Goal: Task Accomplishment & Management: Manage account settings

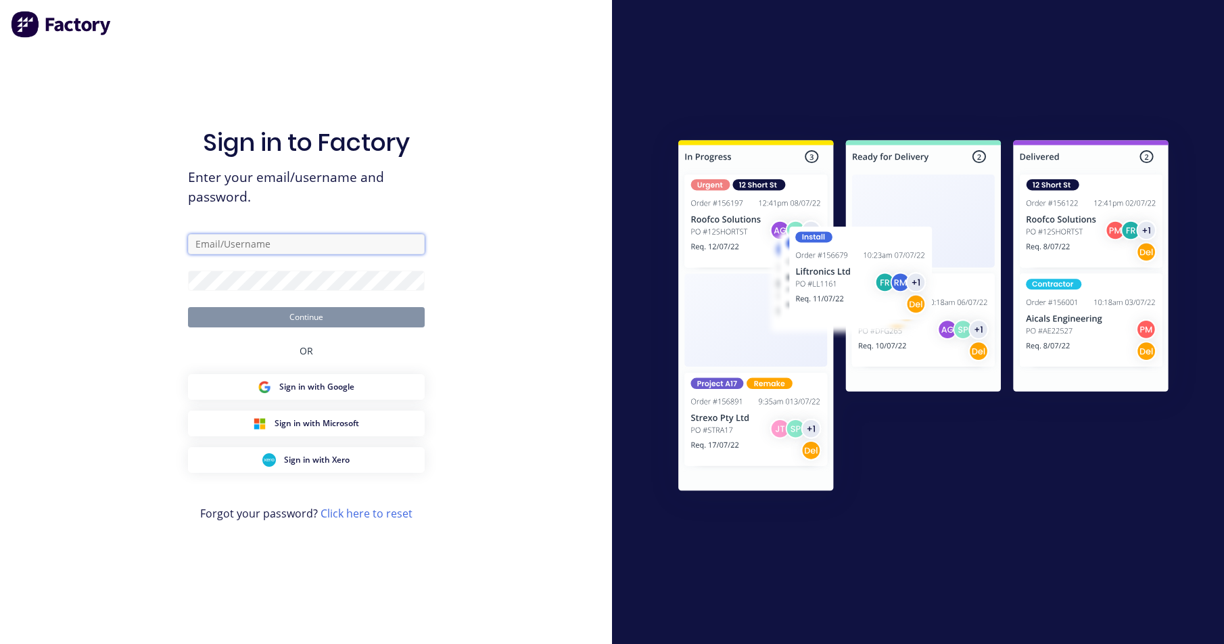
type input "[PERSON_NAME][EMAIL_ADDRESS][DOMAIN_NAME]"
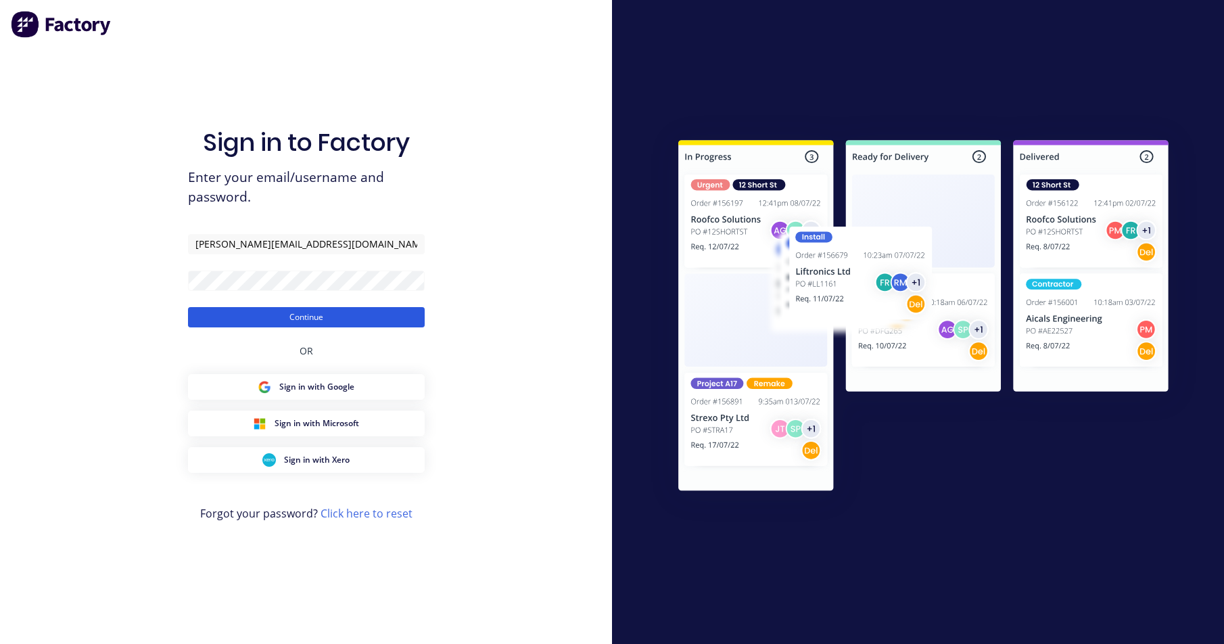
click at [198, 325] on button "Continue" at bounding box center [306, 317] width 237 height 20
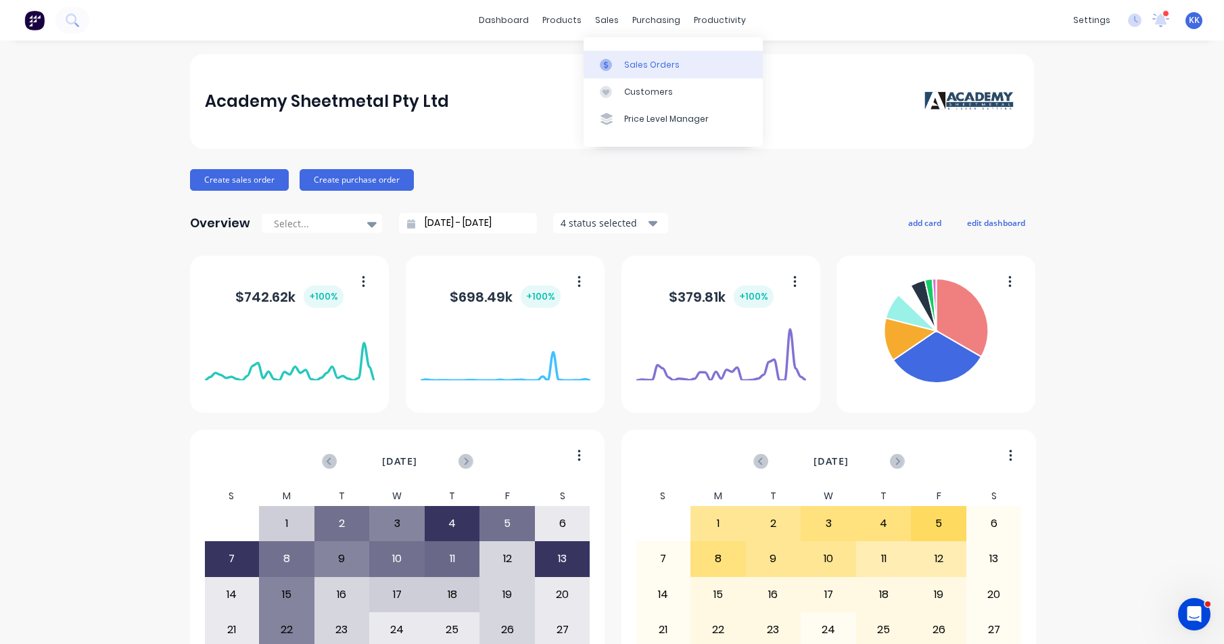
click at [616, 60] on div at bounding box center [610, 65] width 20 height 12
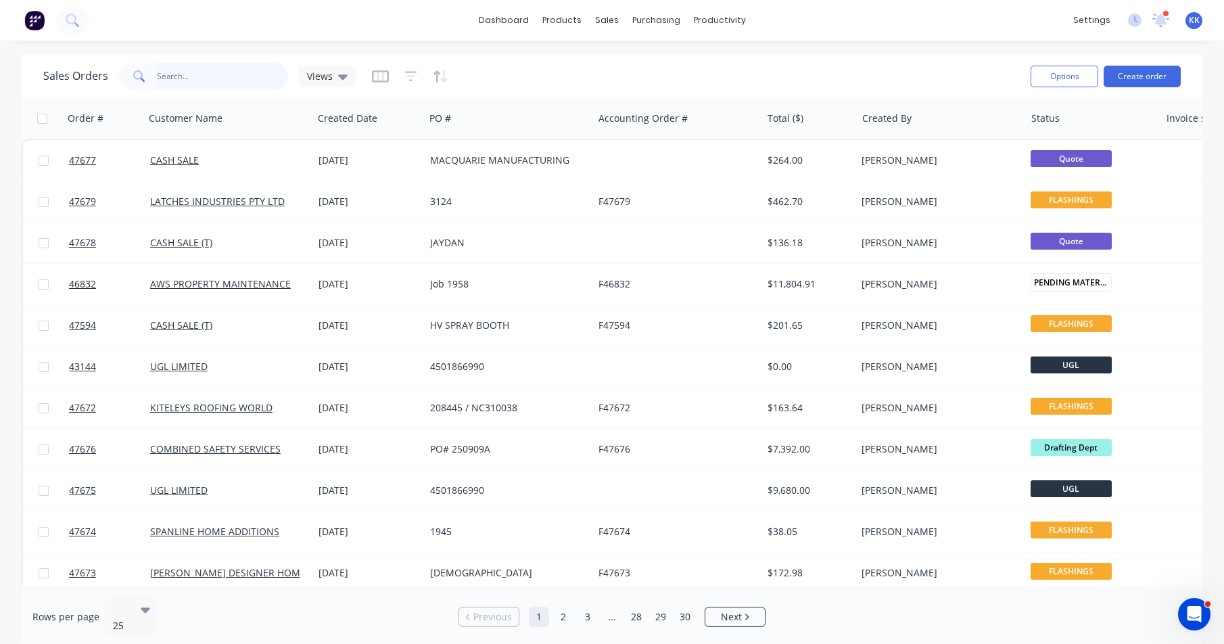
click at [229, 74] on input "text" at bounding box center [223, 76] width 132 height 27
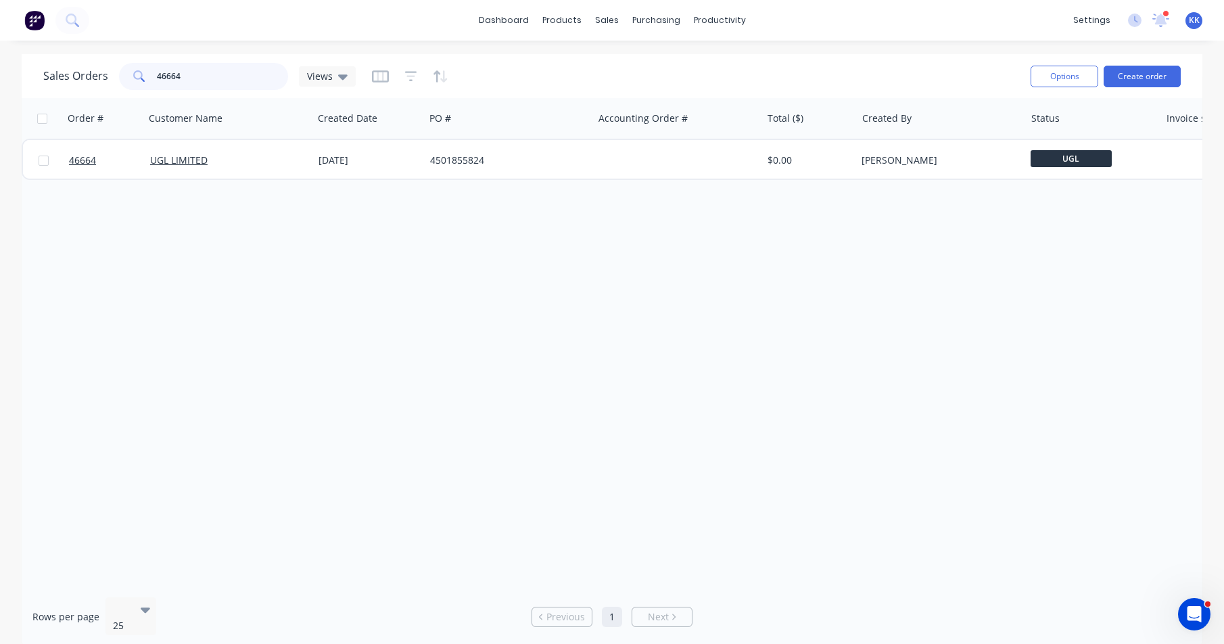
type input "46664"
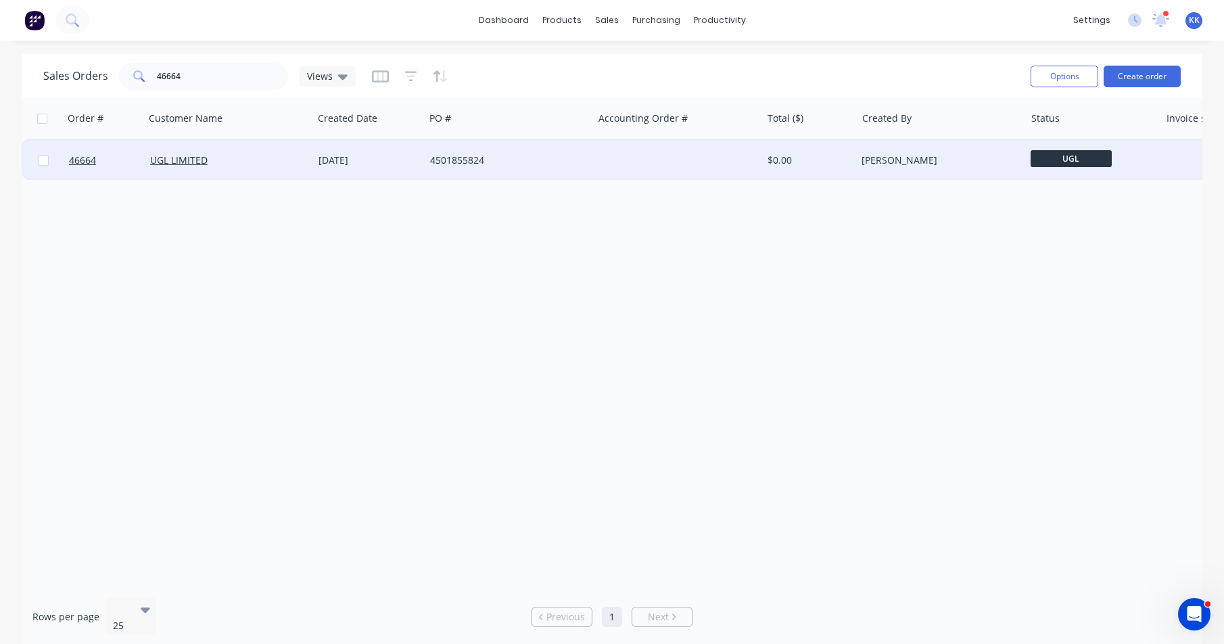
click at [225, 152] on div "UGL LIMITED" at bounding box center [229, 160] width 168 height 41
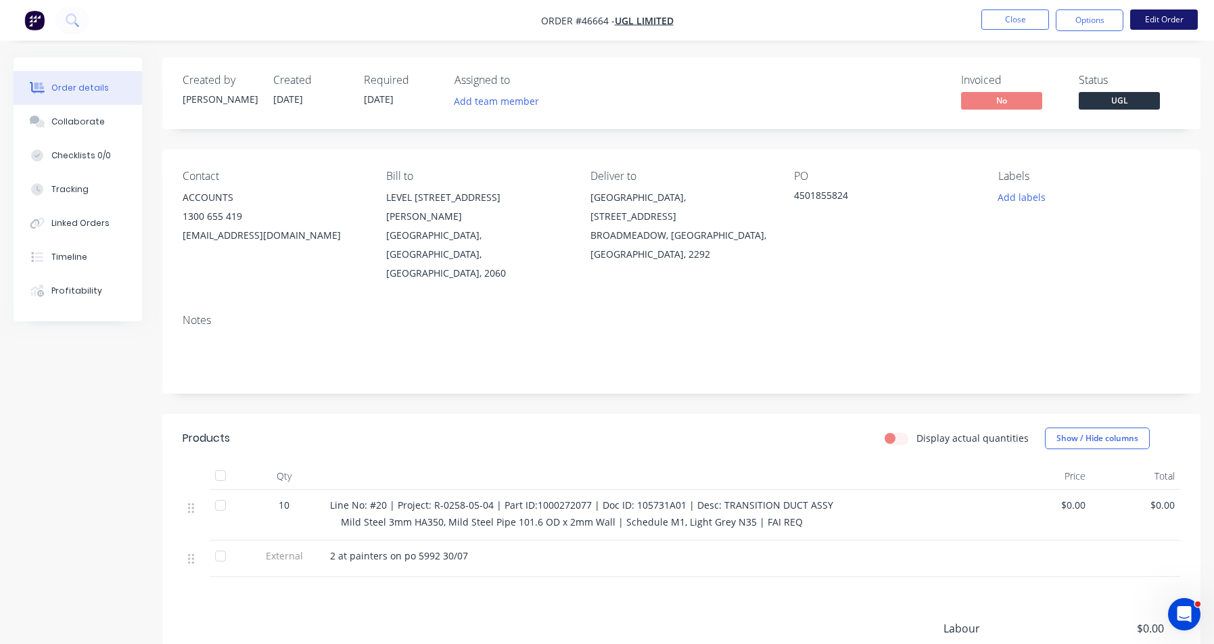
click at [1188, 22] on button "Edit Order" at bounding box center [1164, 19] width 68 height 20
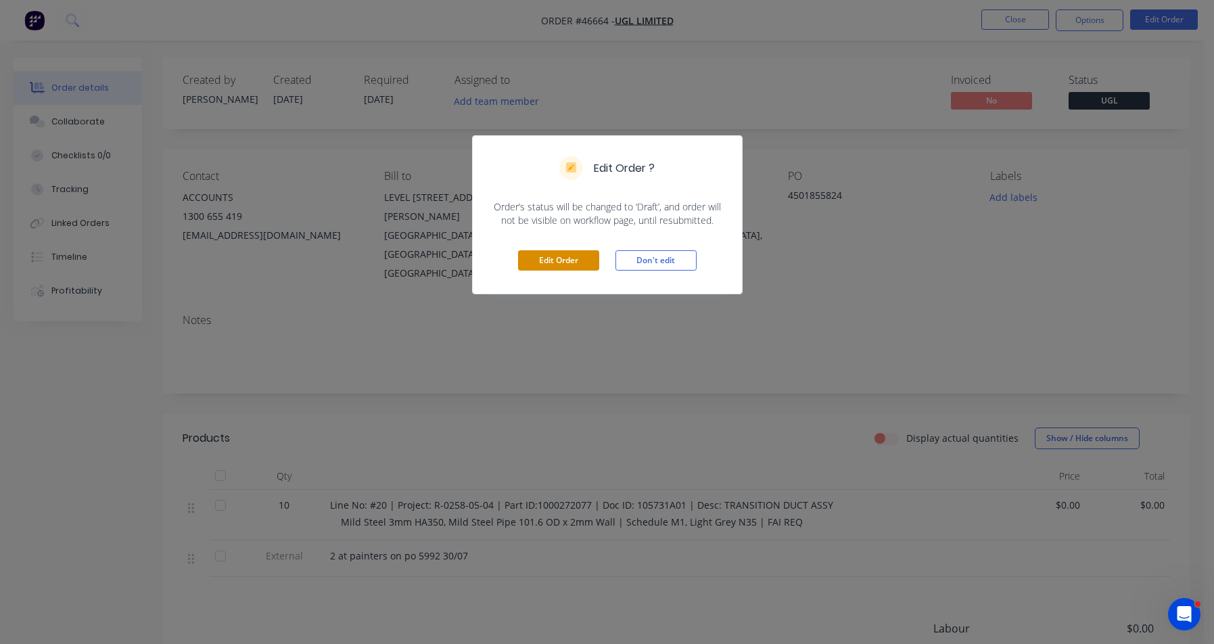
click at [531, 261] on button "Edit Order" at bounding box center [558, 260] width 81 height 20
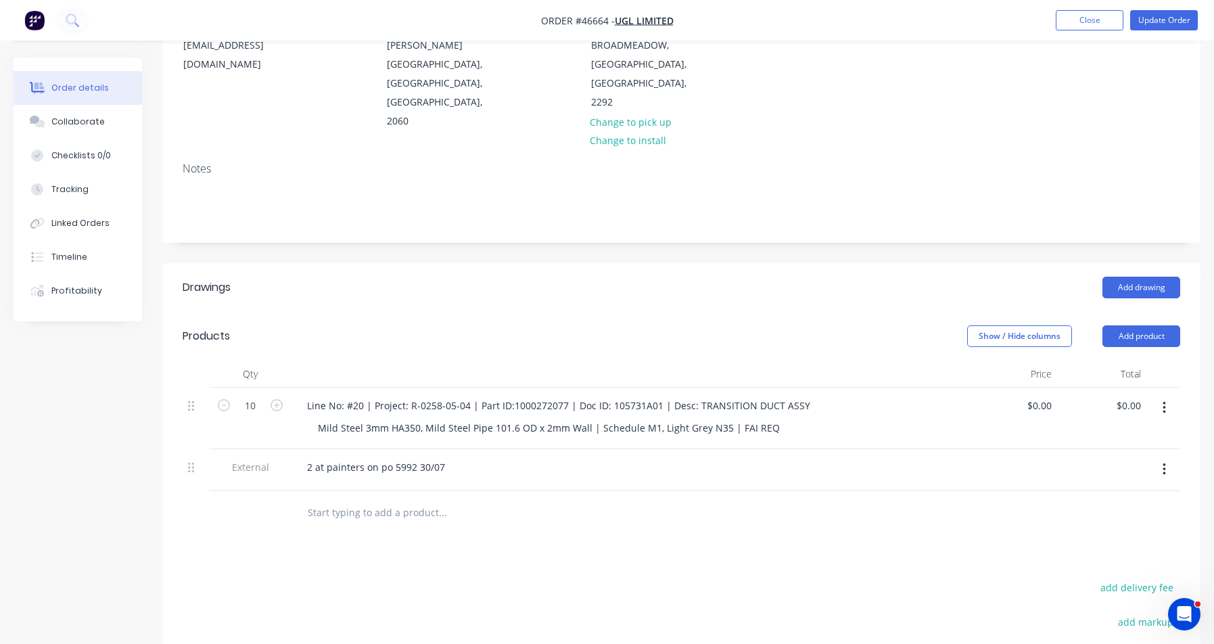
scroll to position [360, 0]
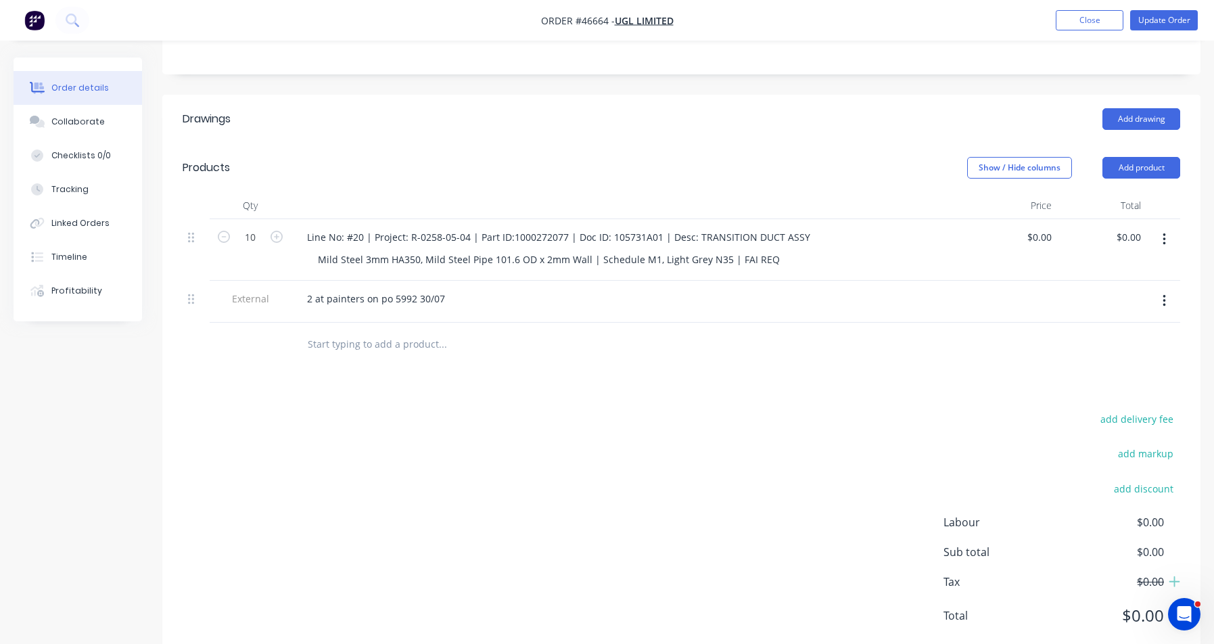
click at [1161, 227] on button "button" at bounding box center [1165, 239] width 32 height 24
click at [1125, 292] on div "Duplicate" at bounding box center [1116, 302] width 104 height 20
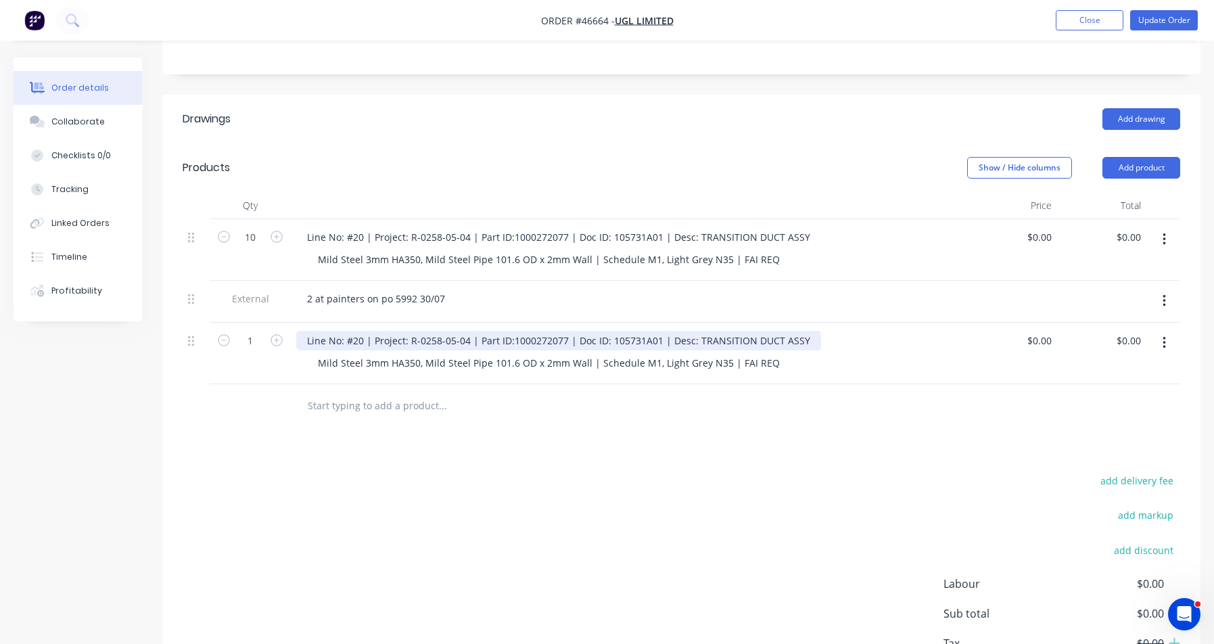
click at [359, 331] on div "Line No: #20 | Project: R-0258-05-04 | Part ID:1000272077 | Doc ID: 105731A01 |…" at bounding box center [558, 341] width 525 height 20
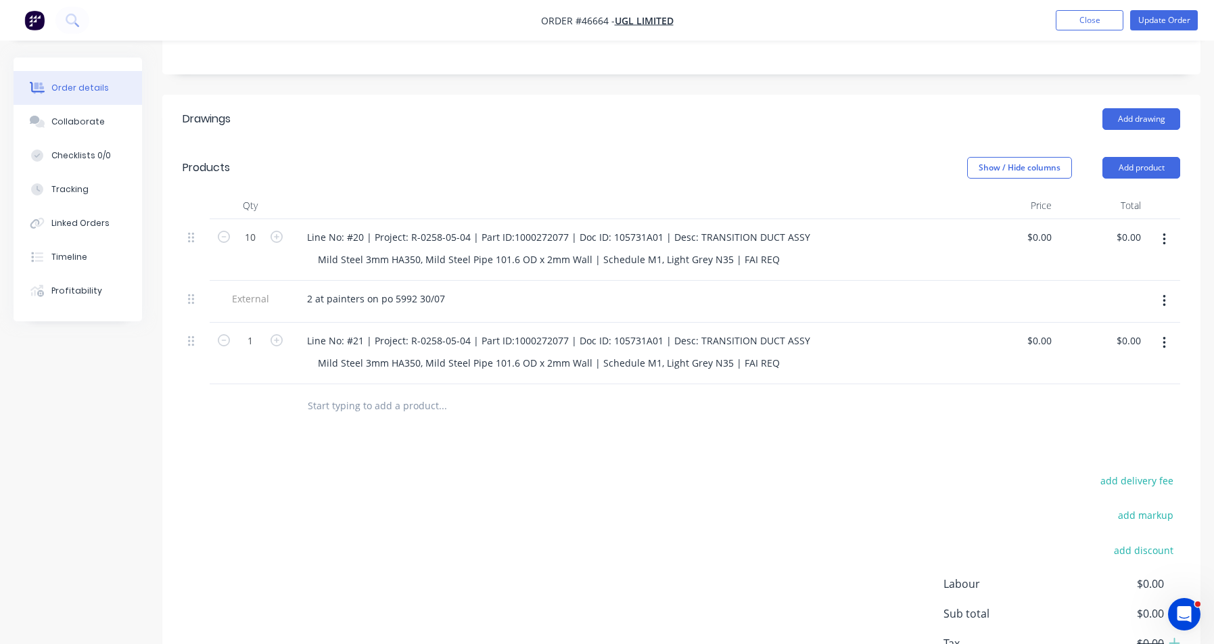
click at [612, 471] on div "add delivery fee add markup add discount Labour $0.00 Sub total $0.00 Tax $0.00…" at bounding box center [682, 586] width 998 height 231
click at [244, 331] on input "1" at bounding box center [250, 341] width 35 height 20
type input "8"
click at [249, 227] on input "10" at bounding box center [250, 237] width 35 height 20
type input "2"
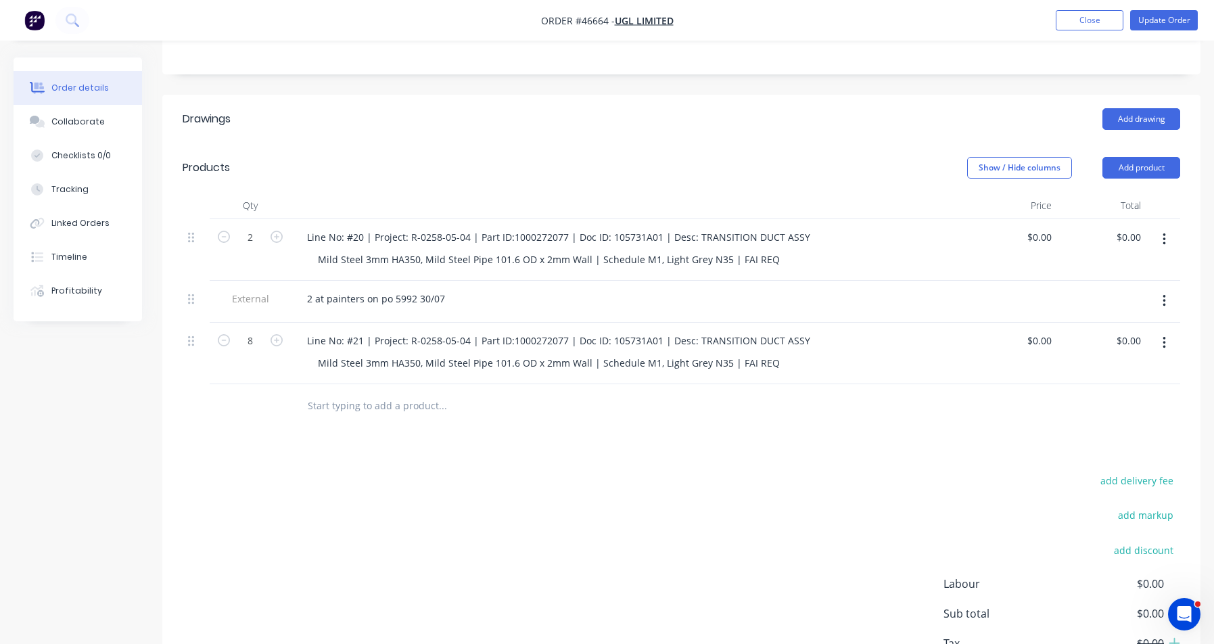
click at [566, 471] on div "add delivery fee add markup add discount Labour $0.00 Sub total $0.00 Tax $0.00…" at bounding box center [682, 586] width 998 height 231
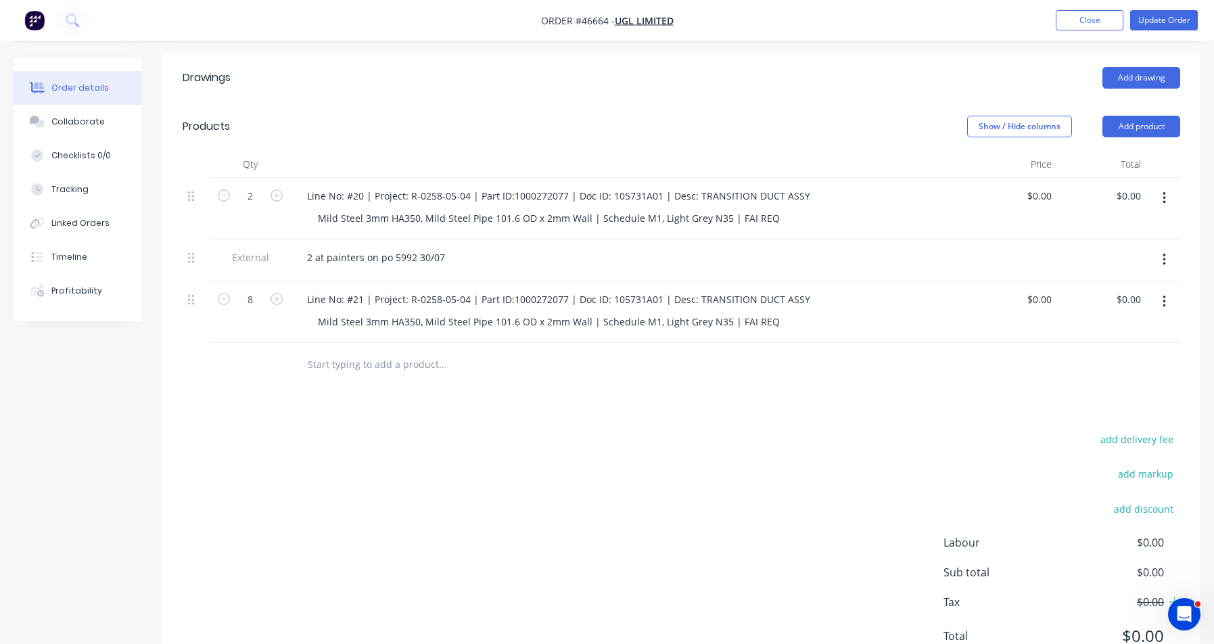
scroll to position [421, 0]
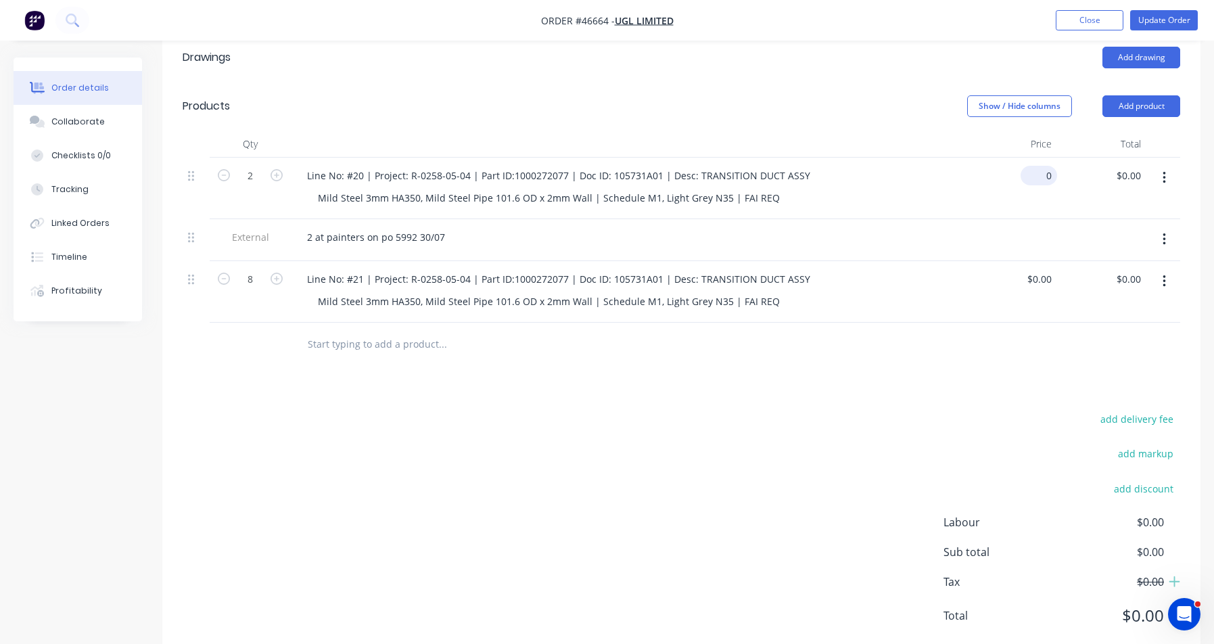
click at [1045, 166] on input "0" at bounding box center [1041, 176] width 31 height 20
type input "$190.00"
type input "$380.00"
click at [1052, 269] on input "0" at bounding box center [1050, 279] width 16 height 20
type input "$165.00"
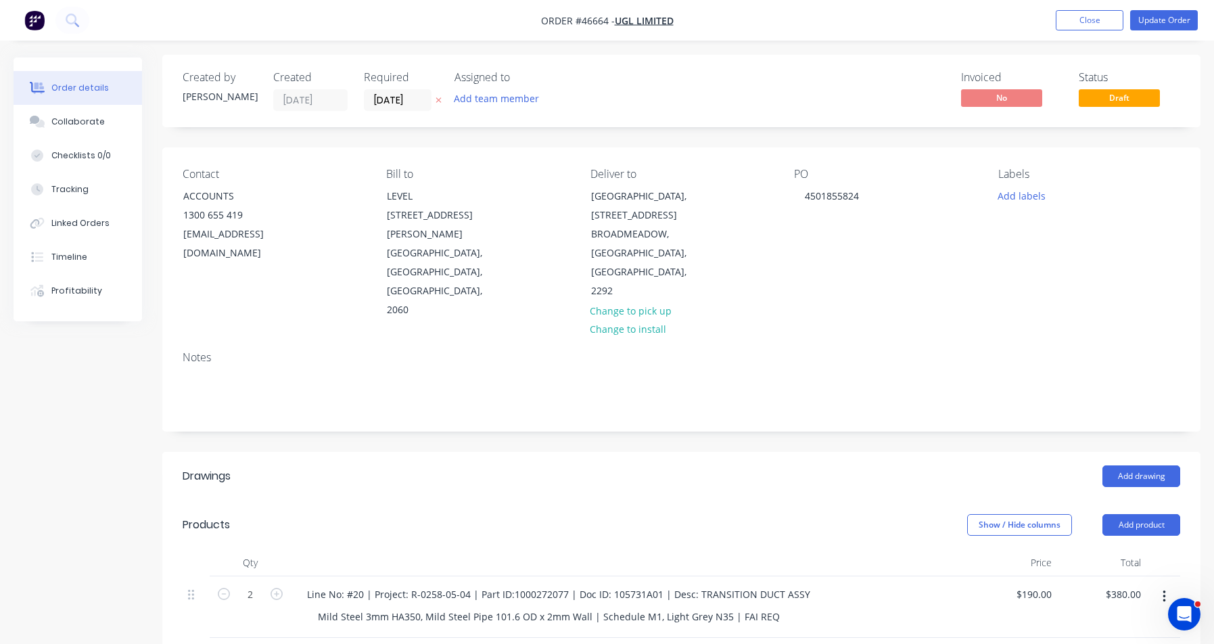
scroll to position [0, 0]
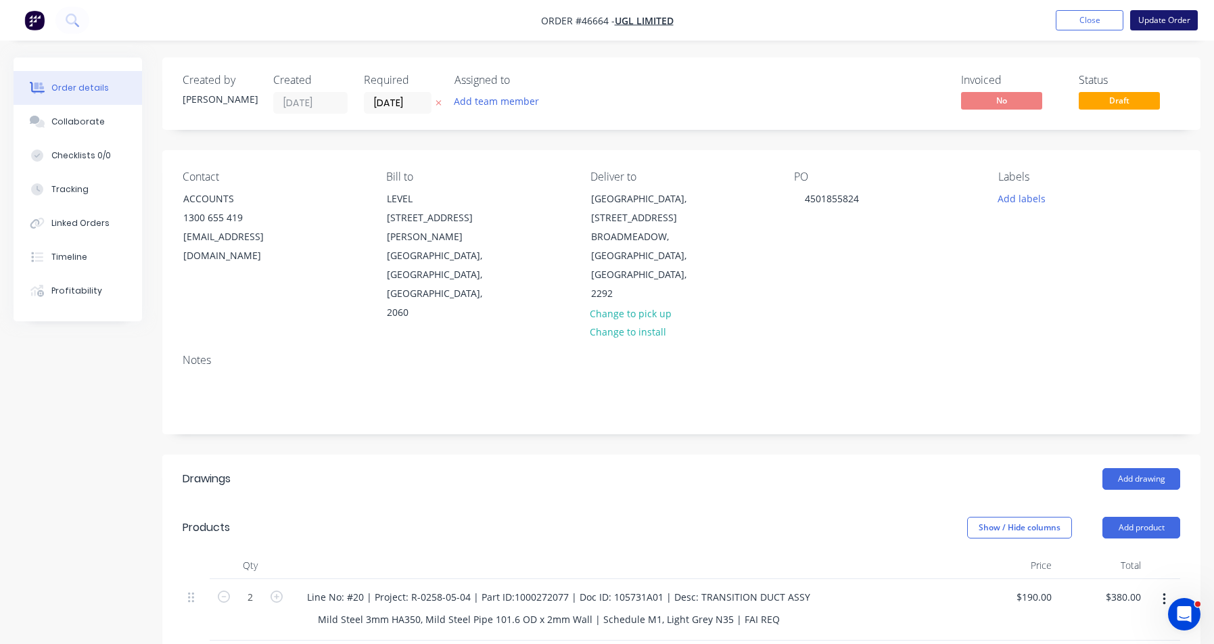
type input "1320.00"
click at [1178, 21] on button "Update Order" at bounding box center [1164, 20] width 68 height 20
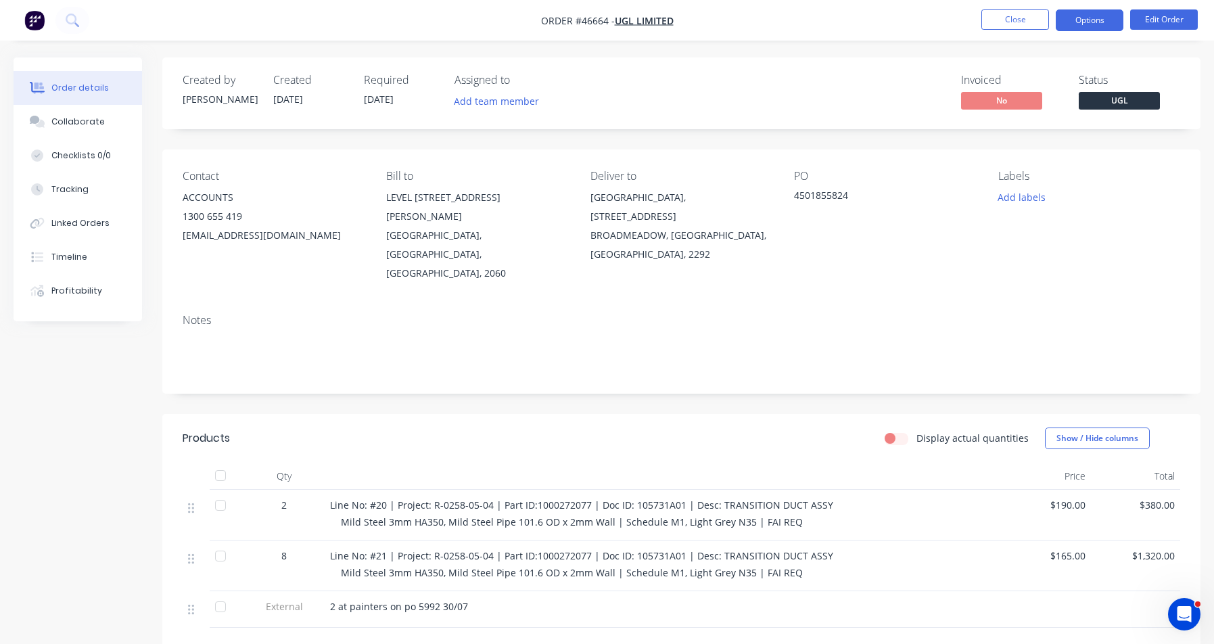
click at [1105, 16] on button "Options" at bounding box center [1090, 20] width 68 height 22
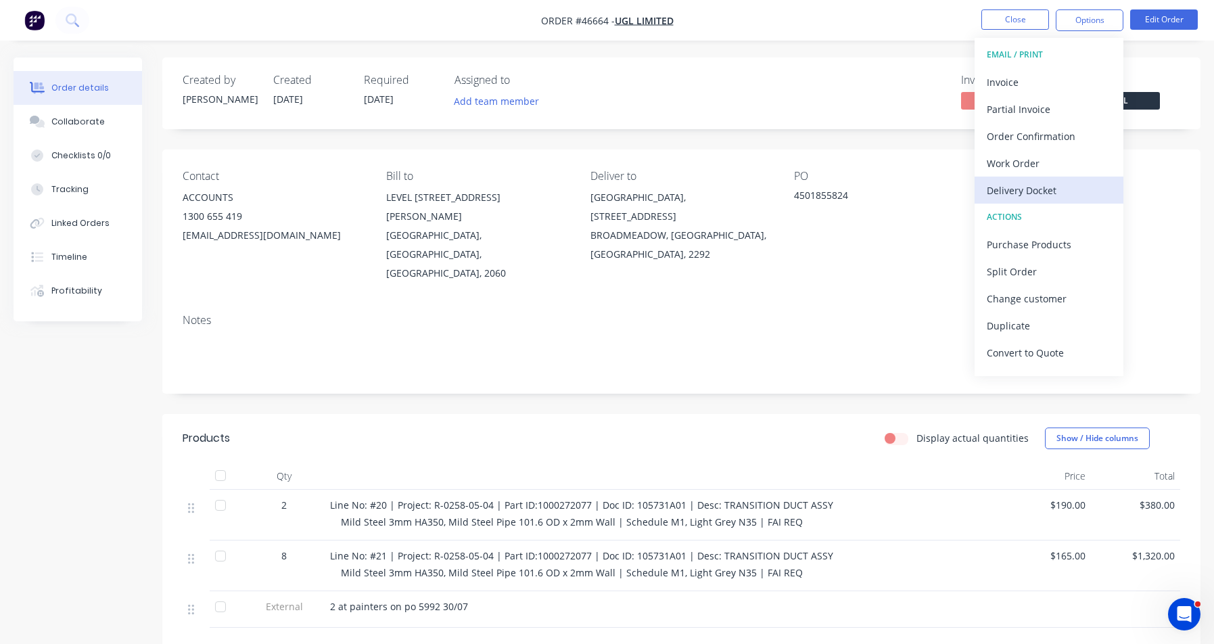
click at [1019, 191] on div "Delivery Docket" at bounding box center [1049, 191] width 124 height 20
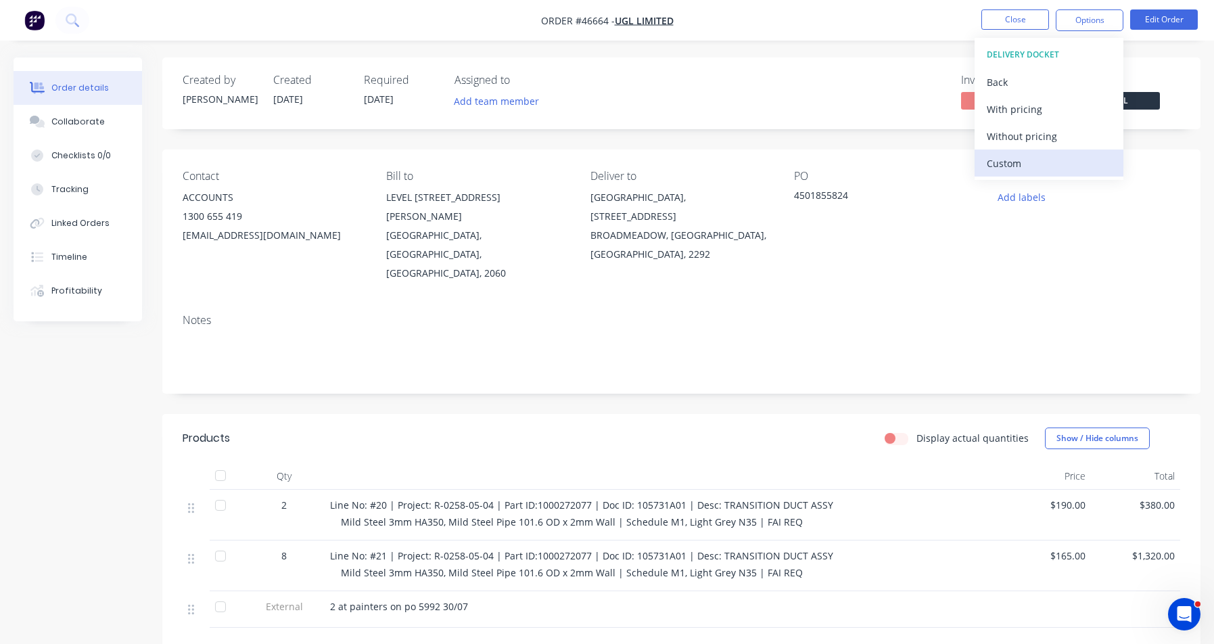
click at [1019, 168] on div "Custom" at bounding box center [1049, 164] width 124 height 20
click at [1023, 145] on div "Without pricing" at bounding box center [1049, 136] width 124 height 20
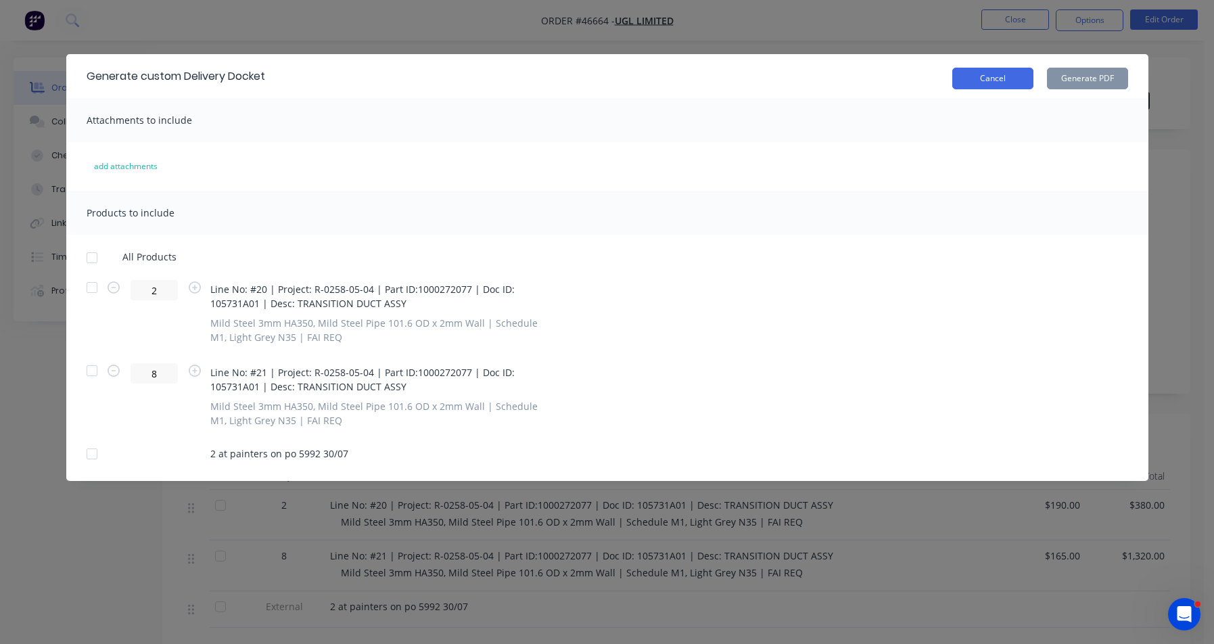
click at [983, 89] on button "Cancel" at bounding box center [992, 79] width 81 height 22
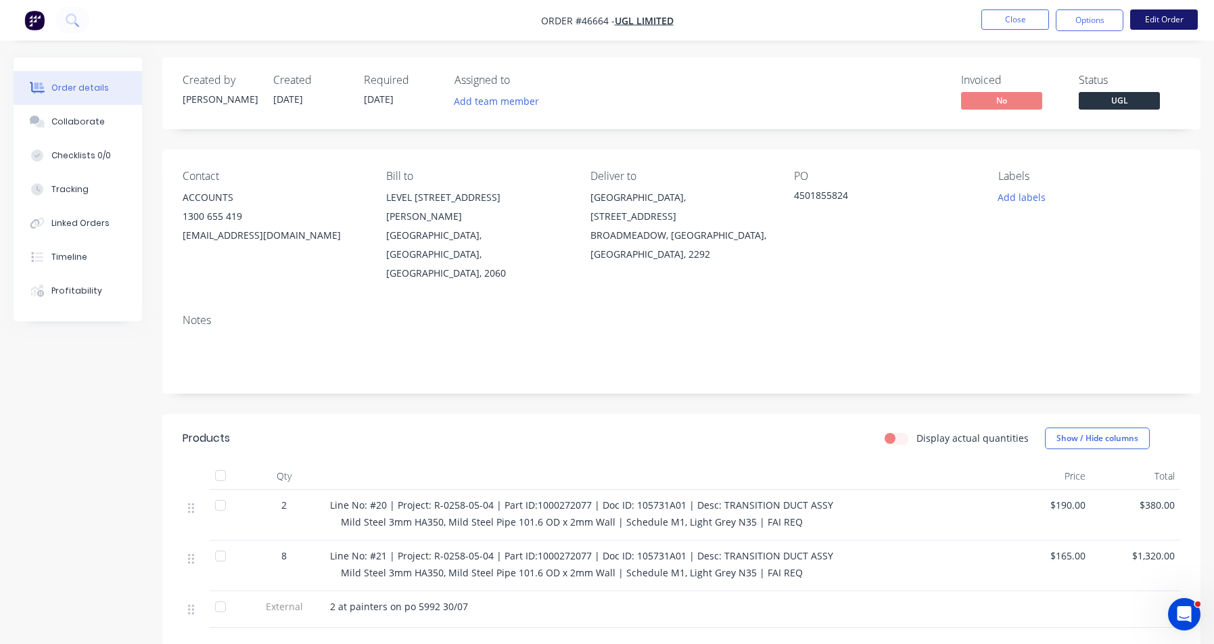
click at [1143, 21] on button "Edit Order" at bounding box center [1164, 19] width 68 height 20
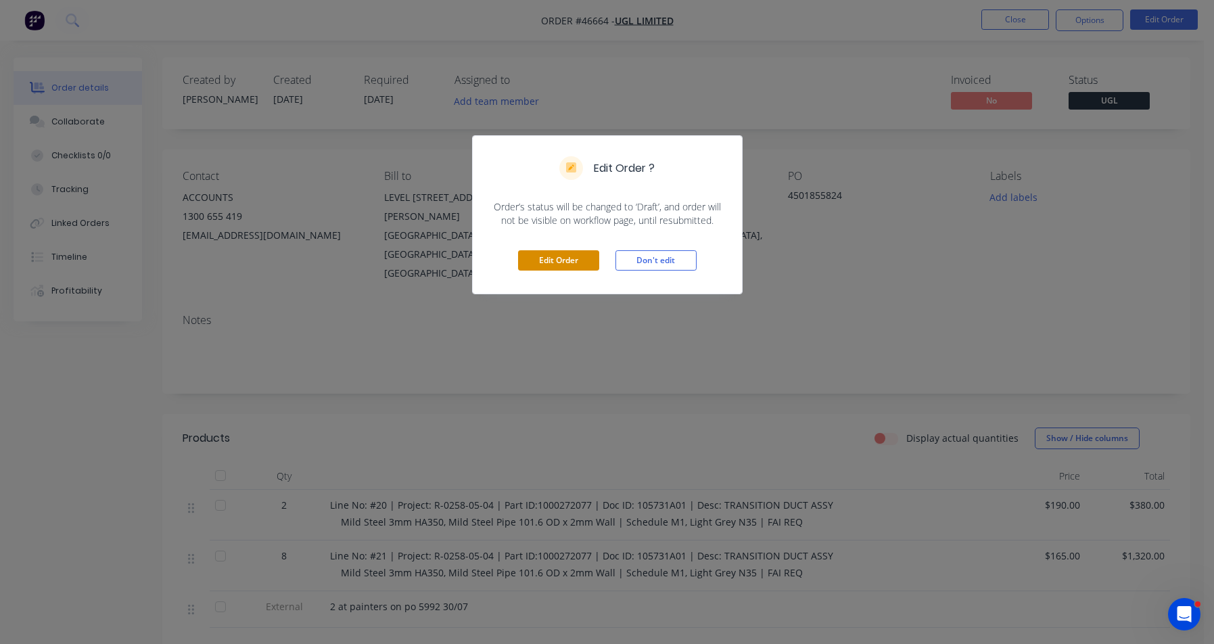
click at [569, 258] on button "Edit Order" at bounding box center [558, 260] width 81 height 20
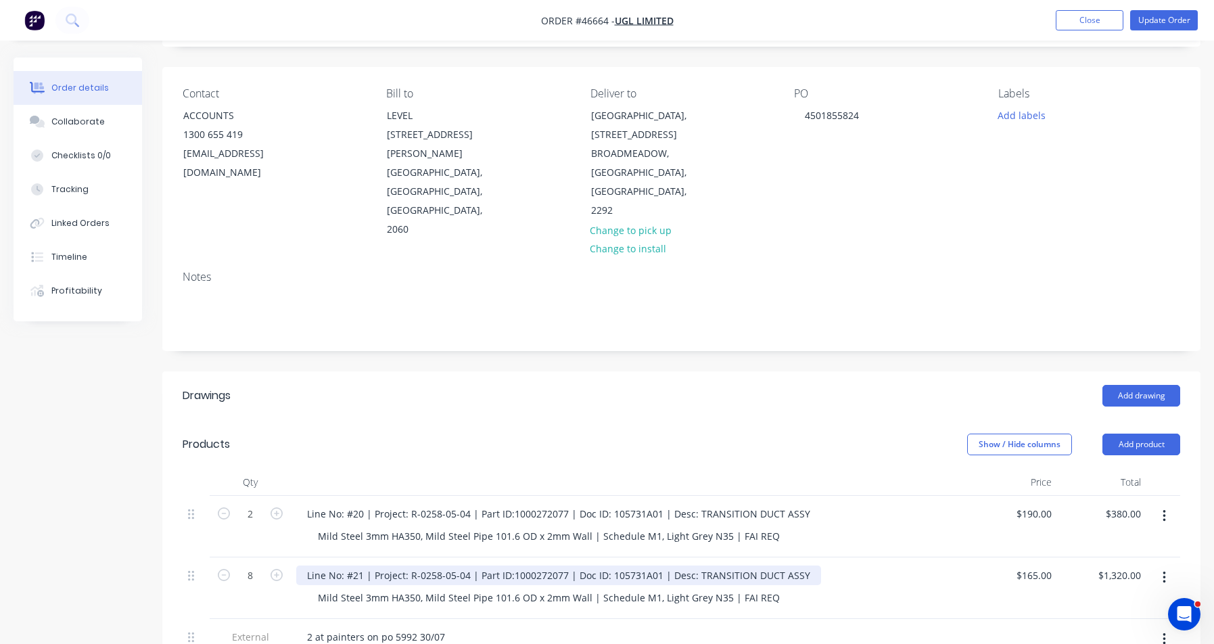
scroll to position [203, 0]
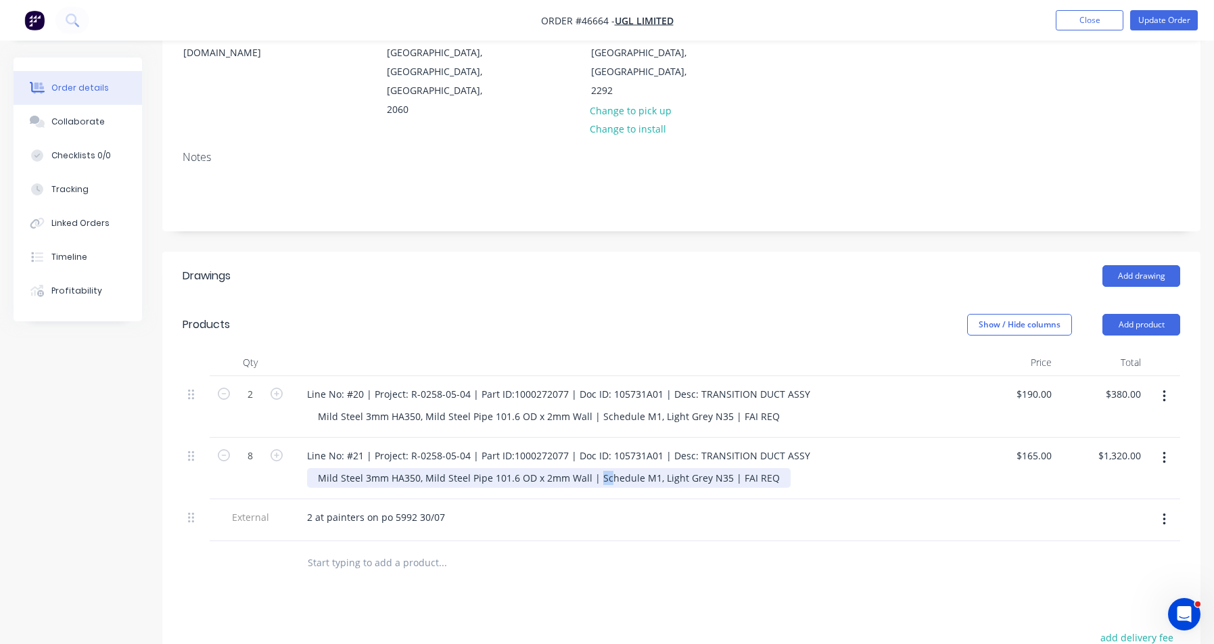
drag, startPoint x: 595, startPoint y: 437, endPoint x: 757, endPoint y: 441, distance: 162.4
click at [757, 468] on div "Mild Steel 3mm HA350, Mild Steel Pipe 101.6 OD x 2mm Wall | Schedule M1, Light …" at bounding box center [549, 478] width 484 height 20
click at [602, 468] on div "Mild Steel 3mm HA350, Mild Steel Pipe 101.6 OD x 2mm Wall | Schedule M1, Light …" at bounding box center [549, 478] width 484 height 20
click at [624, 468] on div "Mild Steel 3mm HA350, Mild Steel Pipe 101.6 OD x 2mm Wall | Schedule M1, Light …" at bounding box center [549, 478] width 484 height 20
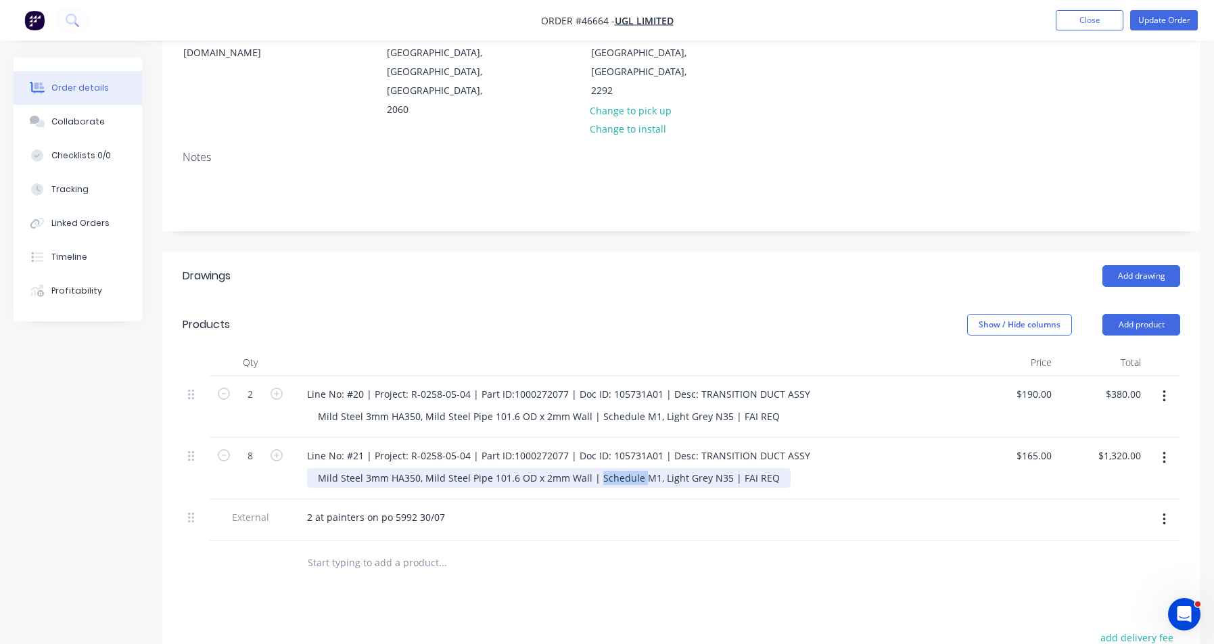
click at [624, 468] on div "Mild Steel 3mm HA350, Mild Steel Pipe 101.6 OD x 2mm Wall | Schedule M1, Light …" at bounding box center [549, 478] width 484 height 20
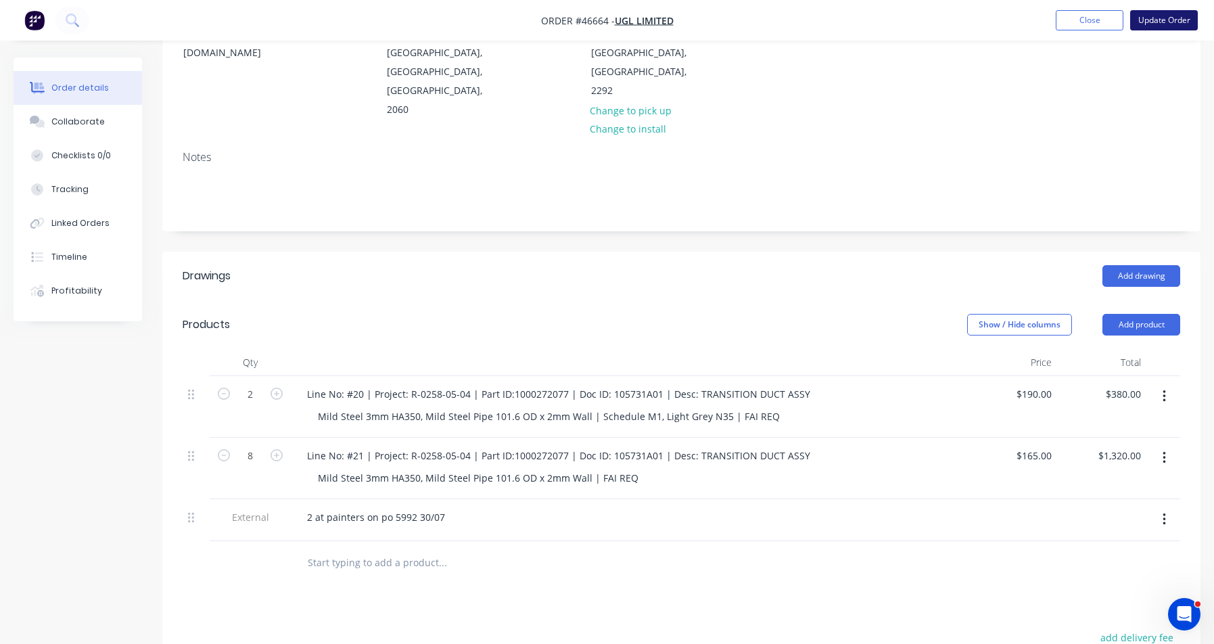
click at [1149, 21] on button "Update Order" at bounding box center [1164, 20] width 68 height 20
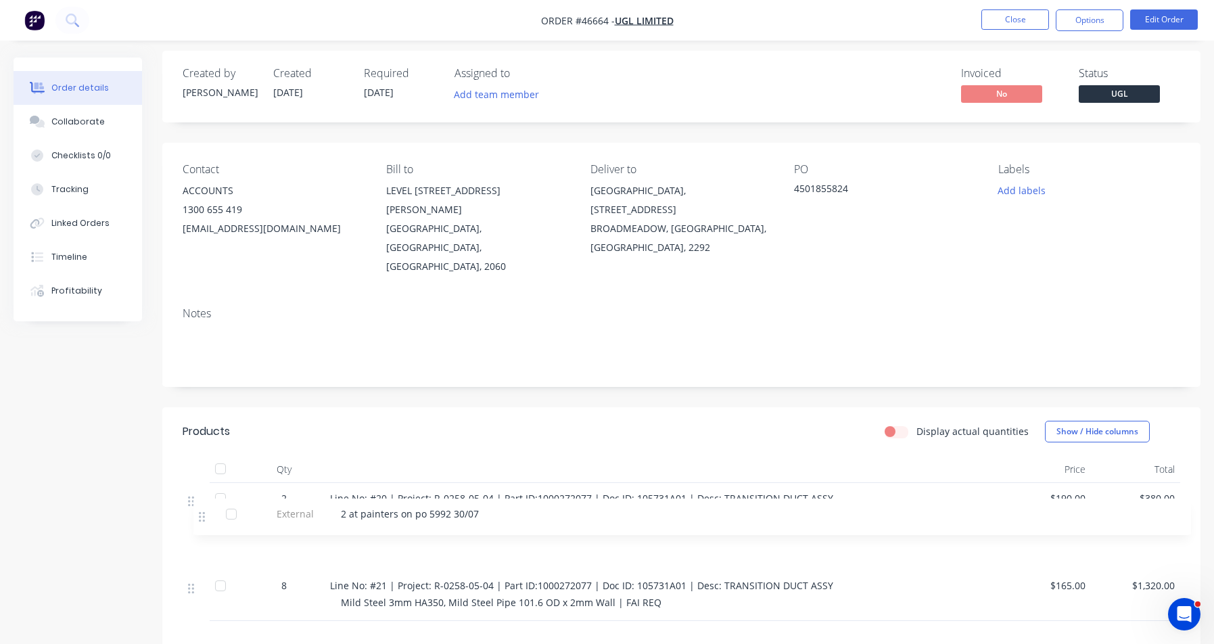
scroll to position [9, 0]
drag, startPoint x: 191, startPoint y: 574, endPoint x: 204, endPoint y: 511, distance: 64.1
click at [204, 511] on div "2 Line No: #20 | Project: R-0258-05-04 | Part ID:1000272077 | Doc ID: 105731A01…" at bounding box center [682, 549] width 998 height 138
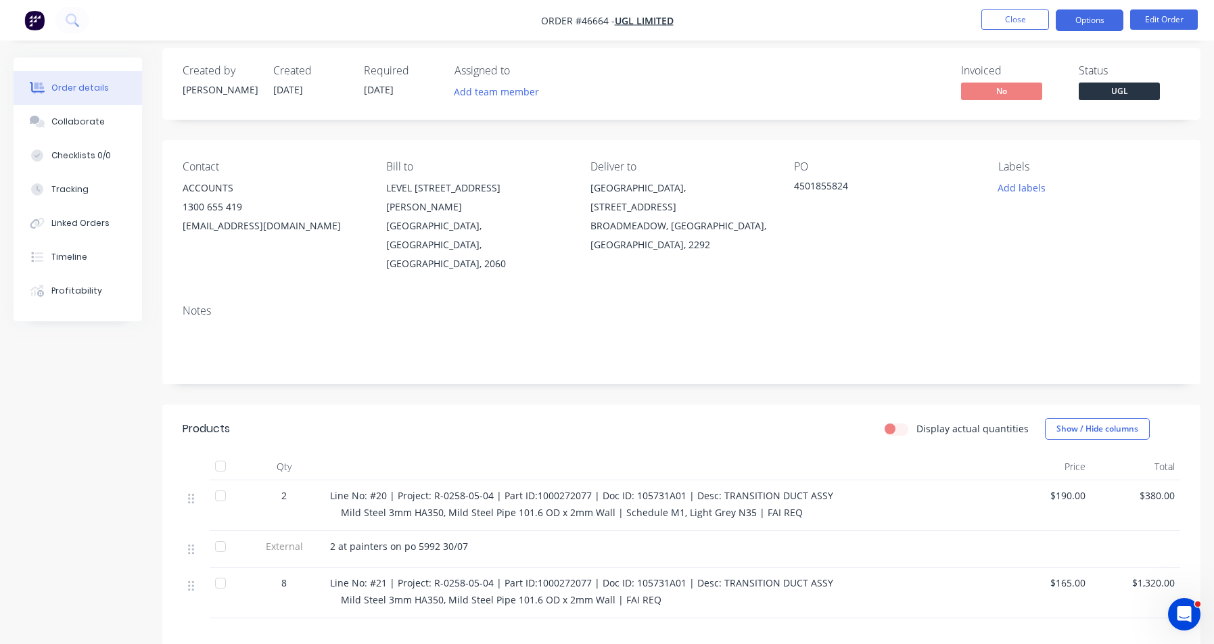
click at [1101, 22] on button "Options" at bounding box center [1090, 20] width 68 height 22
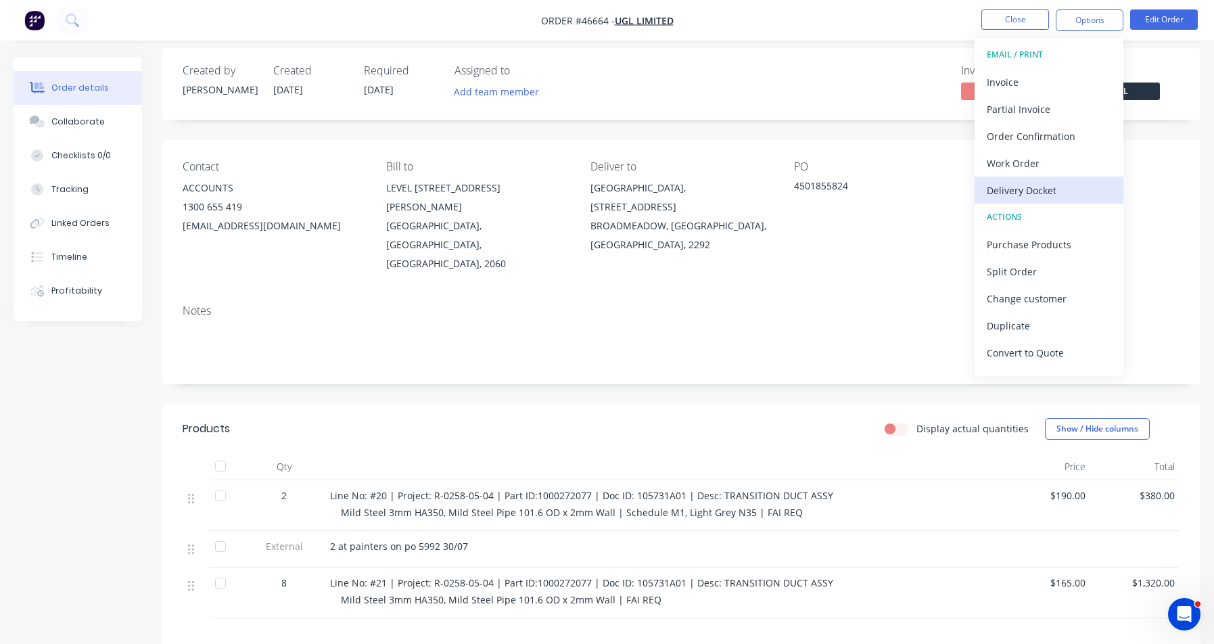
click at [1021, 191] on div "Delivery Docket" at bounding box center [1049, 191] width 124 height 20
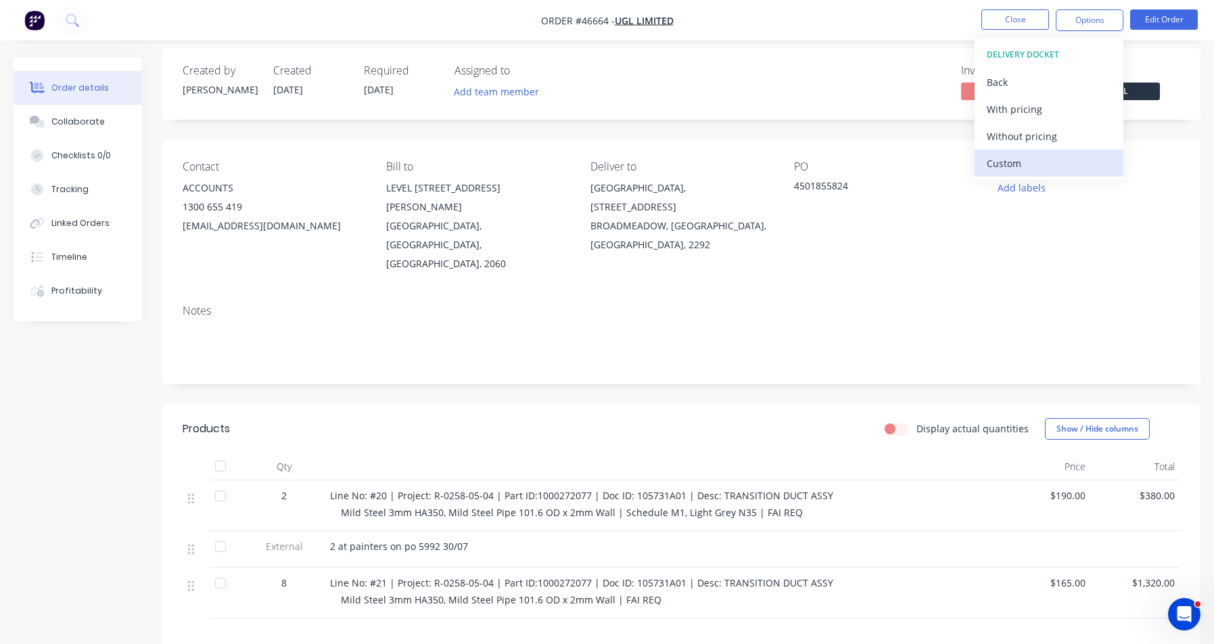
click at [1023, 160] on div "Custom" at bounding box center [1049, 164] width 124 height 20
click at [1028, 141] on div "Without pricing" at bounding box center [1049, 136] width 124 height 20
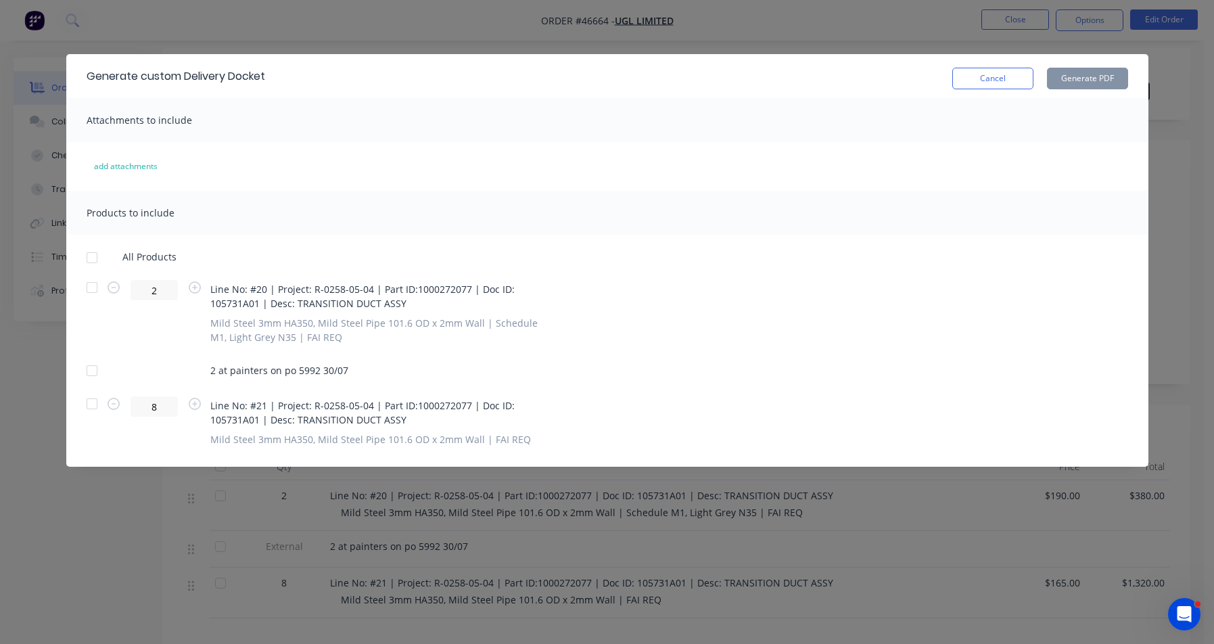
click at [95, 287] on div at bounding box center [91, 287] width 27 height 27
click at [89, 405] on div at bounding box center [91, 403] width 27 height 27
click at [1055, 78] on button "Generate PDF" at bounding box center [1087, 79] width 81 height 22
click at [975, 76] on button "Cancel" at bounding box center [992, 79] width 81 height 22
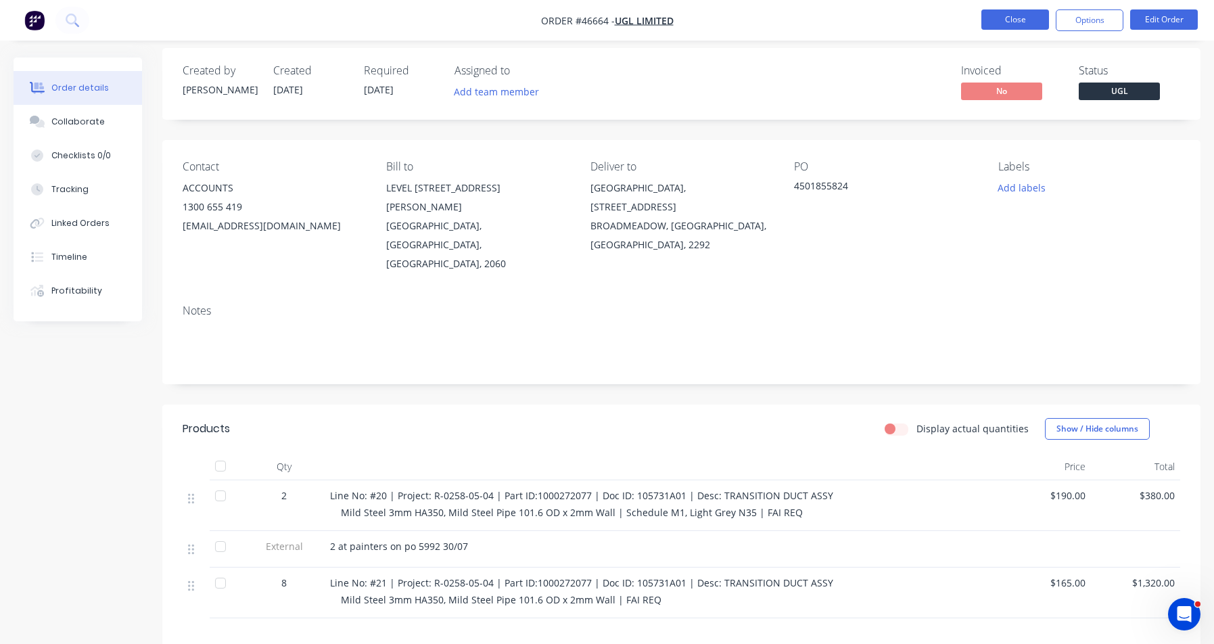
click at [999, 21] on button "Close" at bounding box center [1016, 19] width 68 height 20
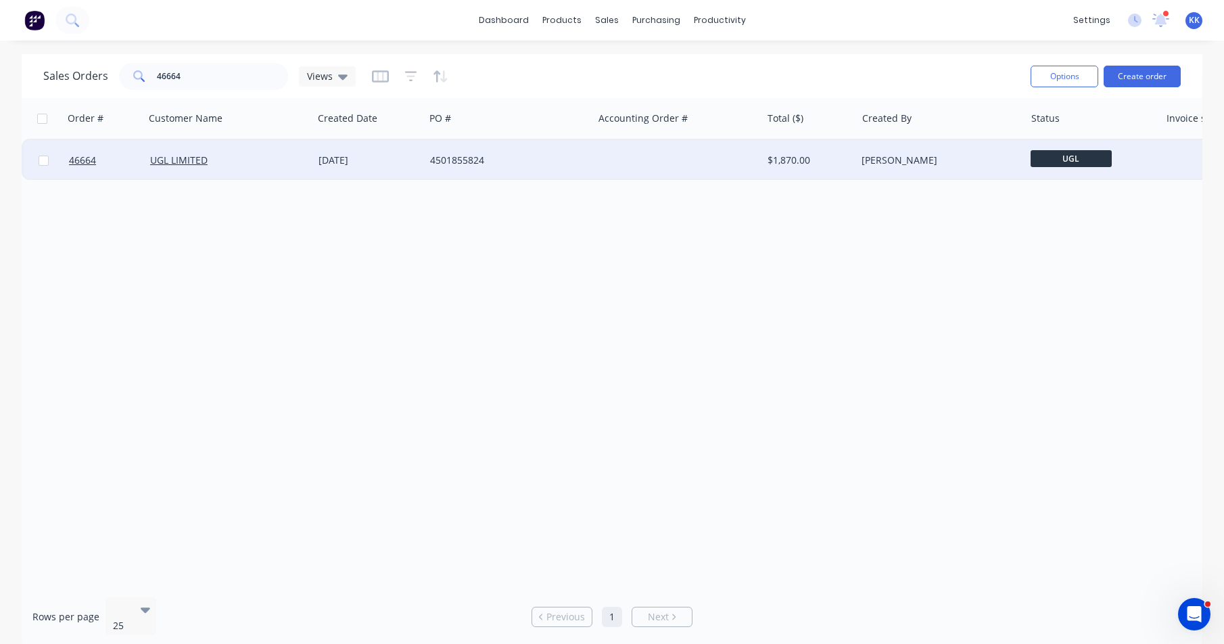
click at [300, 159] on div "UGL LIMITED" at bounding box center [229, 161] width 158 height 14
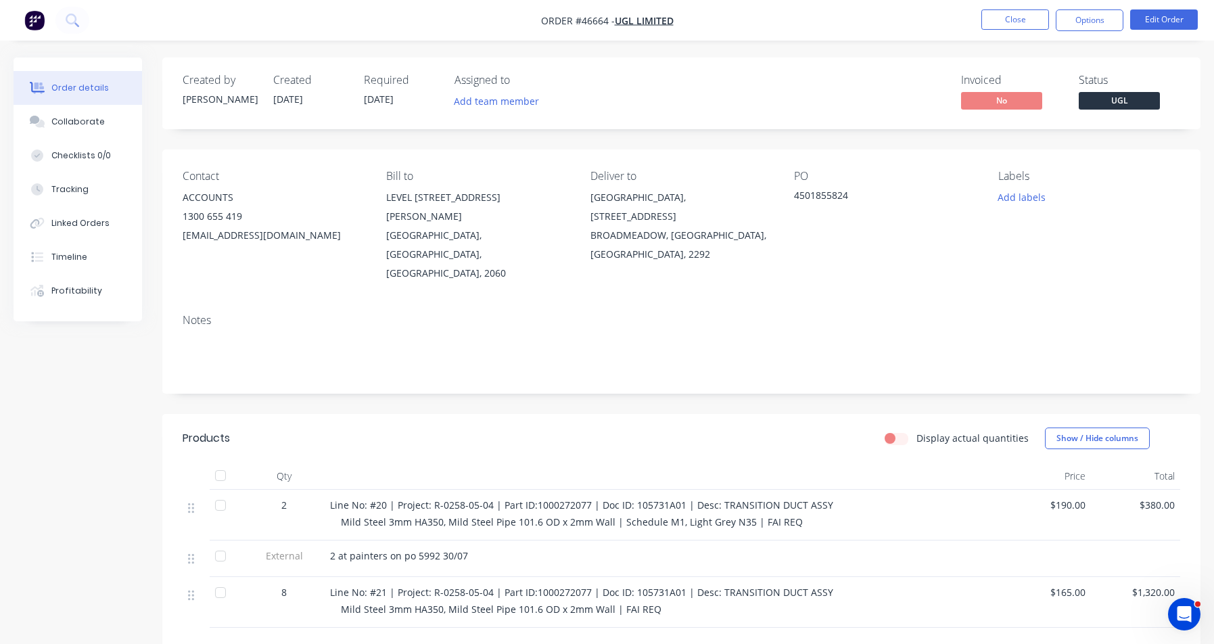
drag, startPoint x: 635, startPoint y: 290, endPoint x: 620, endPoint y: 286, distance: 16.1
click at [635, 303] on div "Notes" at bounding box center [681, 348] width 1038 height 91
click at [102, 119] on button "Collaborate" at bounding box center [78, 122] width 129 height 34
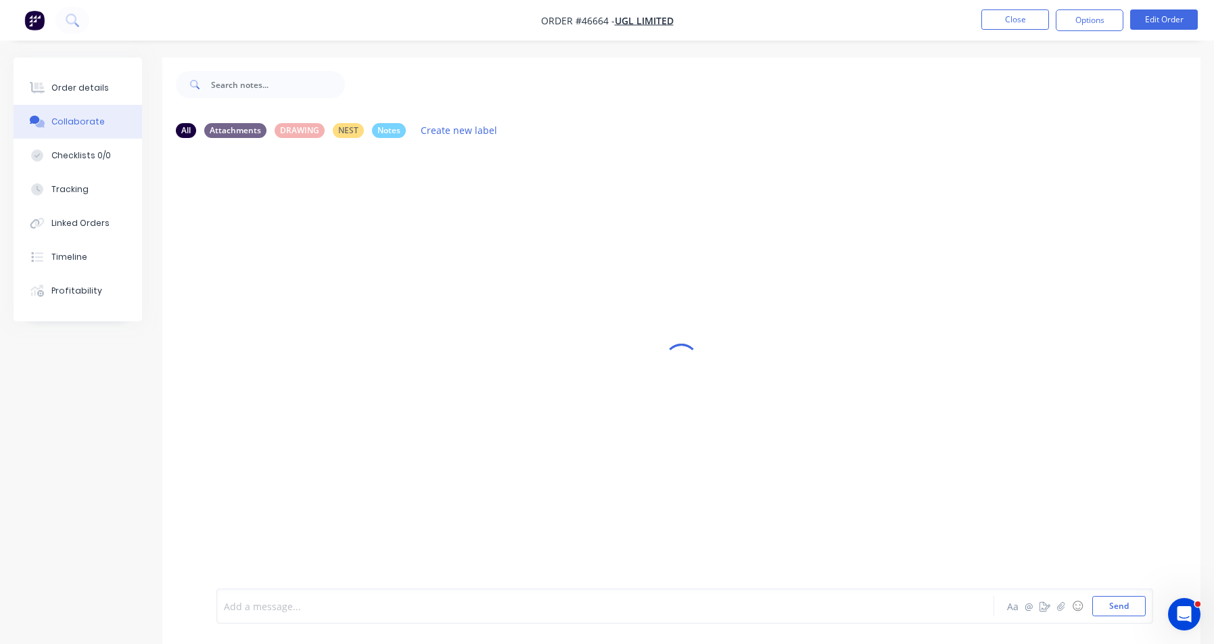
click at [250, 606] on div at bounding box center [570, 606] width 691 height 14
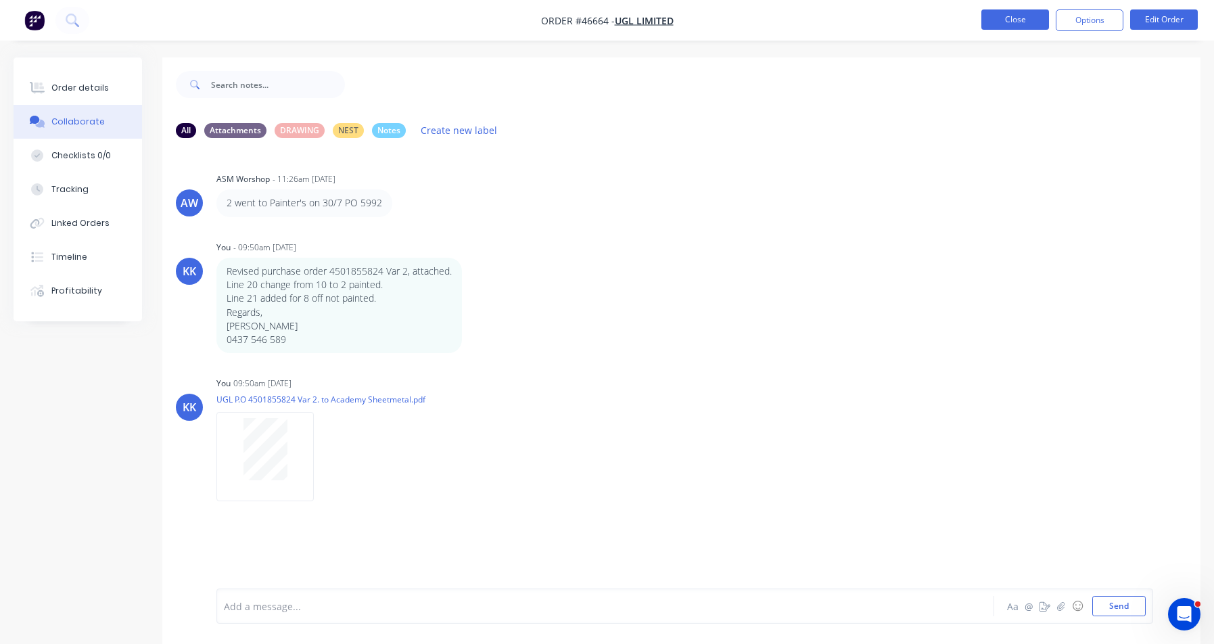
click at [1028, 26] on button "Close" at bounding box center [1016, 19] width 68 height 20
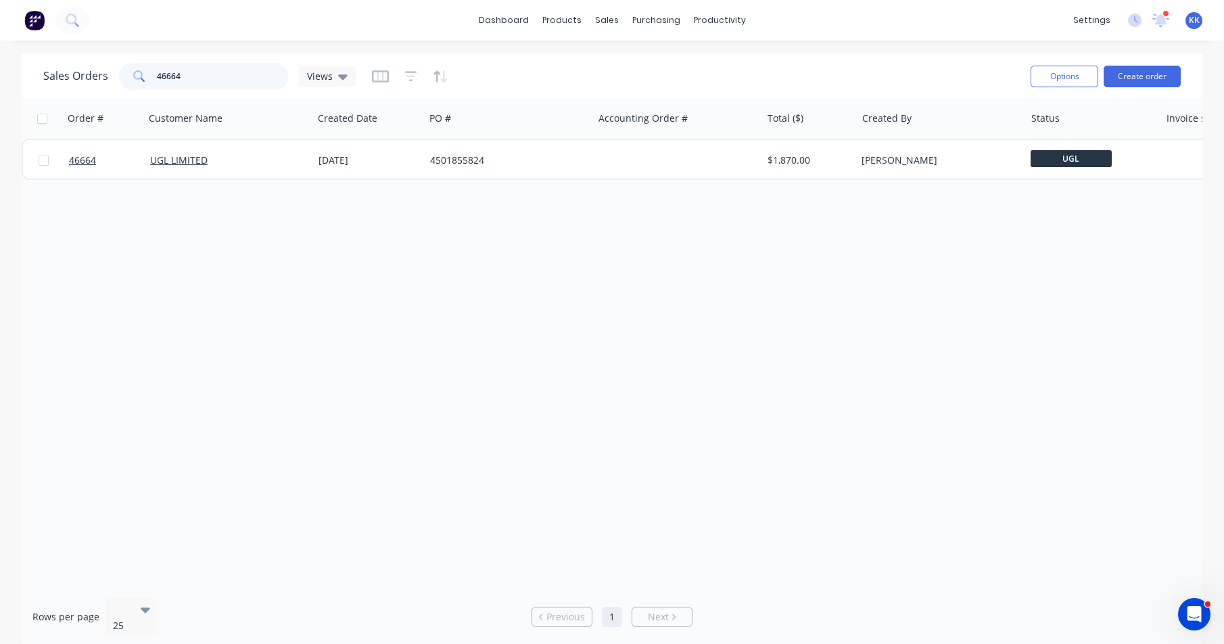
drag, startPoint x: 193, startPoint y: 71, endPoint x: 124, endPoint y: 70, distance: 68.3
click at [124, 70] on div "46664" at bounding box center [203, 76] width 169 height 27
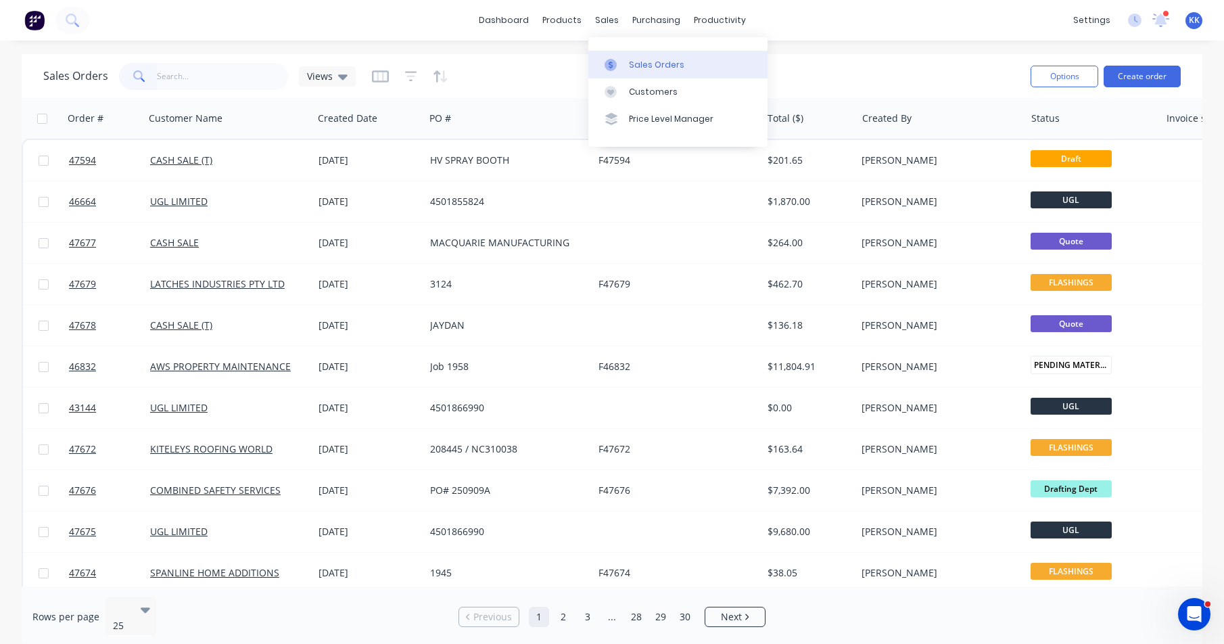
click at [618, 64] on div at bounding box center [615, 65] width 20 height 12
click at [636, 70] on div "Sales Orders" at bounding box center [656, 65] width 55 height 12
drag, startPoint x: 504, startPoint y: 62, endPoint x: 379, endPoint y: 77, distance: 125.4
click at [504, 62] on div "Sales Orders Views" at bounding box center [531, 76] width 977 height 33
click at [218, 79] on input "text" at bounding box center [223, 76] width 132 height 27
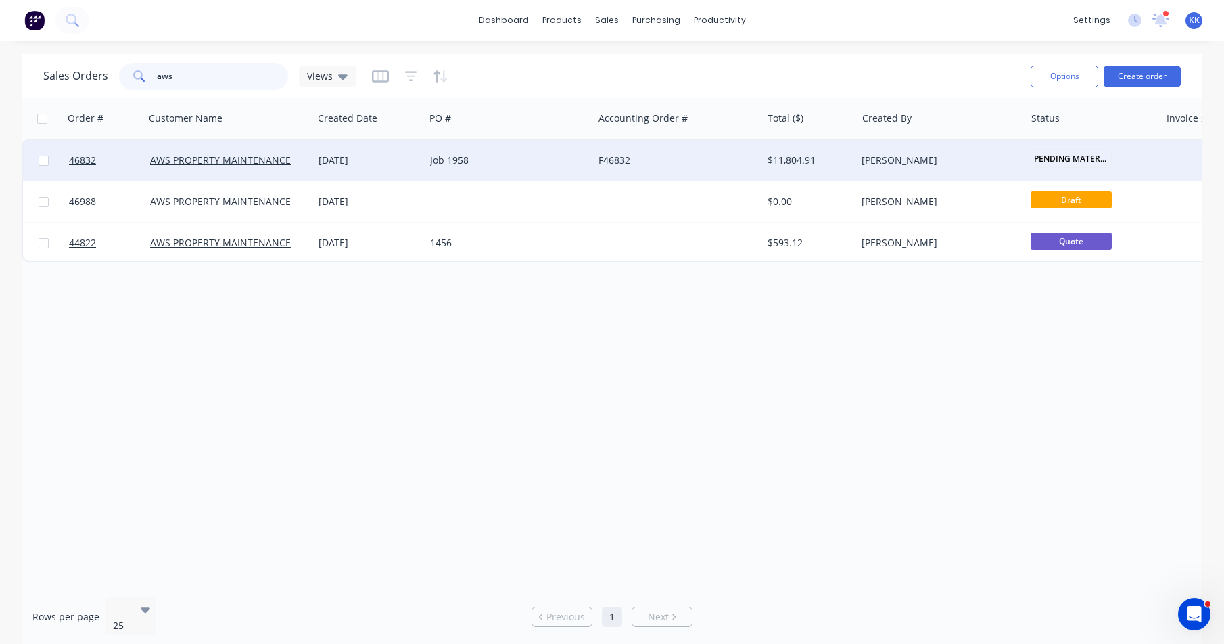
type input "aws"
click at [451, 172] on div "Job 1958" at bounding box center [509, 160] width 168 height 41
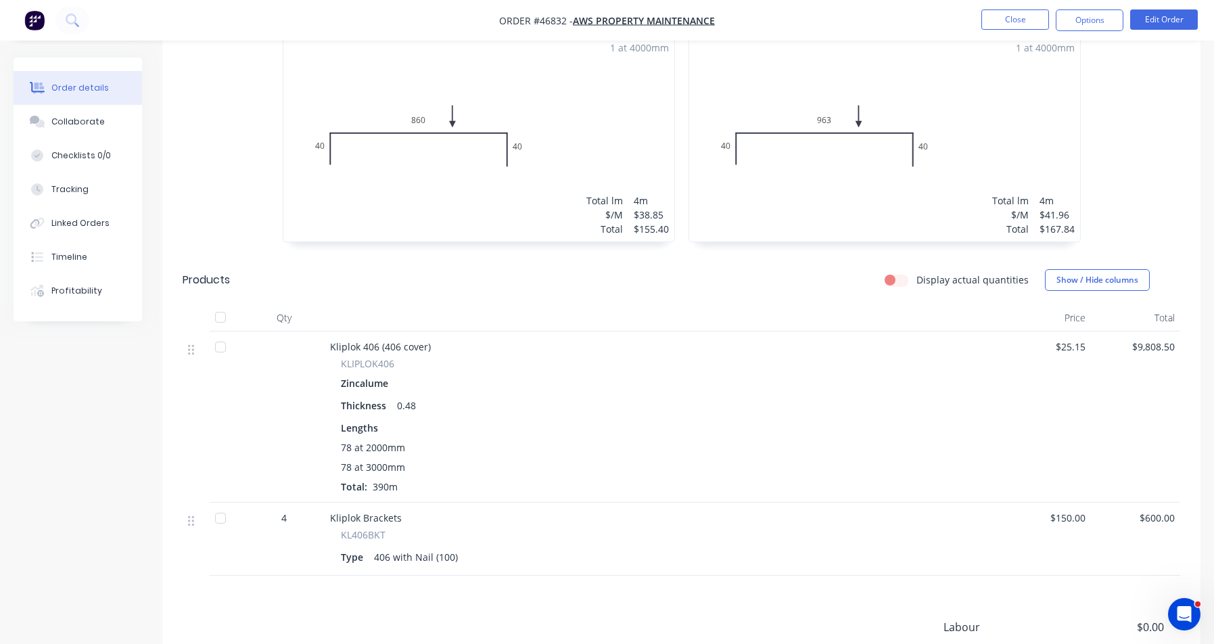
scroll to position [549, 0]
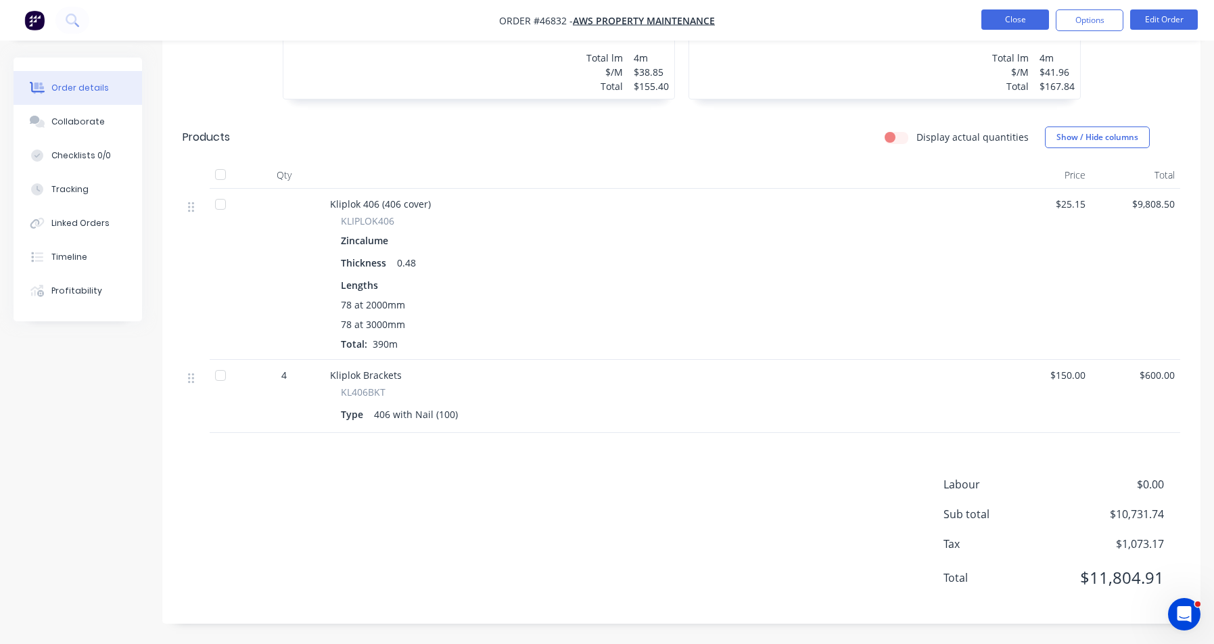
click at [1028, 22] on button "Close" at bounding box center [1016, 19] width 68 height 20
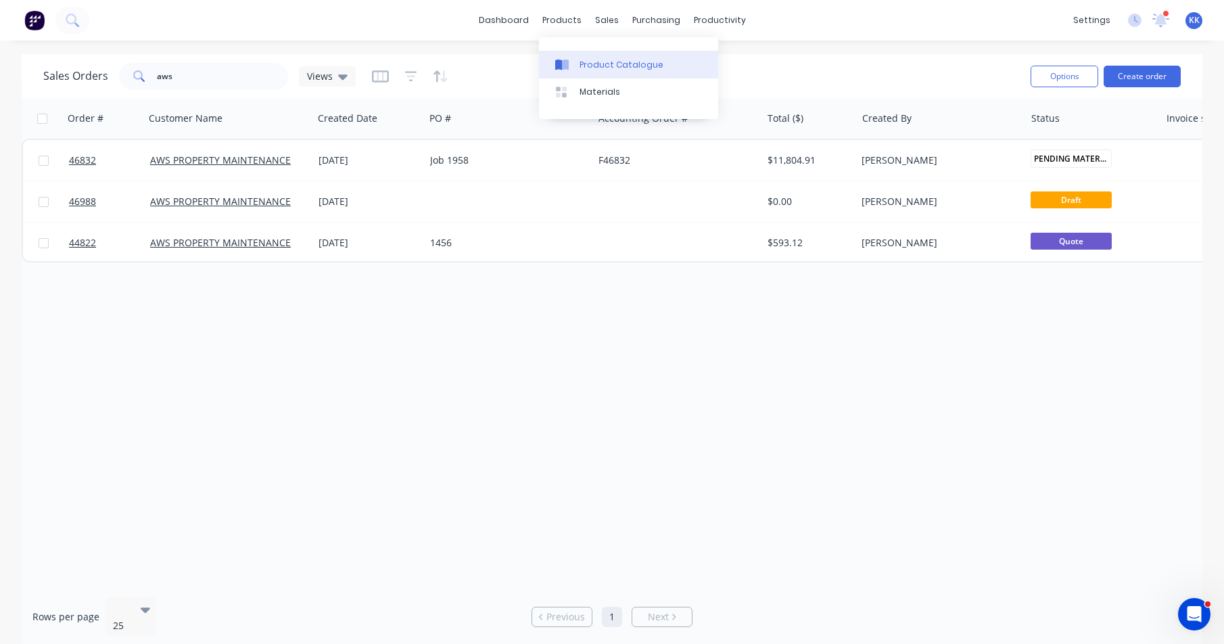
click at [580, 66] on div "Product Catalogue" at bounding box center [622, 65] width 84 height 12
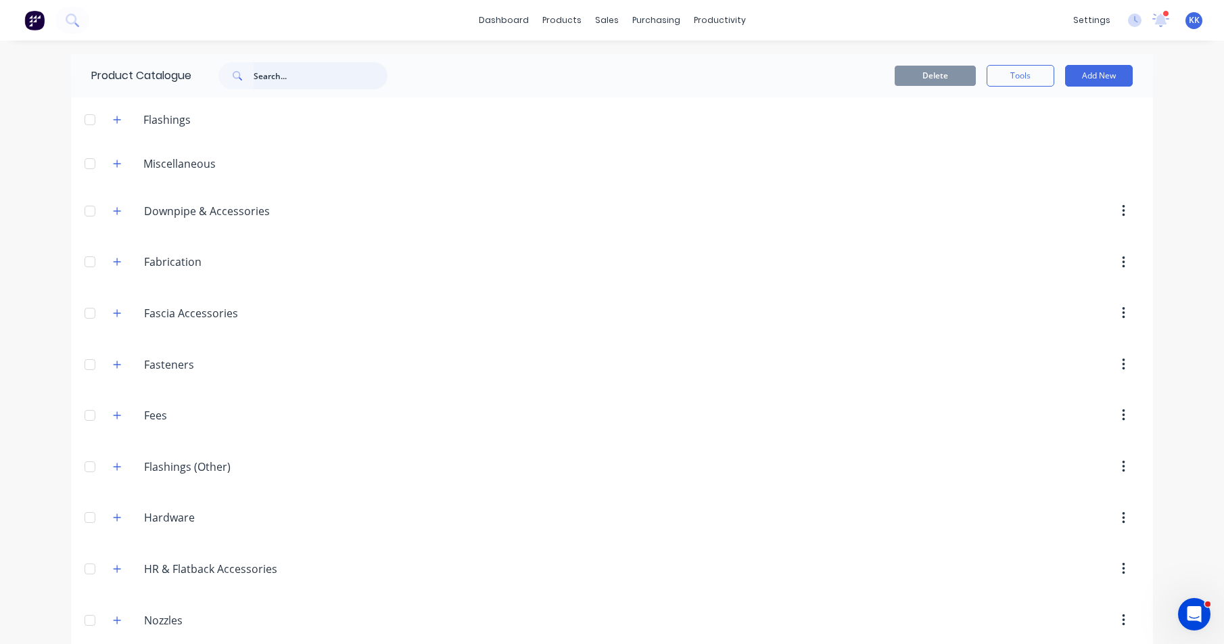
click at [269, 76] on input "text" at bounding box center [321, 75] width 134 height 27
type input "l"
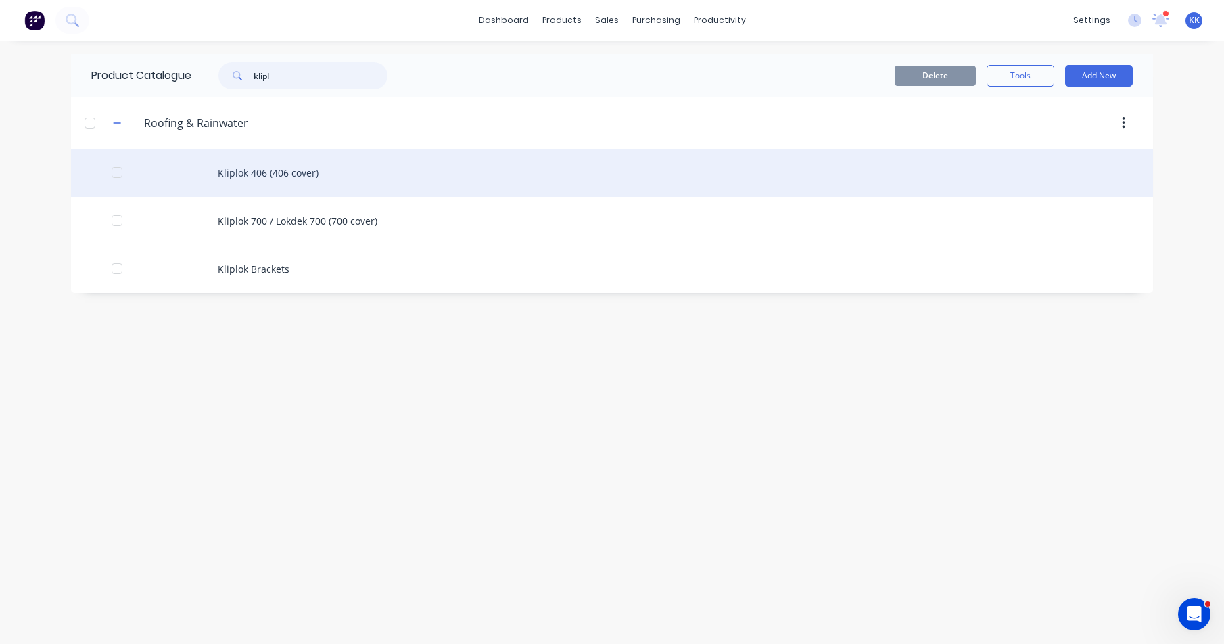
type input "klipl"
click at [275, 179] on div "Kliplok 406 (406 cover)" at bounding box center [612, 173] width 1082 height 48
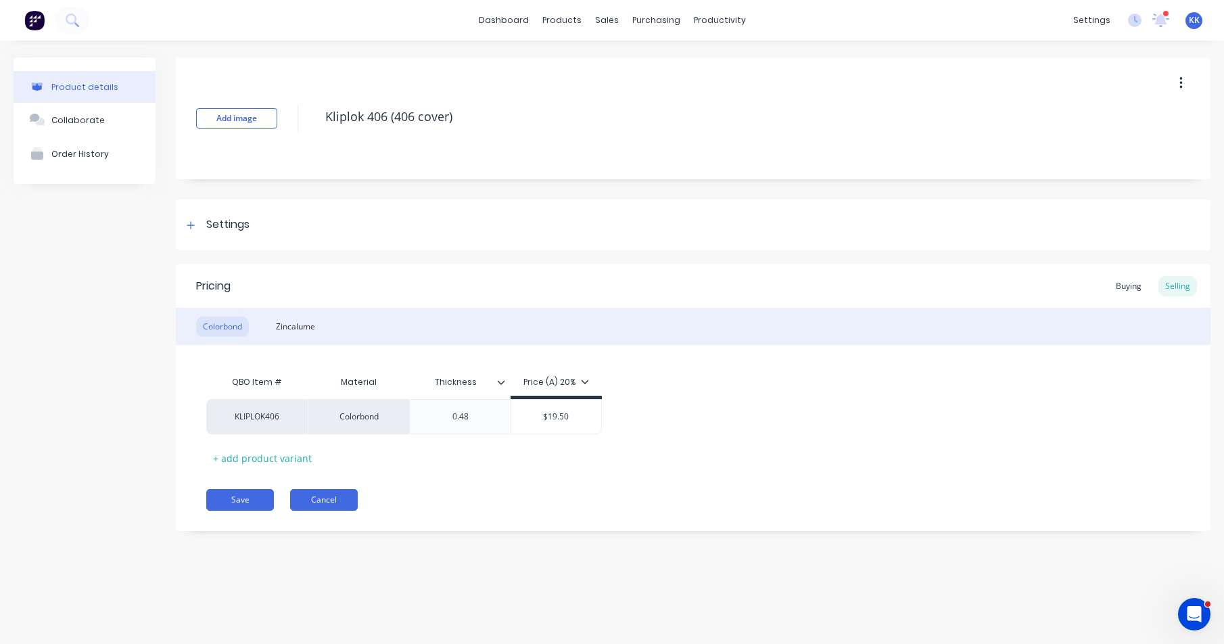
click at [317, 503] on button "Cancel" at bounding box center [324, 500] width 68 height 22
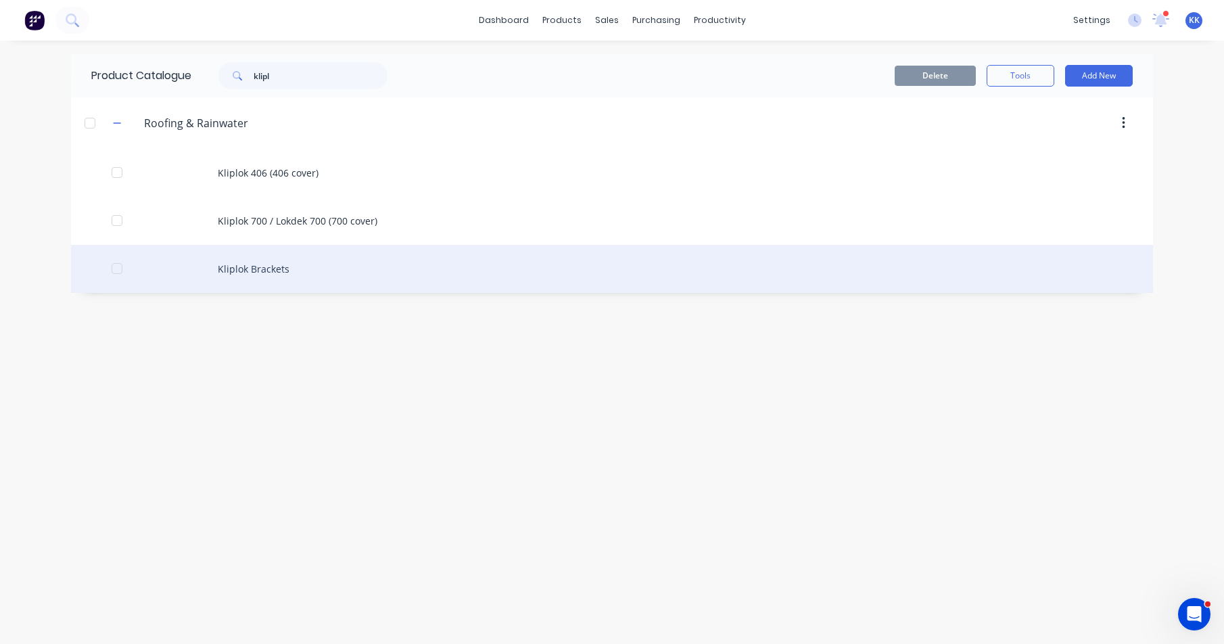
click at [274, 275] on div "Kliplok Brackets" at bounding box center [612, 269] width 1082 height 48
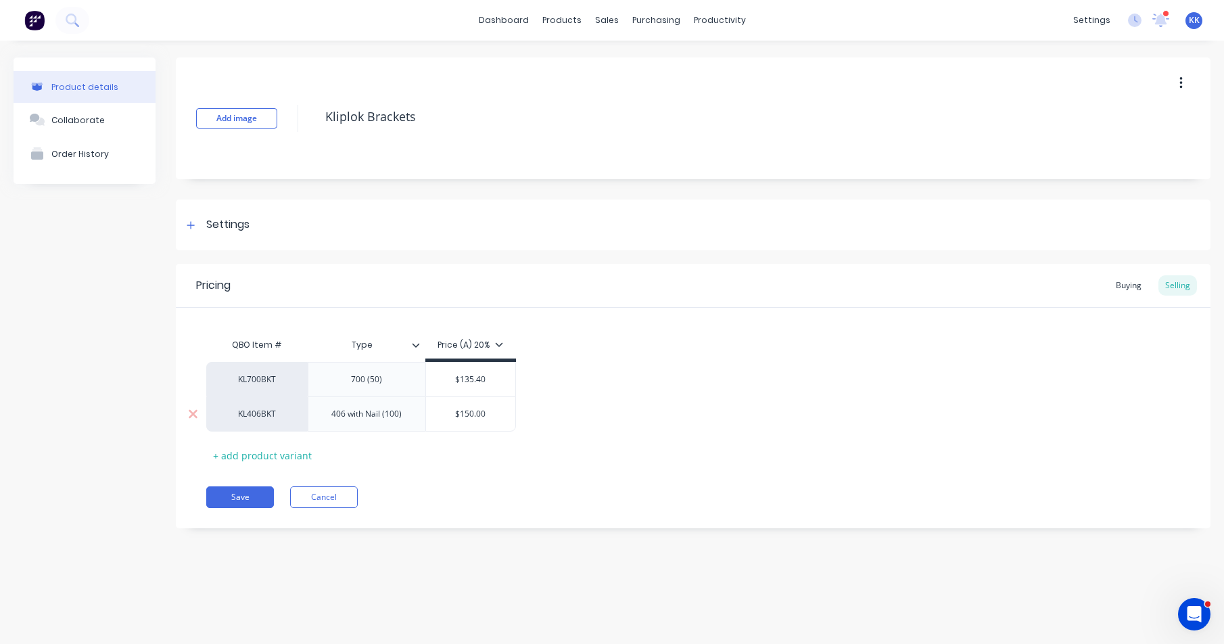
click at [393, 415] on div "406 with Nail (100)" at bounding box center [367, 414] width 92 height 18
click at [393, 416] on div "406 with Nail (100)" at bounding box center [367, 414] width 92 height 18
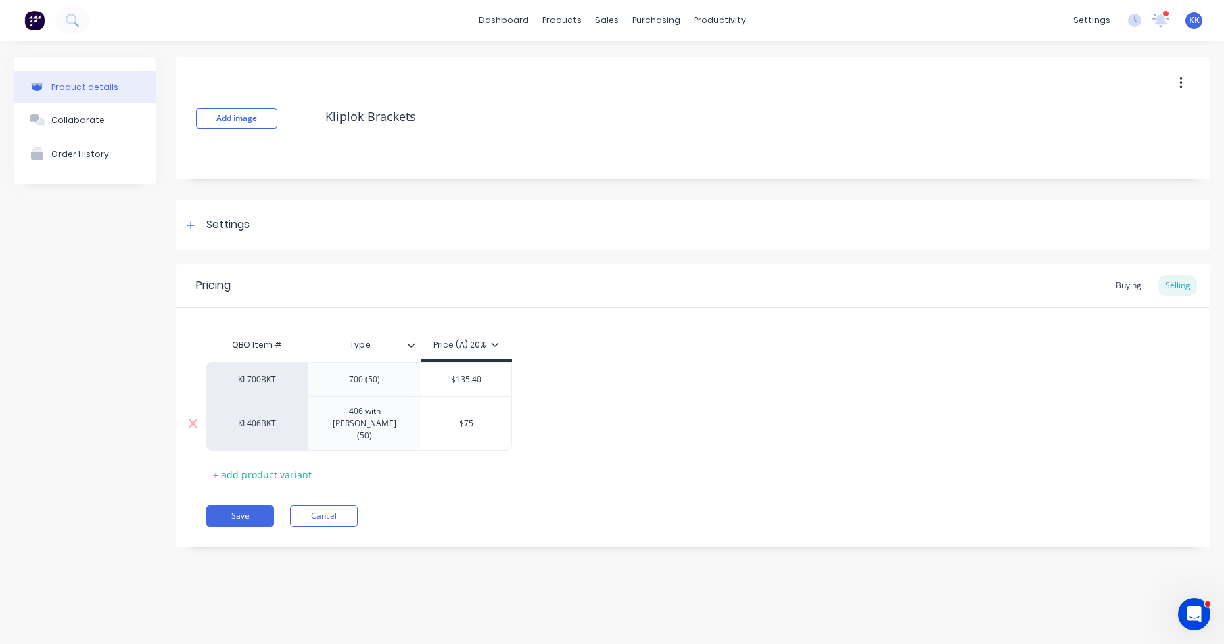
type input "$75"
click at [244, 505] on button "Save" at bounding box center [240, 516] width 68 height 22
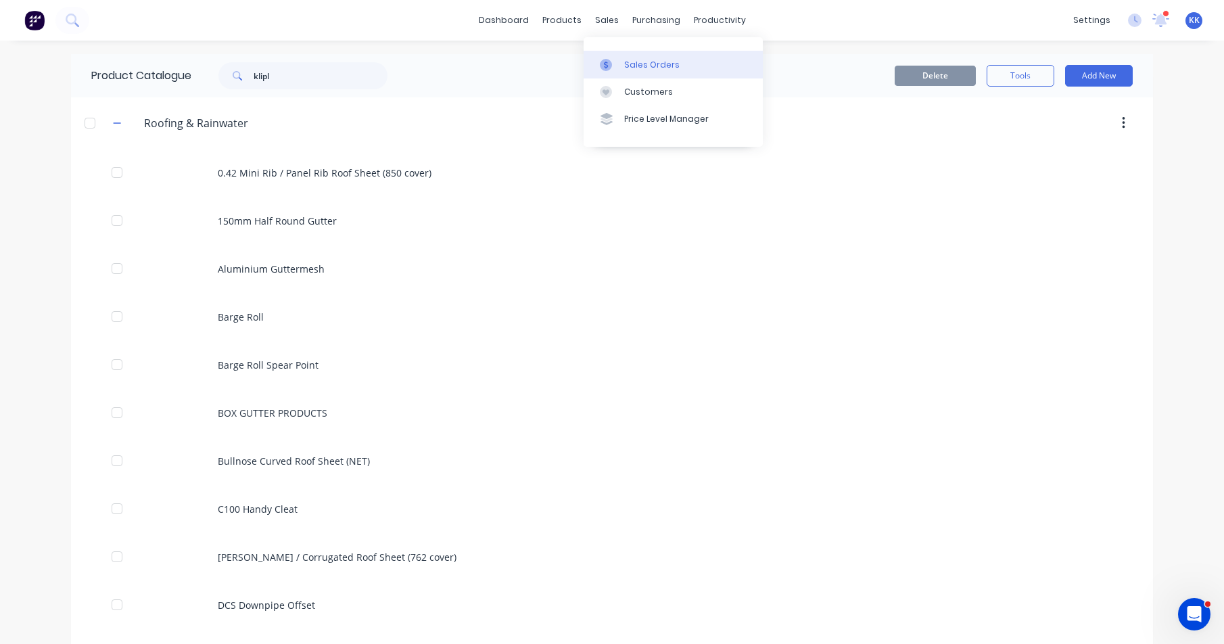
click at [625, 62] on div "Sales Orders" at bounding box center [651, 65] width 55 height 12
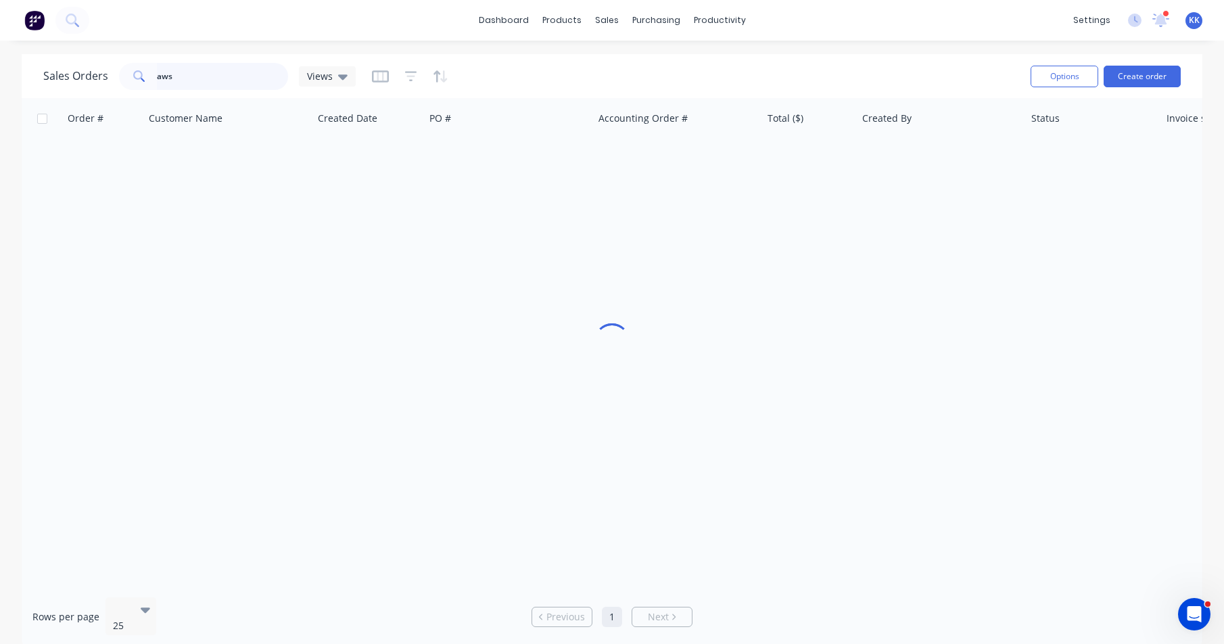
click at [233, 75] on input "aws" at bounding box center [223, 76] width 132 height 27
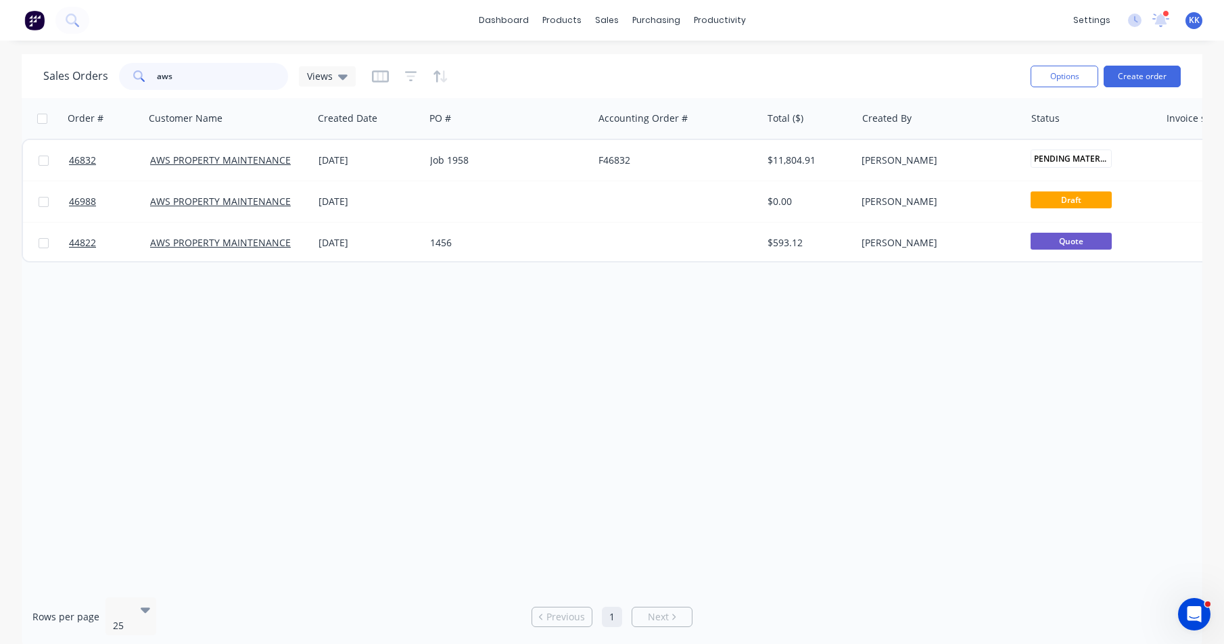
drag, startPoint x: 176, startPoint y: 72, endPoint x: 152, endPoint y: 72, distance: 24.4
click at [152, 72] on div "aws" at bounding box center [203, 76] width 169 height 27
click at [469, 97] on div "Sales Orders aws Views Options Create order" at bounding box center [612, 76] width 1181 height 44
drag, startPoint x: 200, startPoint y: 78, endPoint x: 112, endPoint y: 78, distance: 87.9
click at [112, 78] on div "Sales Orders aws Views" at bounding box center [199, 76] width 313 height 27
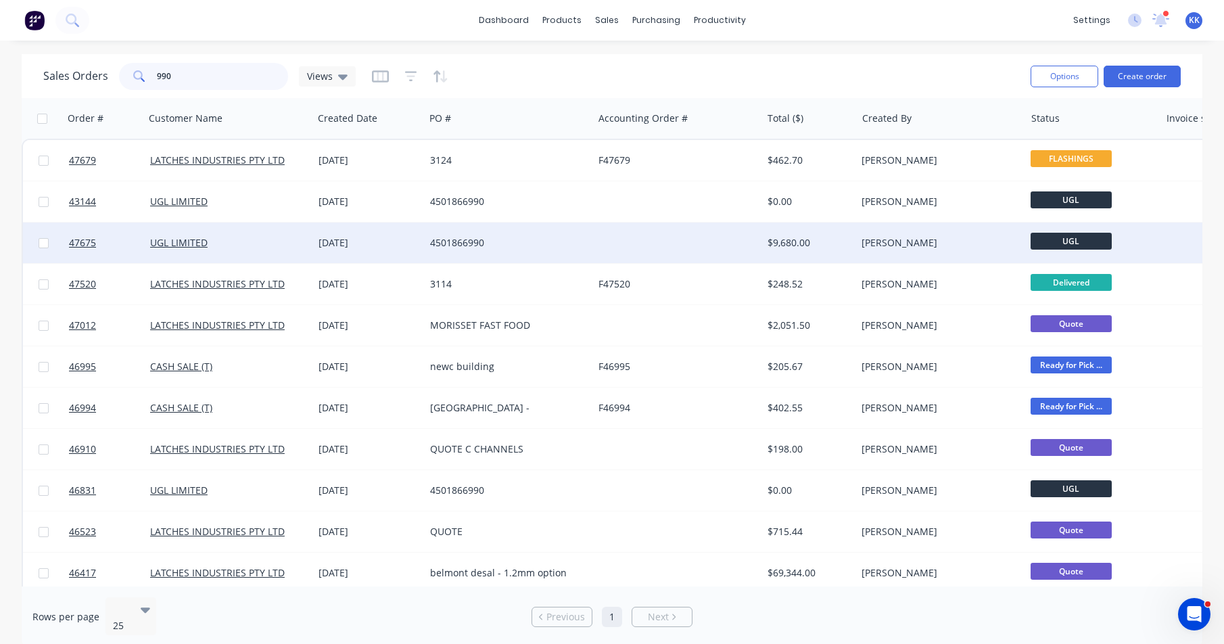
type input "990"
click at [470, 235] on div "4501866990" at bounding box center [509, 243] width 168 height 41
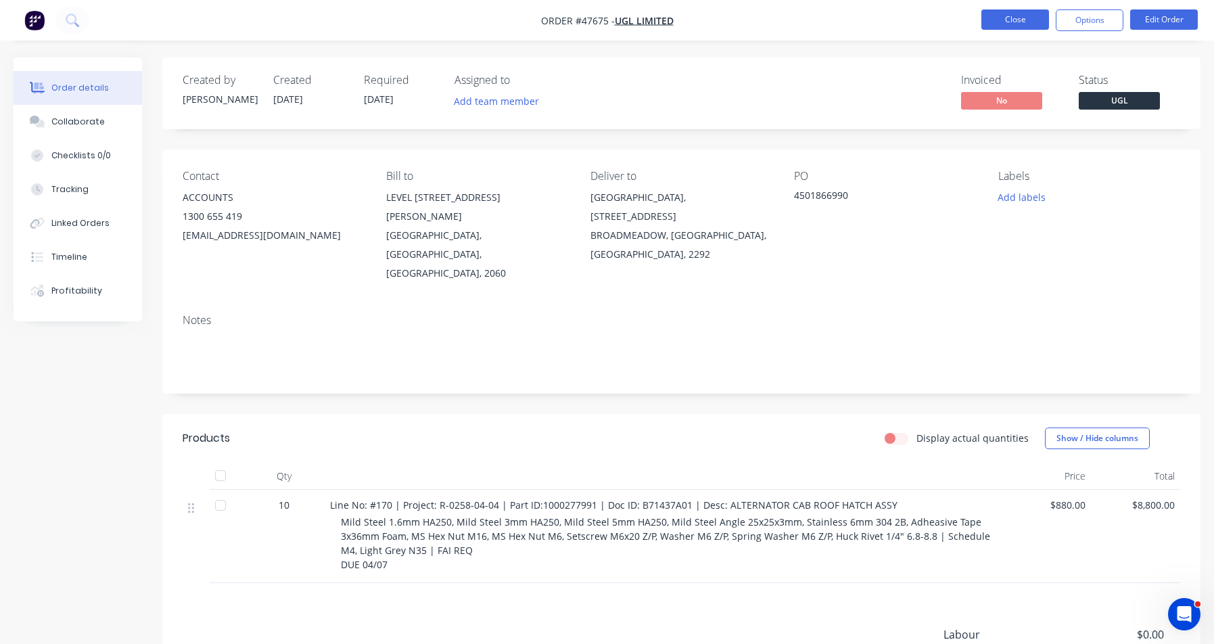
click at [1017, 22] on button "Close" at bounding box center [1016, 19] width 68 height 20
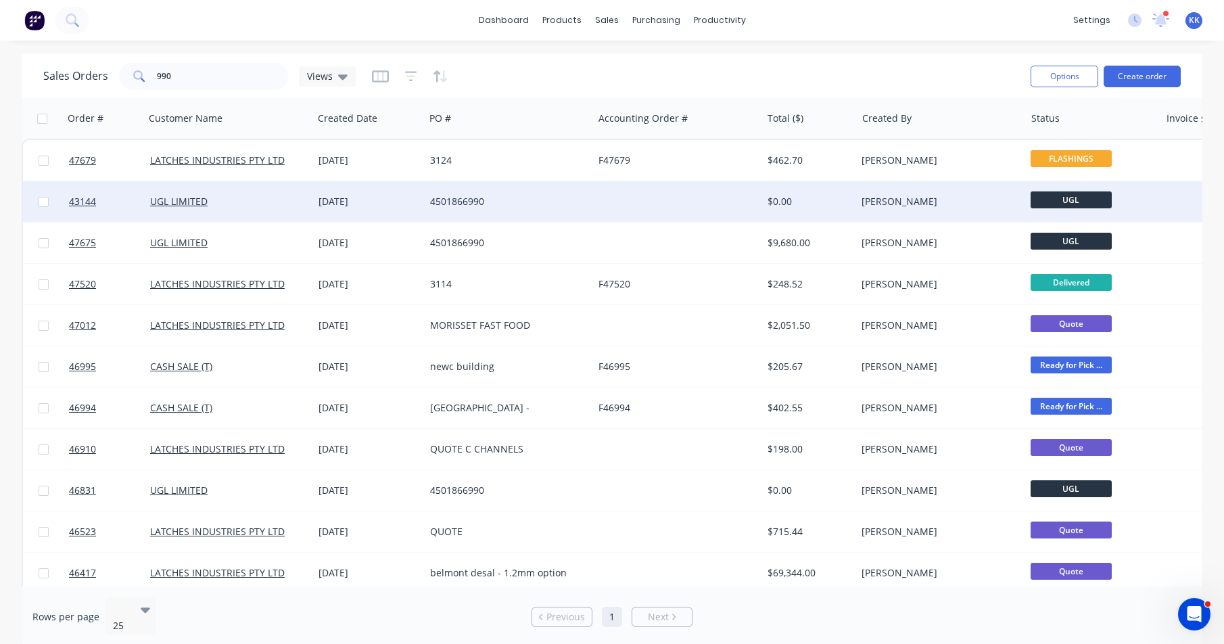
click at [517, 211] on div "4501866990" at bounding box center [509, 201] width 168 height 41
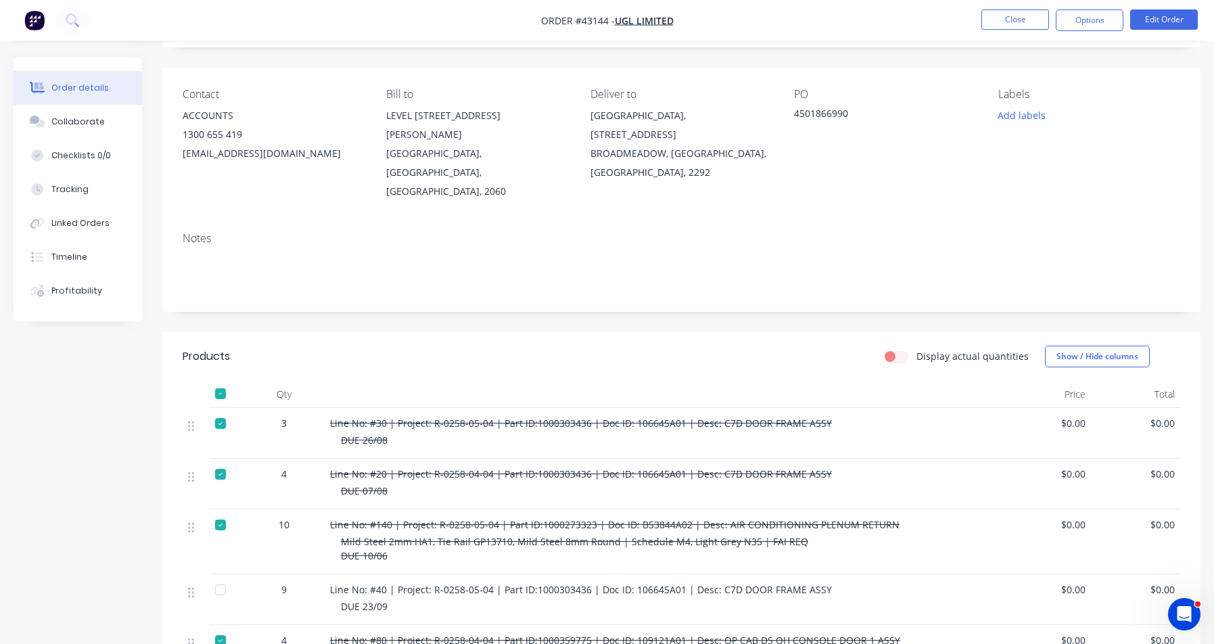
scroll to position [135, 0]
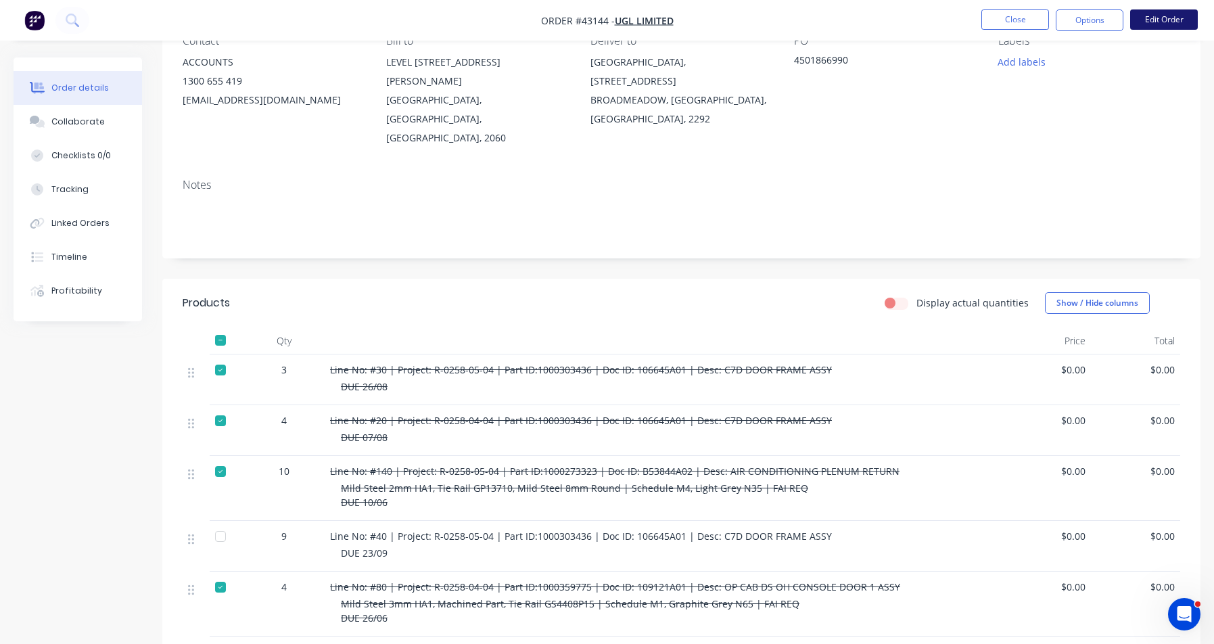
click at [1182, 26] on button "Edit Order" at bounding box center [1164, 19] width 68 height 20
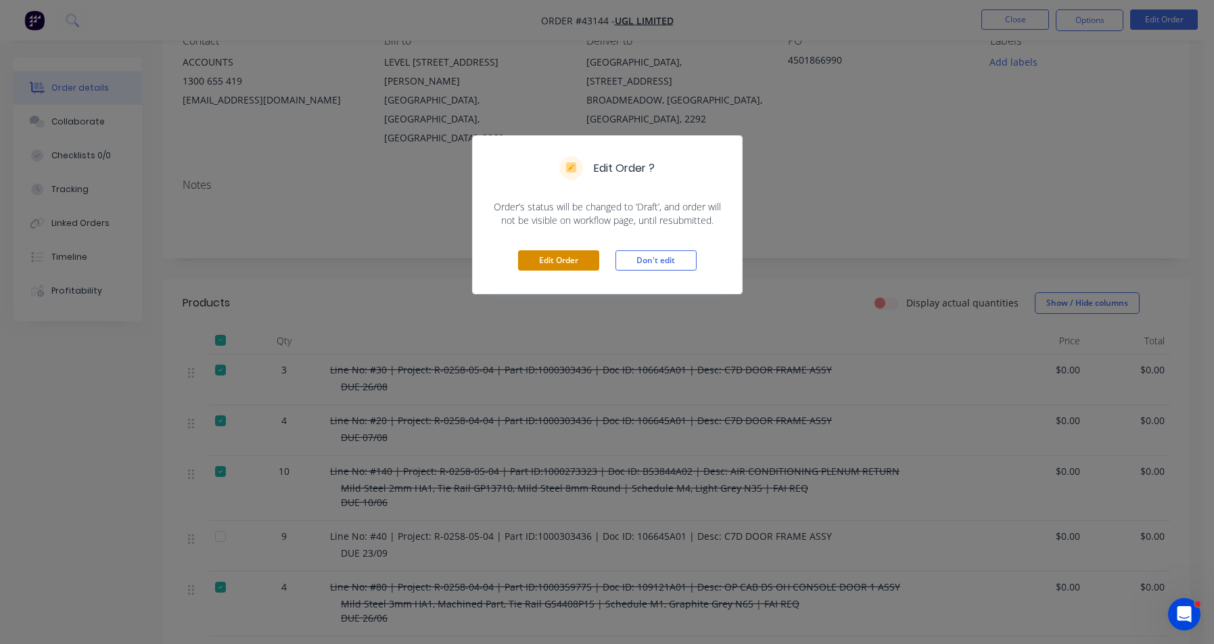
click at [585, 263] on button "Edit Order" at bounding box center [558, 260] width 81 height 20
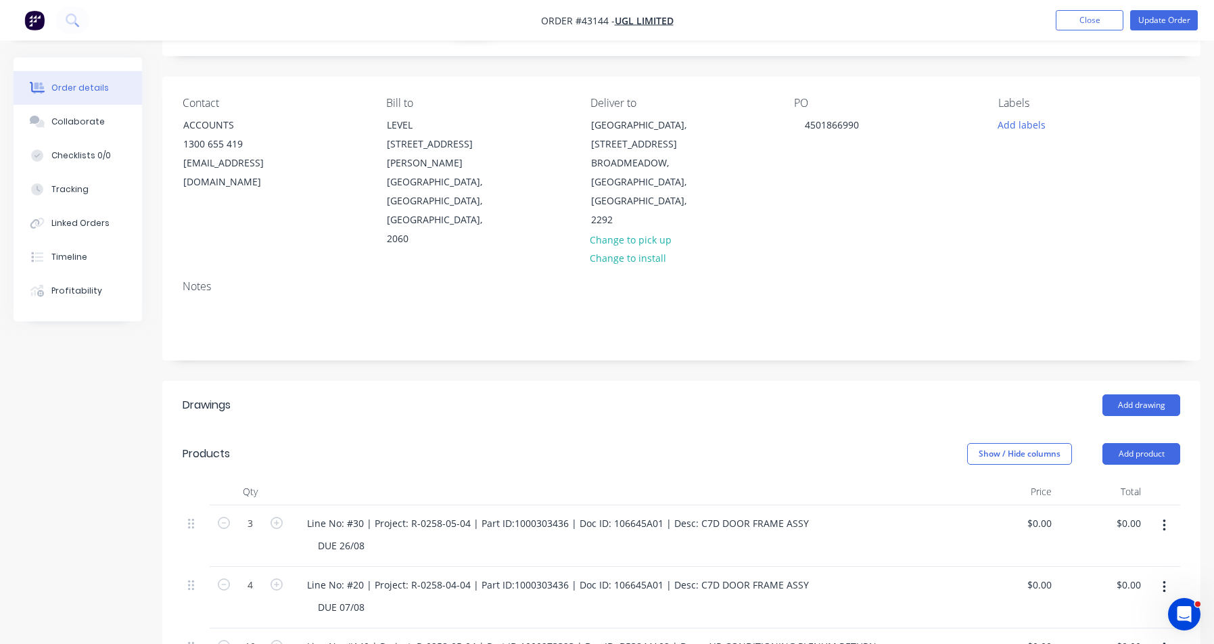
scroll to position [203, 0]
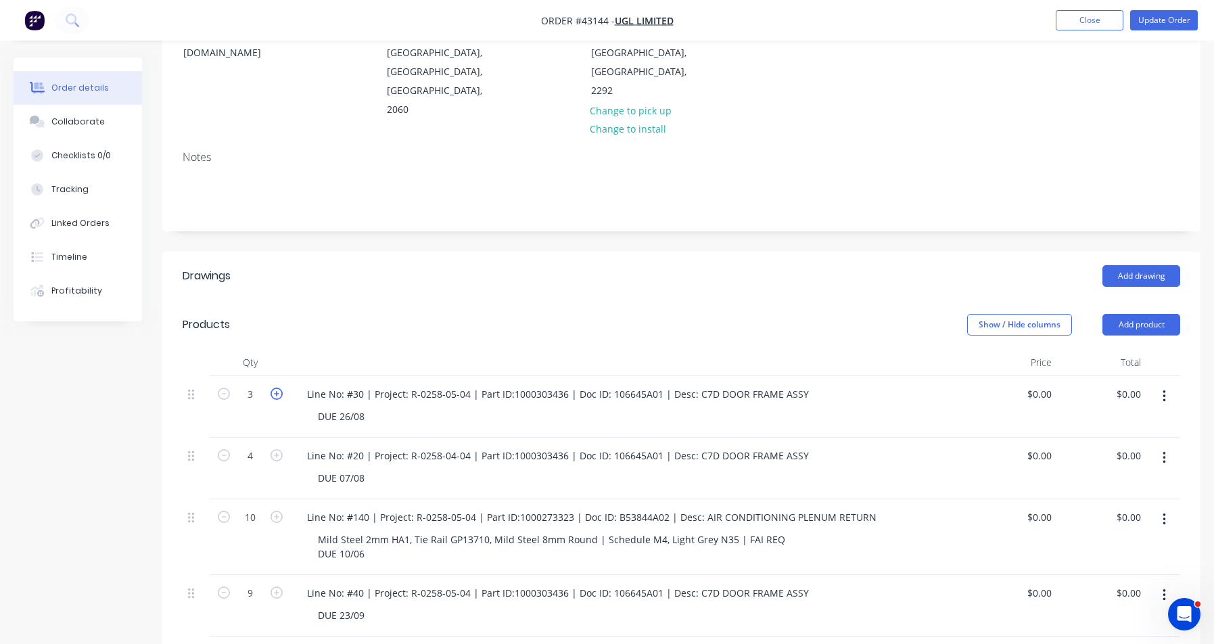
click at [277, 388] on icon "button" at bounding box center [277, 394] width 12 height 12
type input "5"
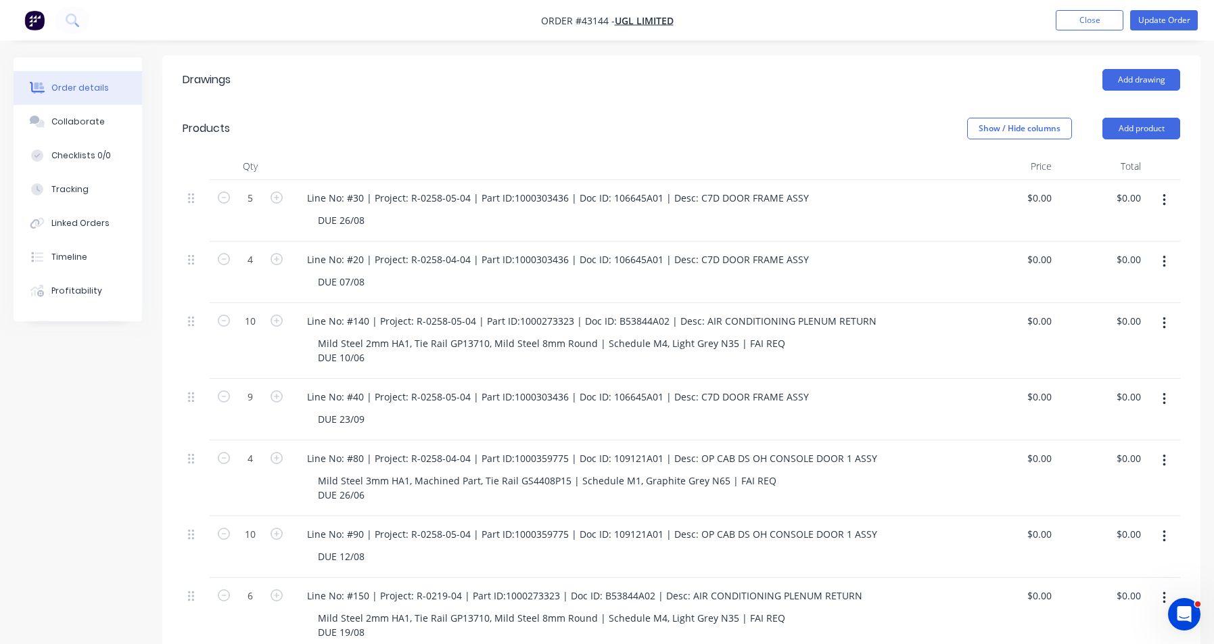
scroll to position [406, 0]
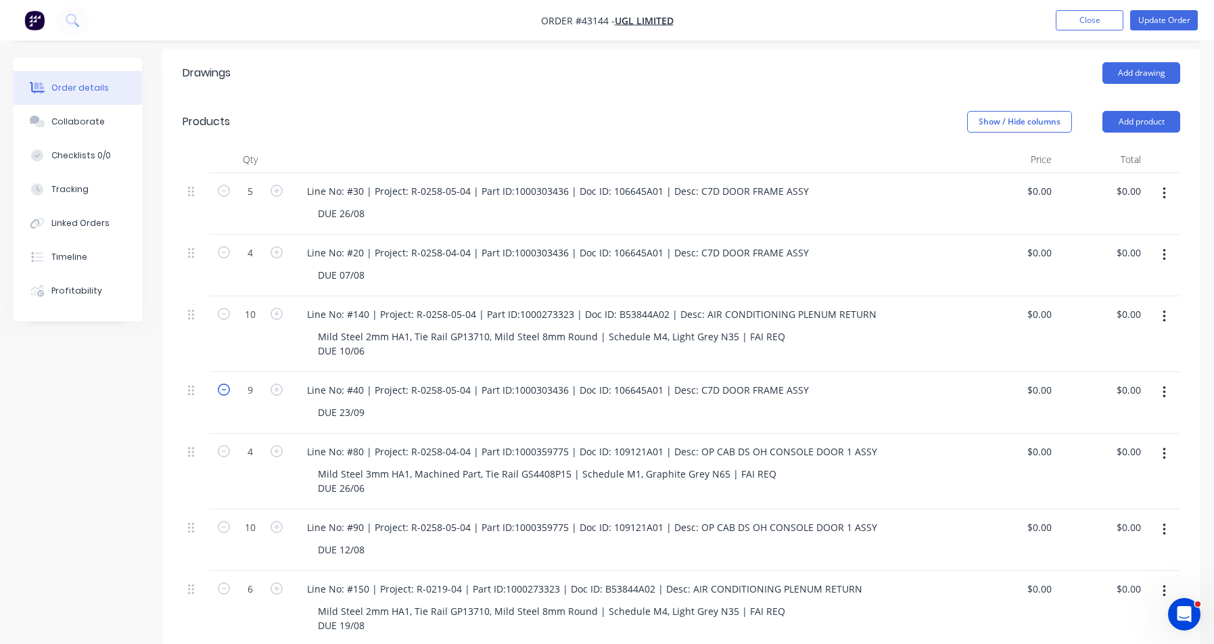
click at [225, 384] on icon "button" at bounding box center [224, 390] width 12 height 12
type input "7"
click at [1182, 30] on button "Update Order" at bounding box center [1164, 20] width 68 height 20
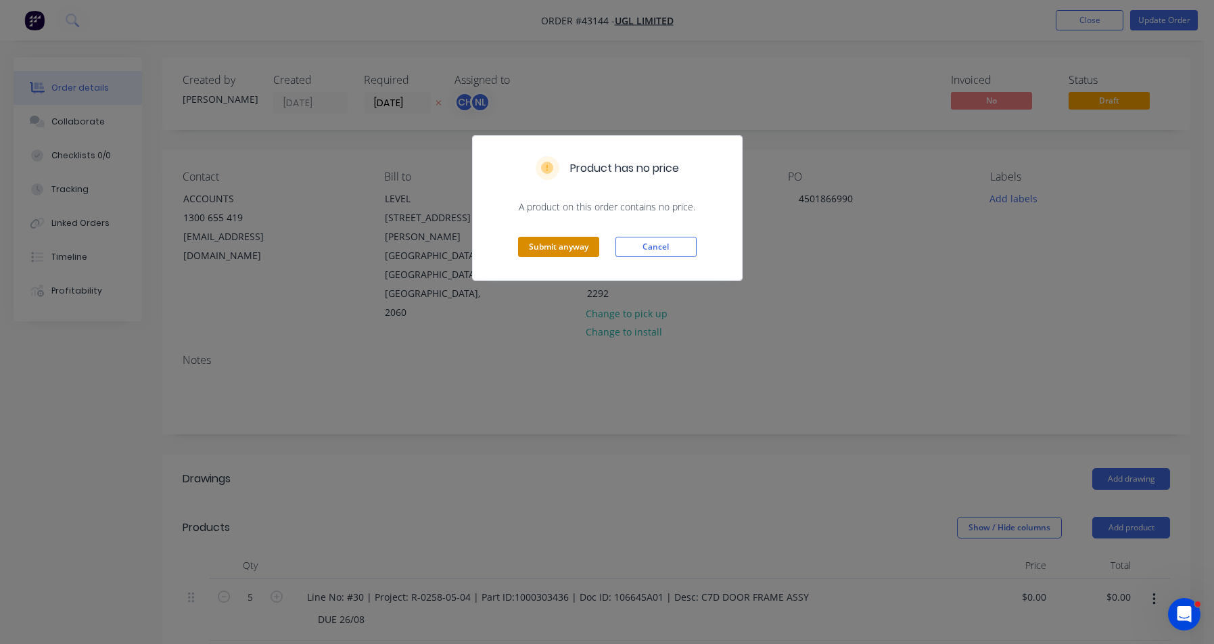
click at [565, 254] on button "Submit anyway" at bounding box center [558, 247] width 81 height 20
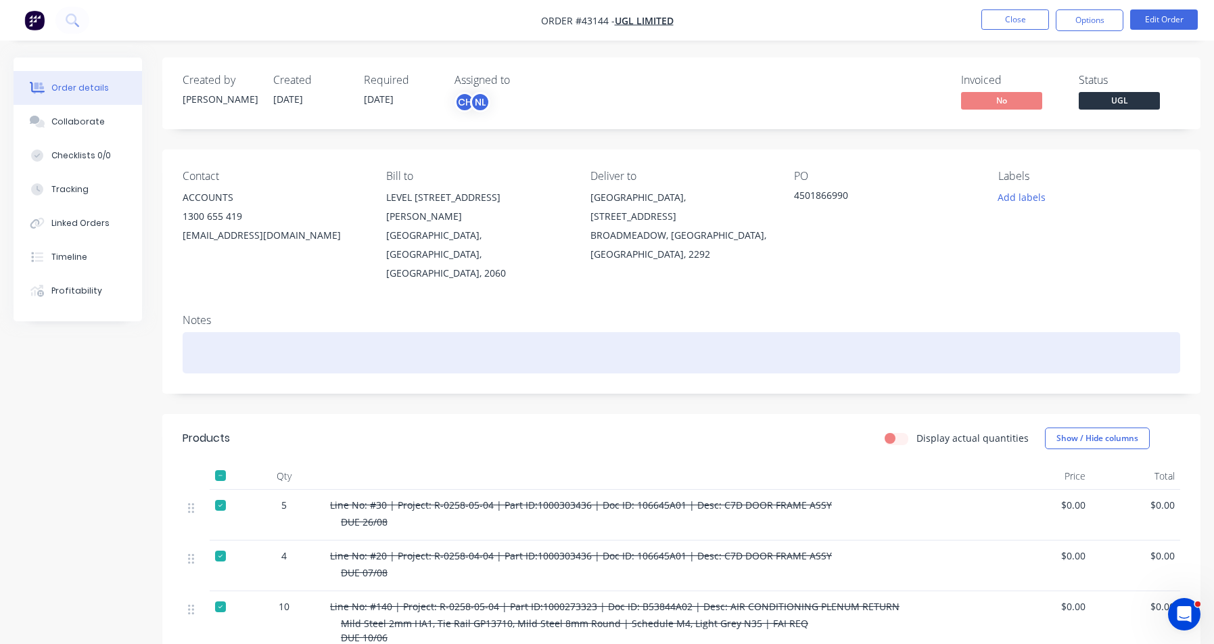
click at [714, 332] on div at bounding box center [682, 352] width 998 height 41
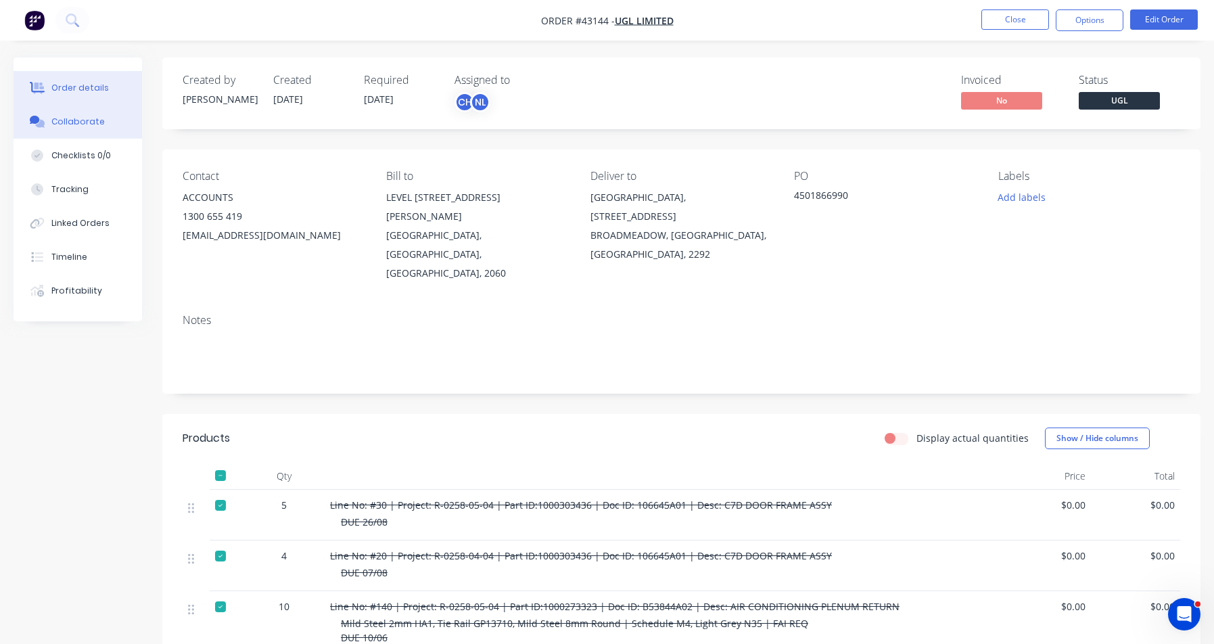
click at [76, 118] on div "Collaborate" at bounding box center [77, 122] width 53 height 12
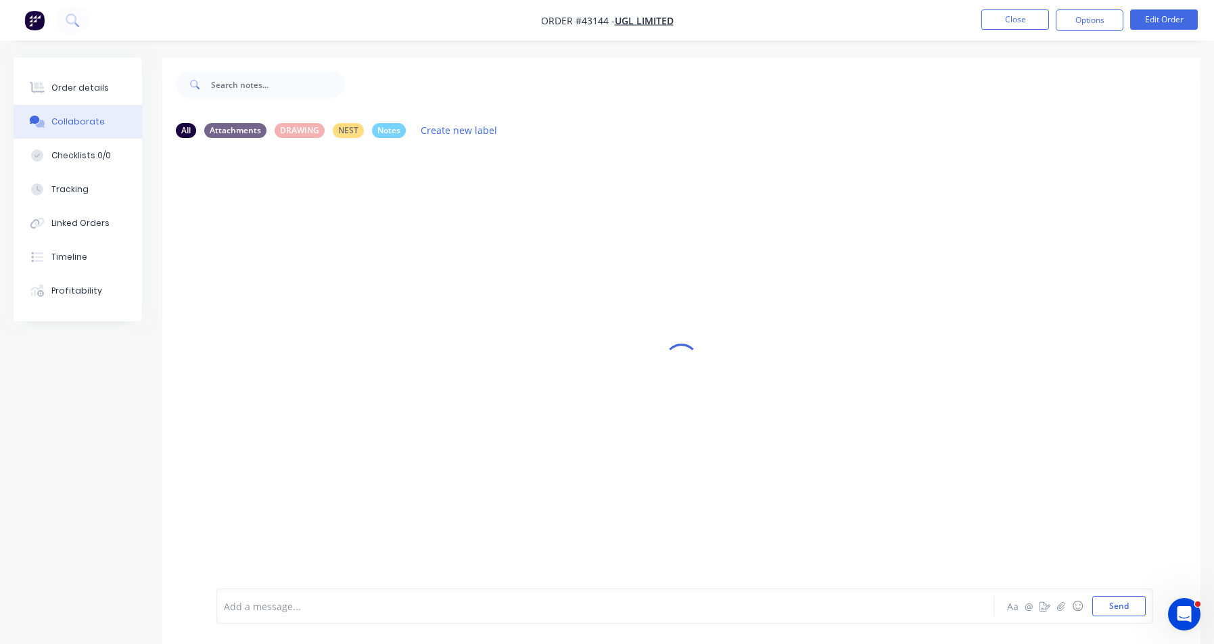
click at [296, 602] on div at bounding box center [570, 606] width 691 height 14
paste div
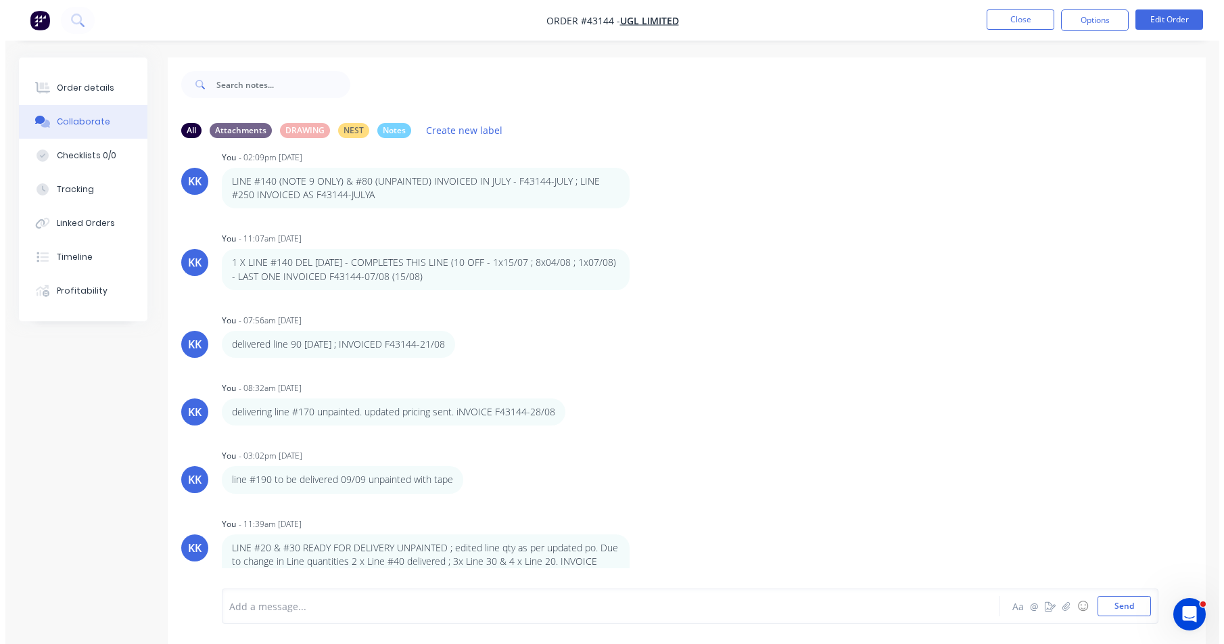
scroll to position [1337, 0]
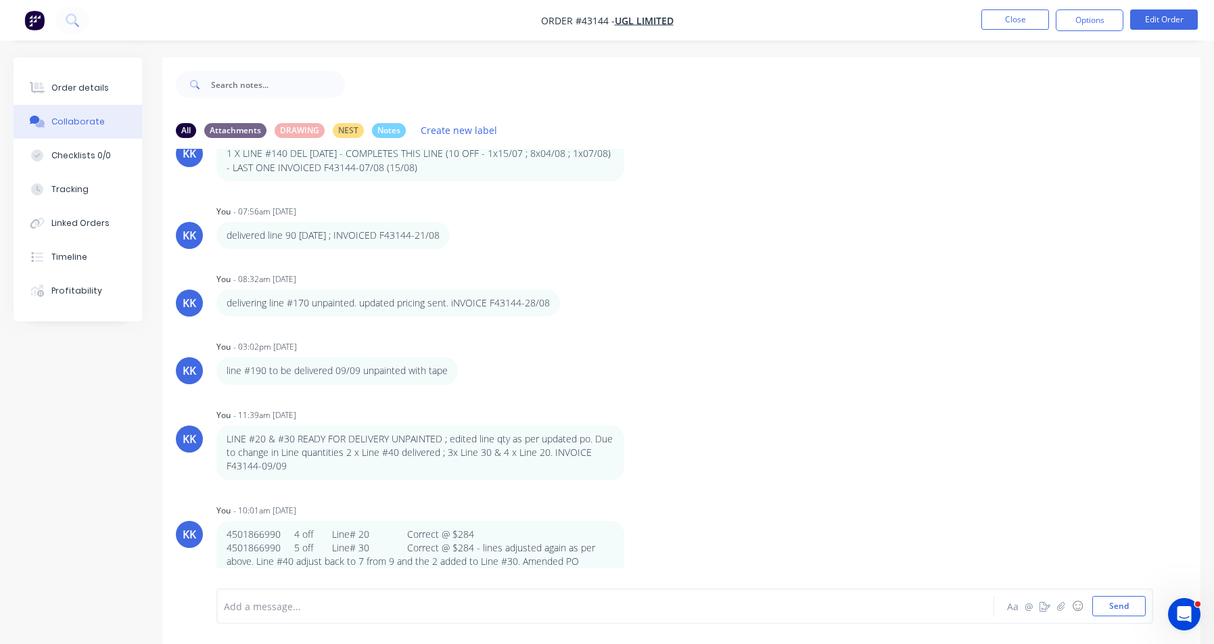
drag, startPoint x: 76, startPoint y: 87, endPoint x: 189, endPoint y: 0, distance: 142.3
click at [76, 87] on div "Order details" at bounding box center [79, 88] width 57 height 12
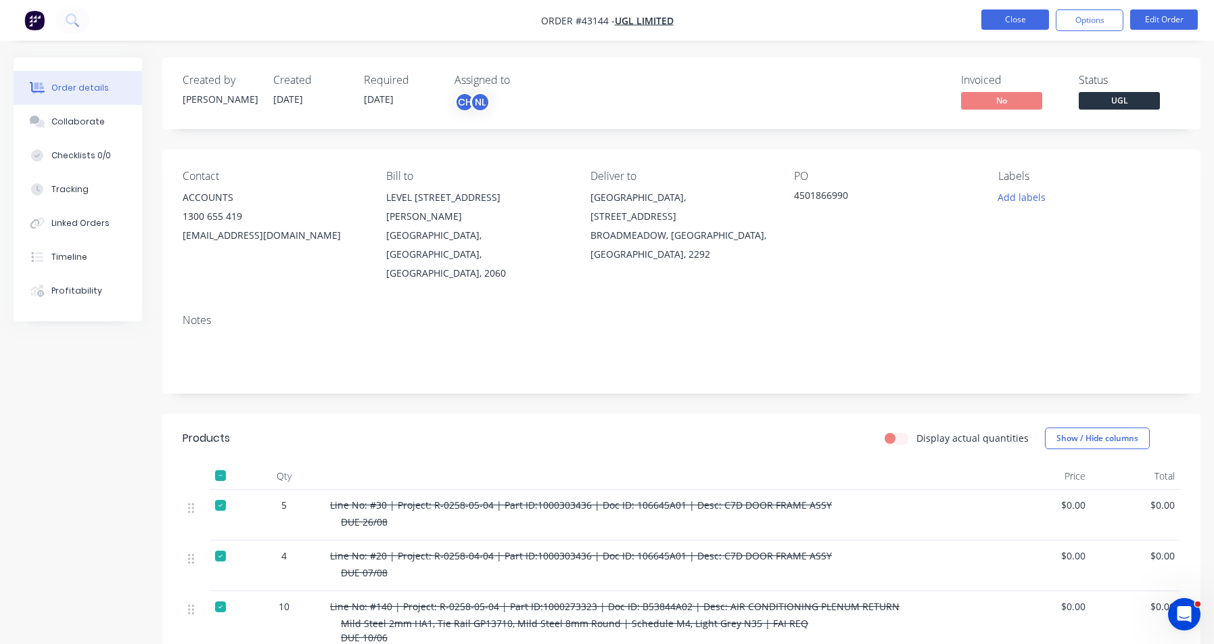
click at [1010, 10] on button "Close" at bounding box center [1016, 19] width 68 height 20
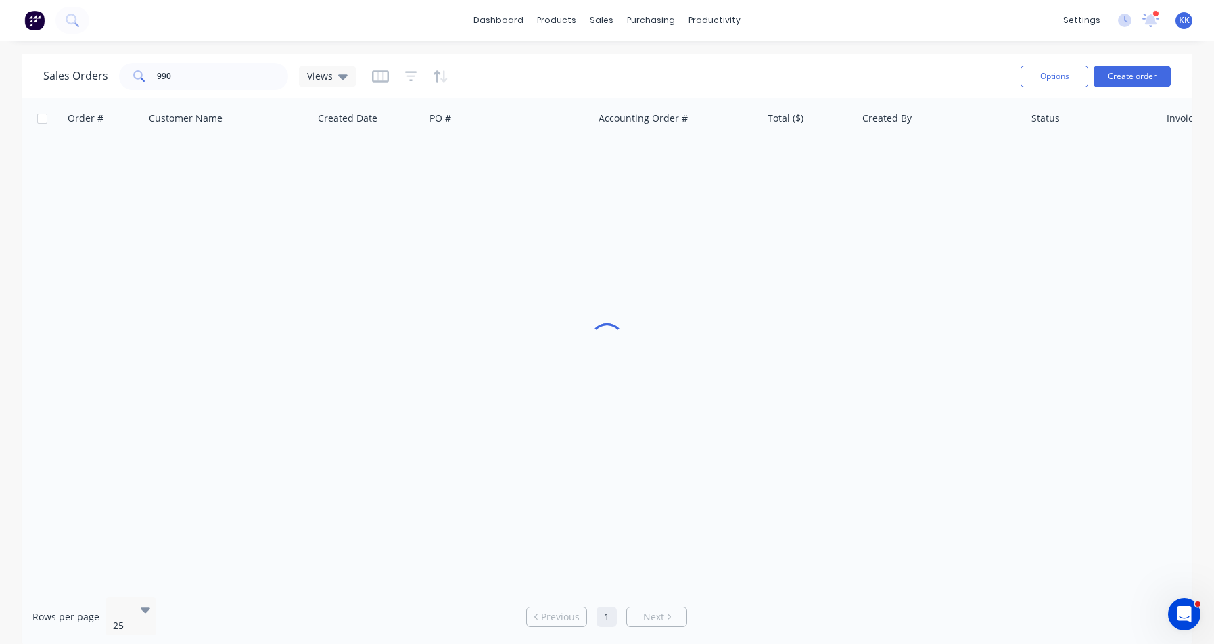
click at [1014, 14] on div "dashboard products sales purchasing productivity dashboard products Product Cat…" at bounding box center [607, 20] width 1214 height 41
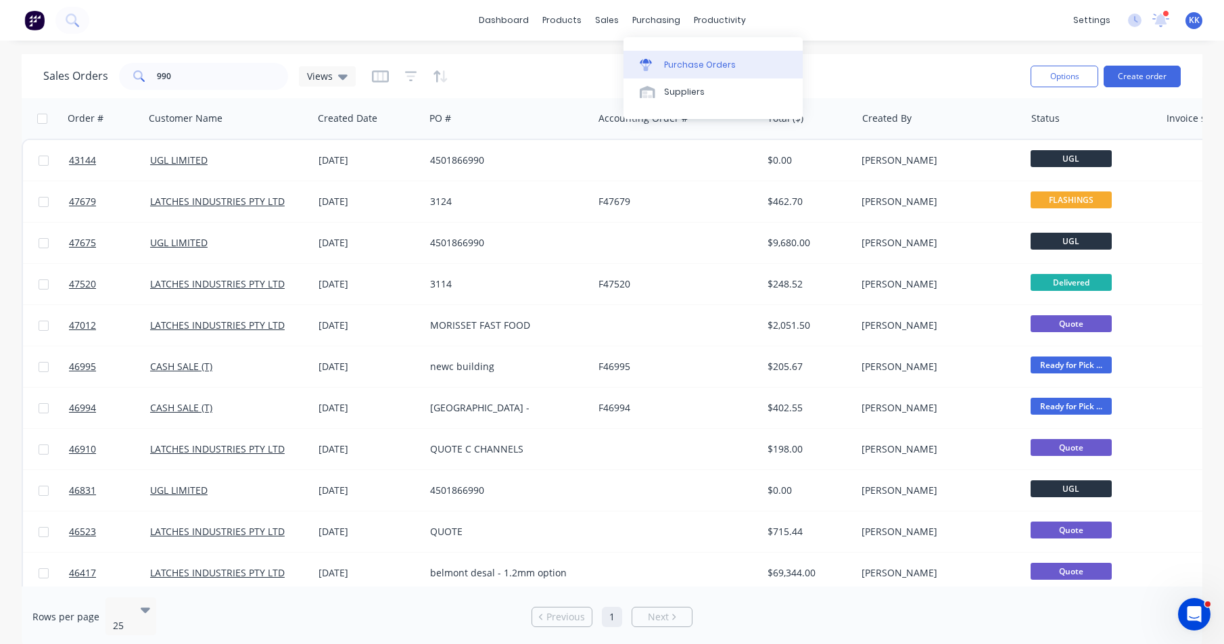
click at [670, 60] on div "Purchase Orders" at bounding box center [700, 65] width 72 height 12
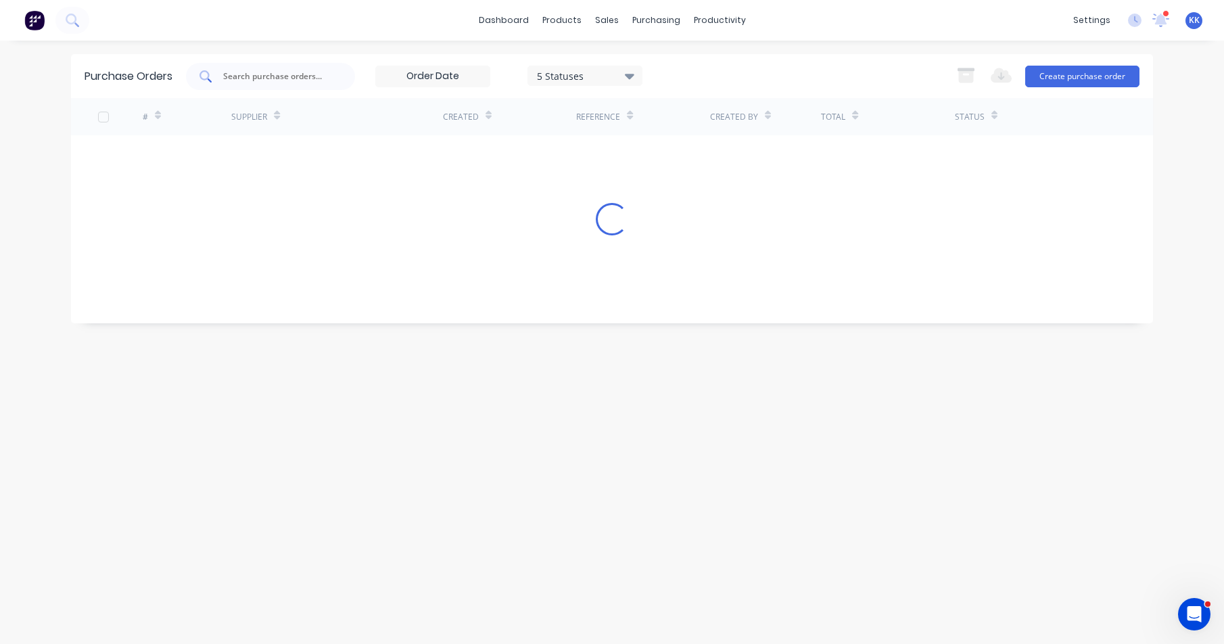
click at [246, 81] on input "text" at bounding box center [278, 77] width 112 height 14
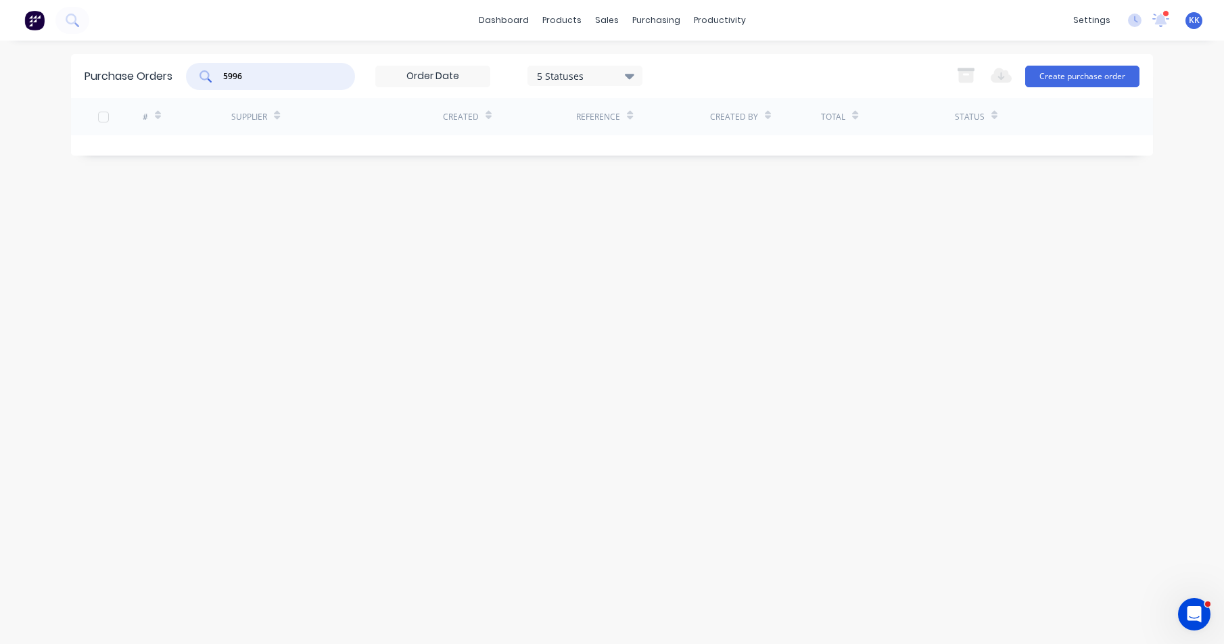
type input "5996"
click at [568, 73] on div "5 Statuses" at bounding box center [585, 75] width 97 height 14
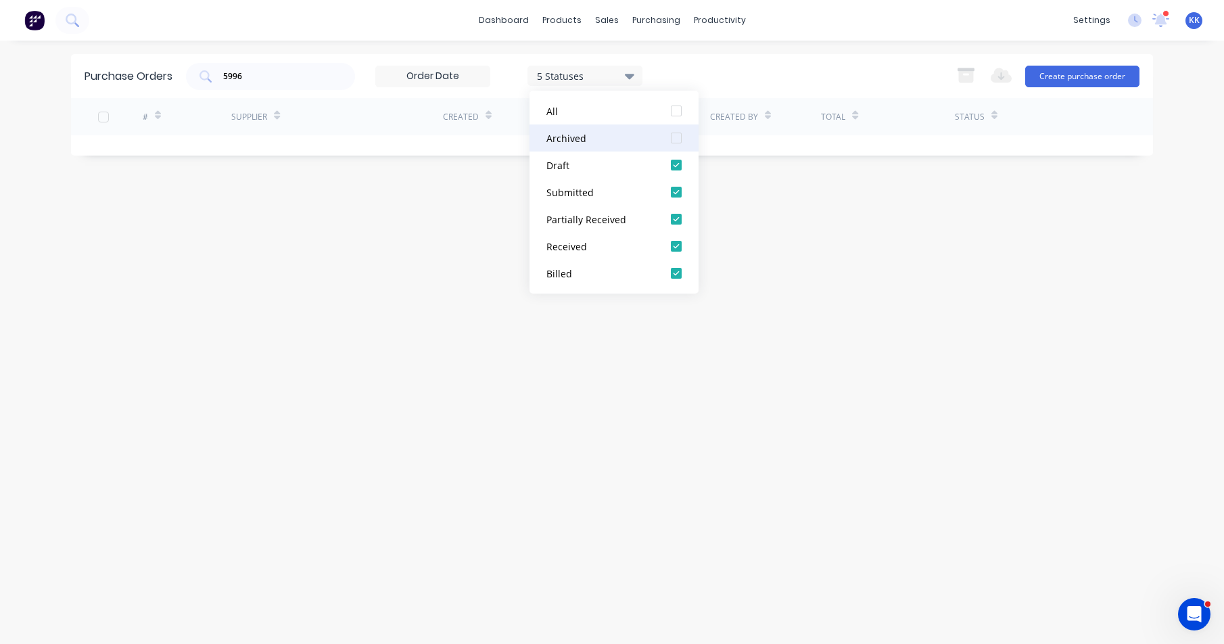
click at [671, 137] on div at bounding box center [676, 137] width 27 height 27
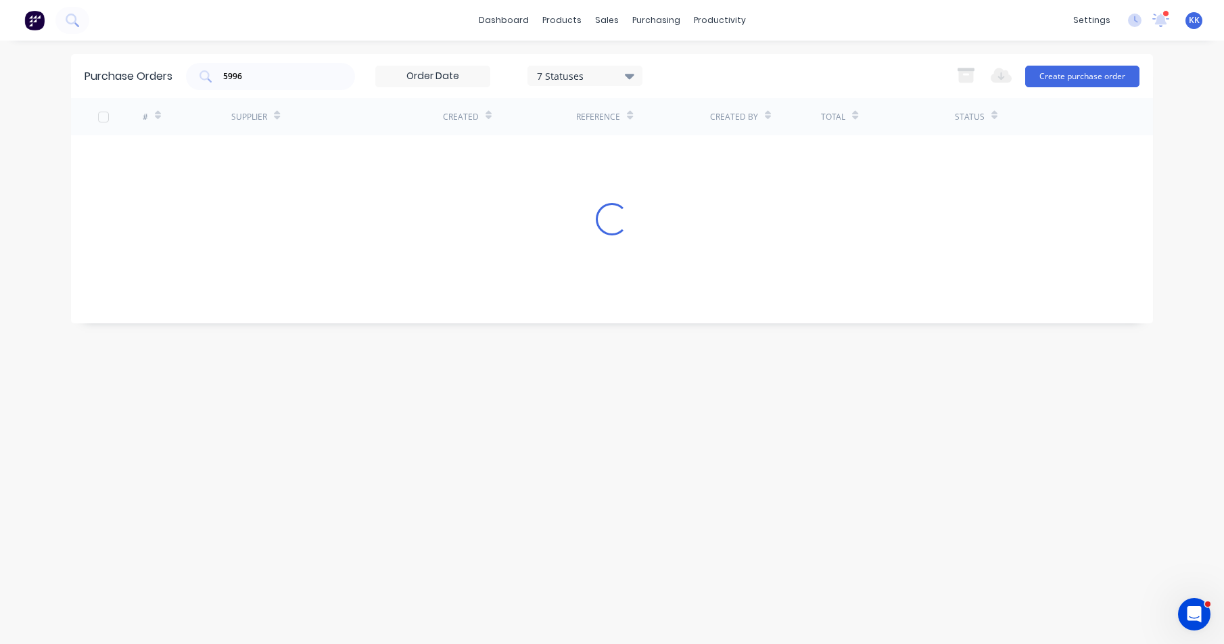
click at [699, 84] on div "5996 7 Statuses 7 Statuses Export to Excel (XLSX) Create purchase order" at bounding box center [663, 76] width 954 height 27
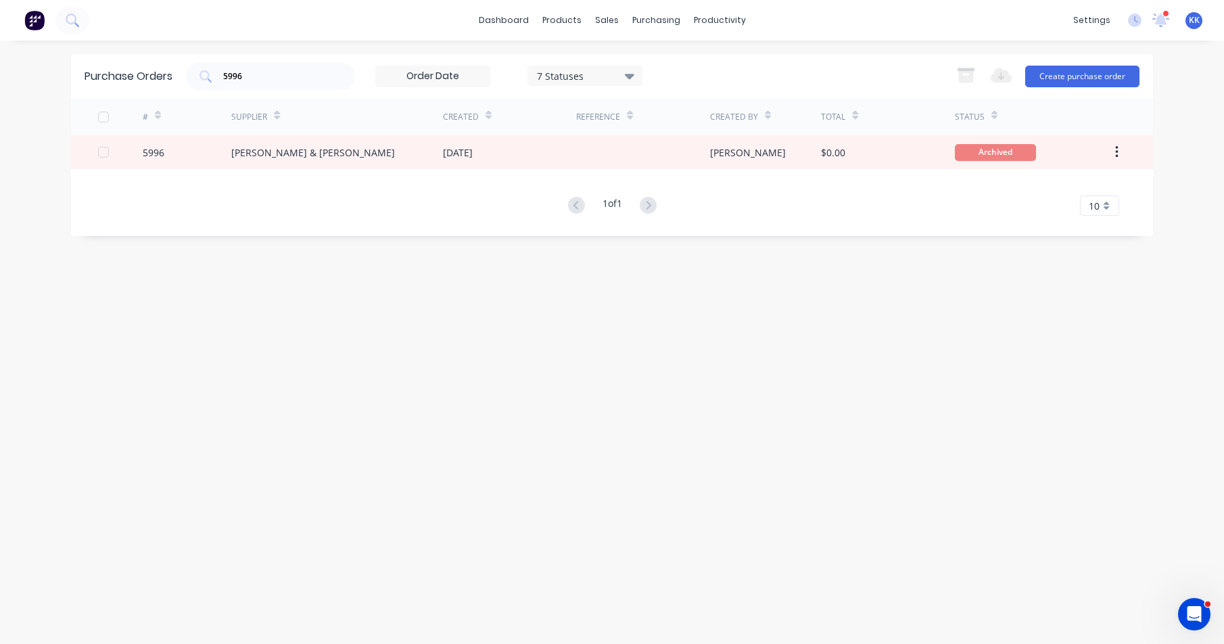
click at [458, 174] on div "# Supplier Created Reference Created By Total Status 5996 [PERSON_NAME] & [PERS…" at bounding box center [612, 157] width 1082 height 118
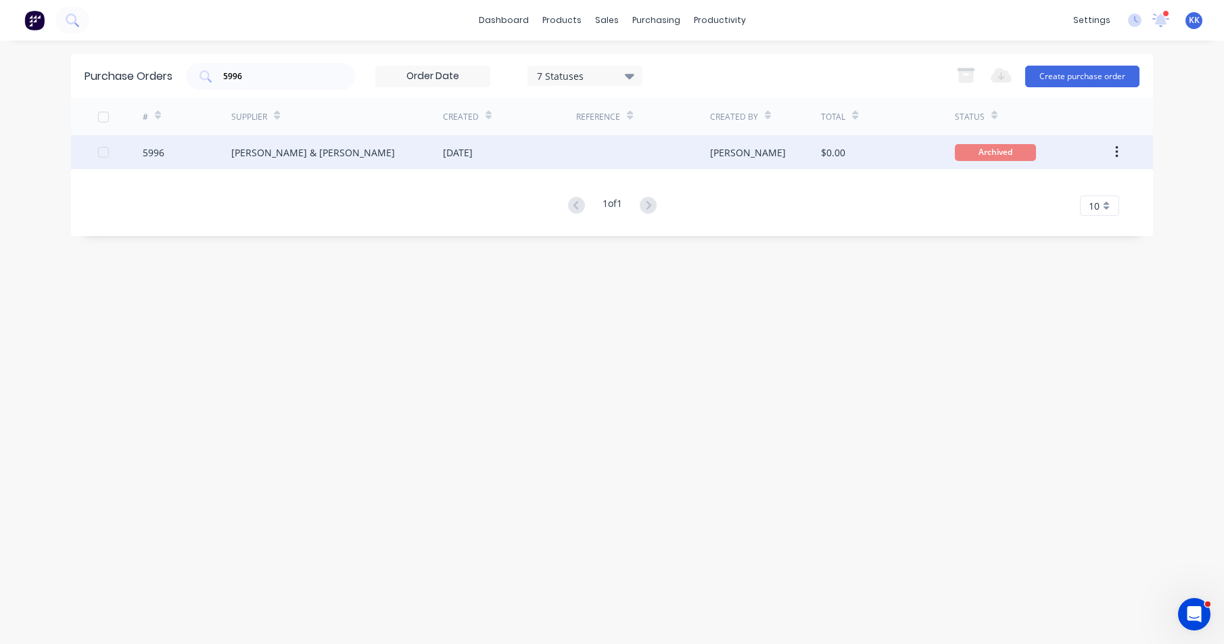
click at [461, 164] on div "[DATE]" at bounding box center [509, 152] width 133 height 34
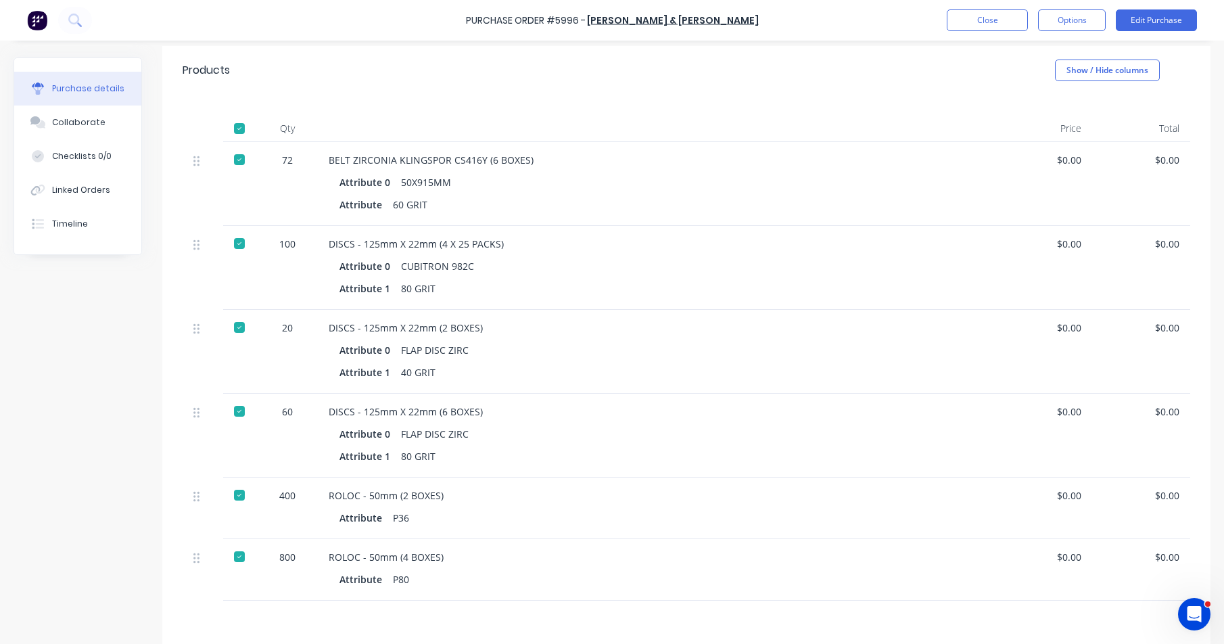
scroll to position [271, 0]
click at [984, 26] on button "Close" at bounding box center [987, 20] width 81 height 22
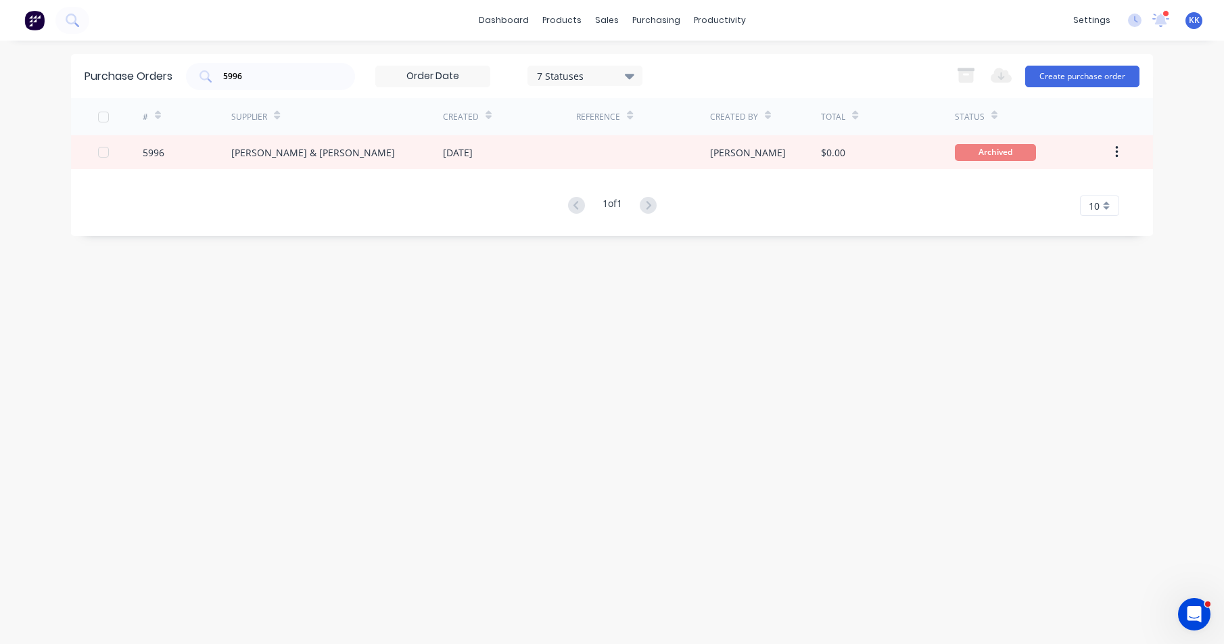
click at [907, 40] on div "dashboard products sales purchasing productivity dashboard products Product Cat…" at bounding box center [612, 20] width 1224 height 41
drag, startPoint x: 252, startPoint y: 68, endPoint x: 216, endPoint y: 68, distance: 36.5
click at [216, 68] on div "5996" at bounding box center [270, 76] width 169 height 27
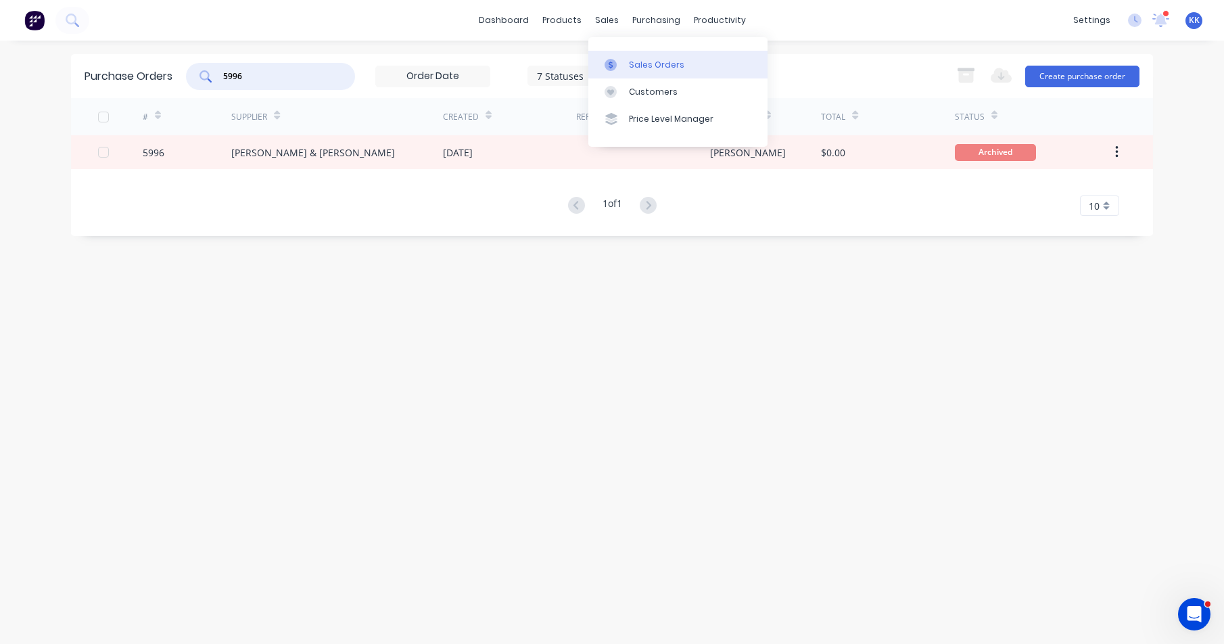
click at [637, 69] on div "Sales Orders" at bounding box center [656, 65] width 55 height 12
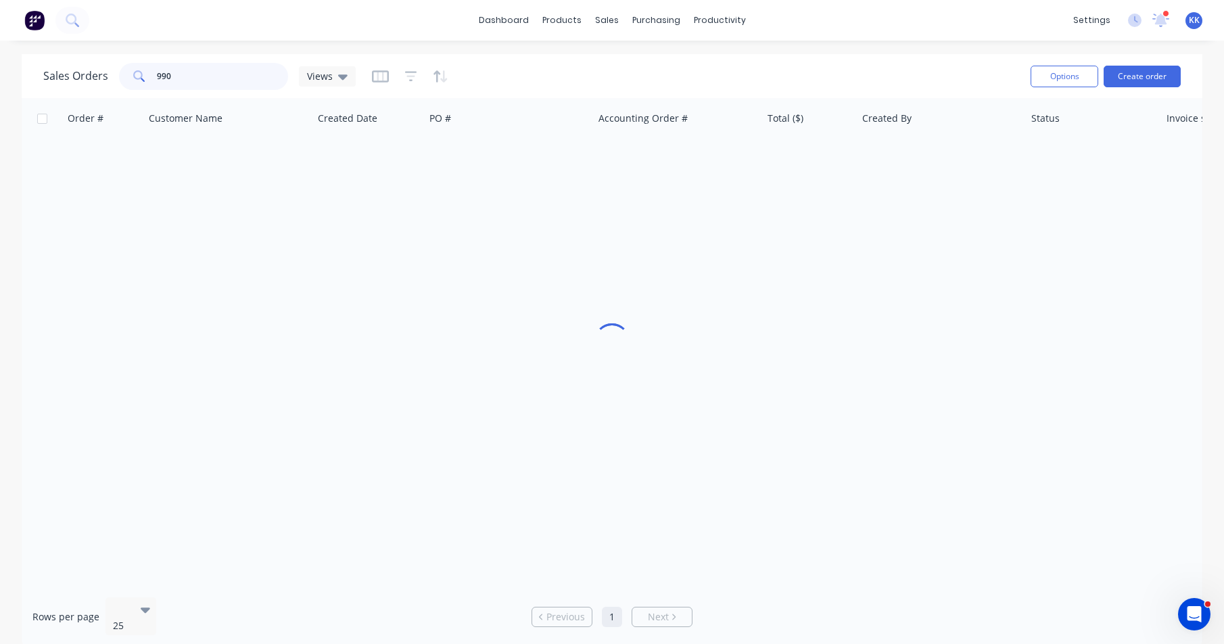
click at [221, 78] on input "990" at bounding box center [223, 76] width 132 height 27
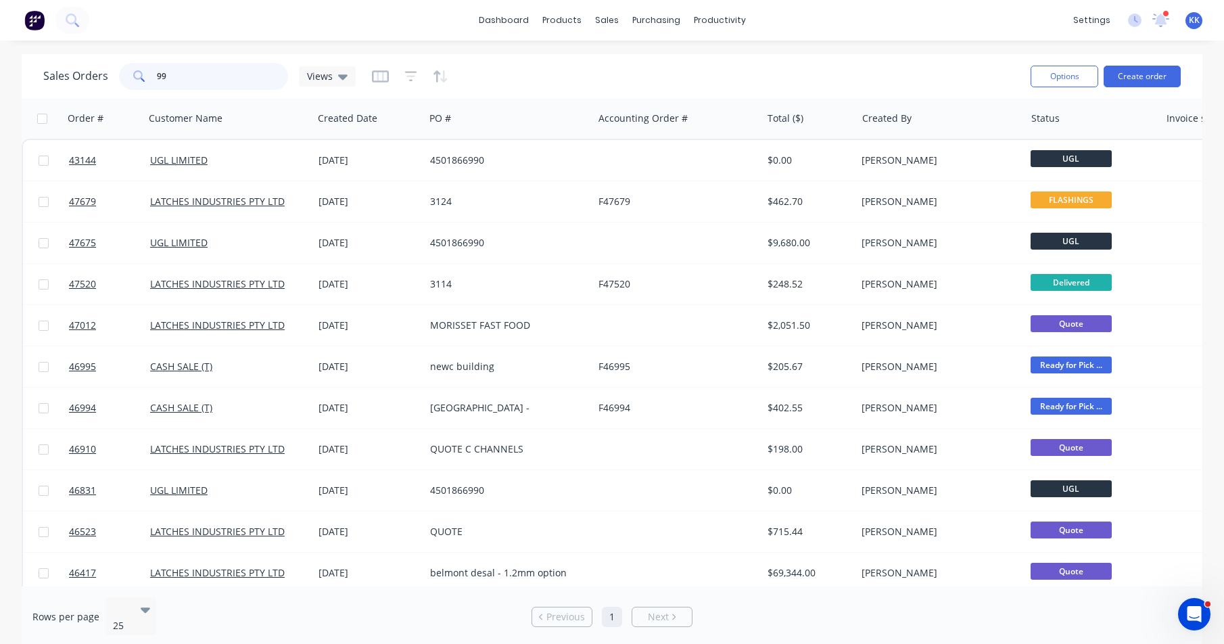
type input "9"
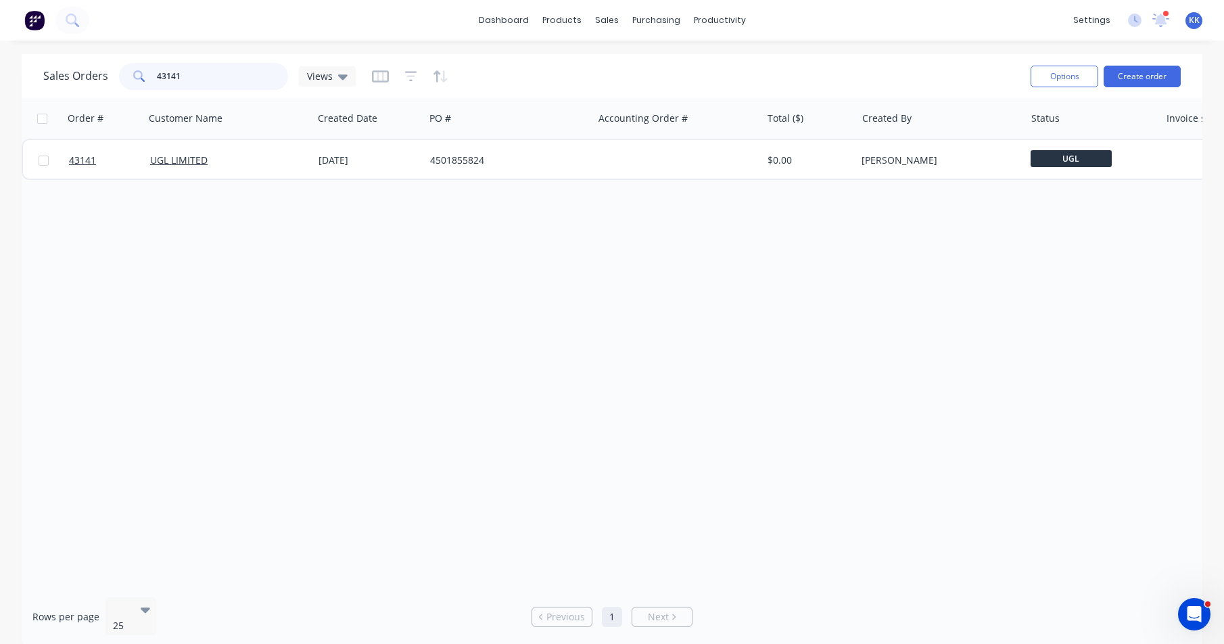
type input "43141"
click at [293, 180] on div "Order # Customer Name Created Date PO # Accounting Order # Total ($) Created By…" at bounding box center [612, 342] width 1181 height 488
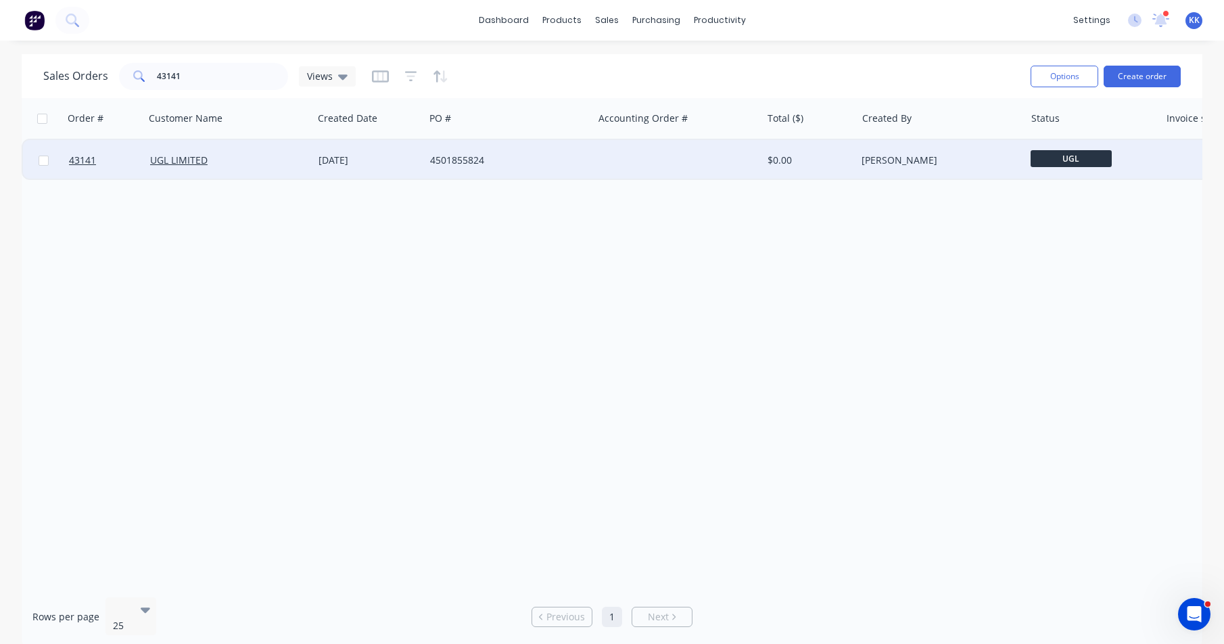
click at [293, 164] on div "UGL LIMITED" at bounding box center [225, 161] width 150 height 14
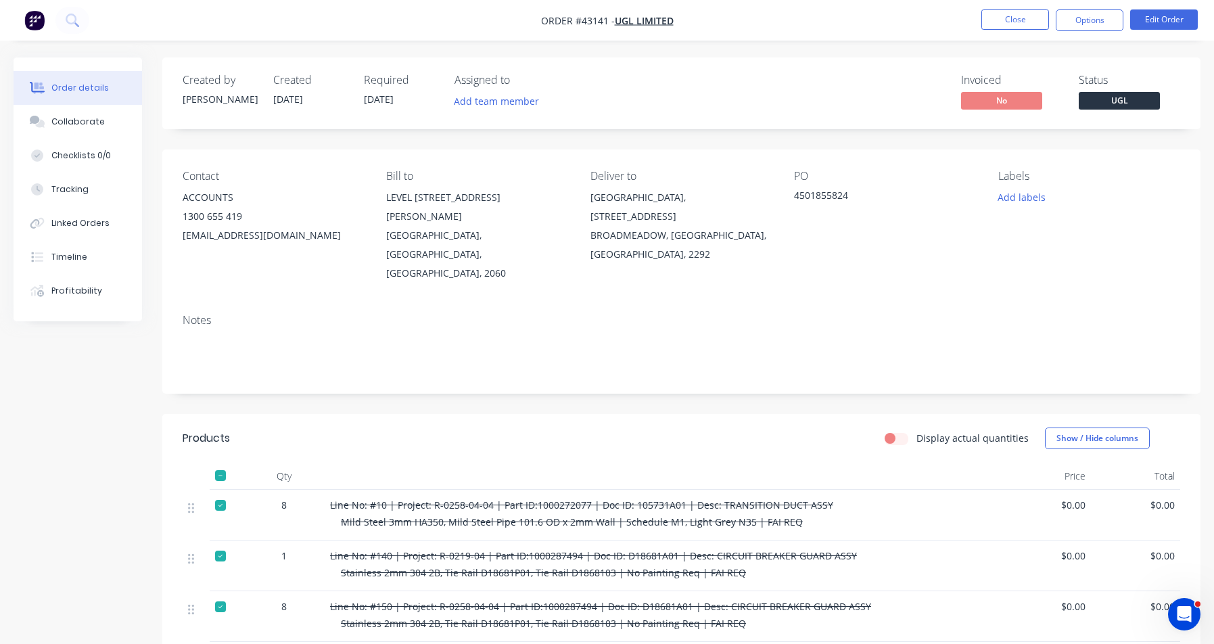
drag, startPoint x: 84, startPoint y: 222, endPoint x: 143, endPoint y: 224, distance: 59.6
click at [84, 223] on div "Linked Orders" at bounding box center [80, 223] width 58 height 12
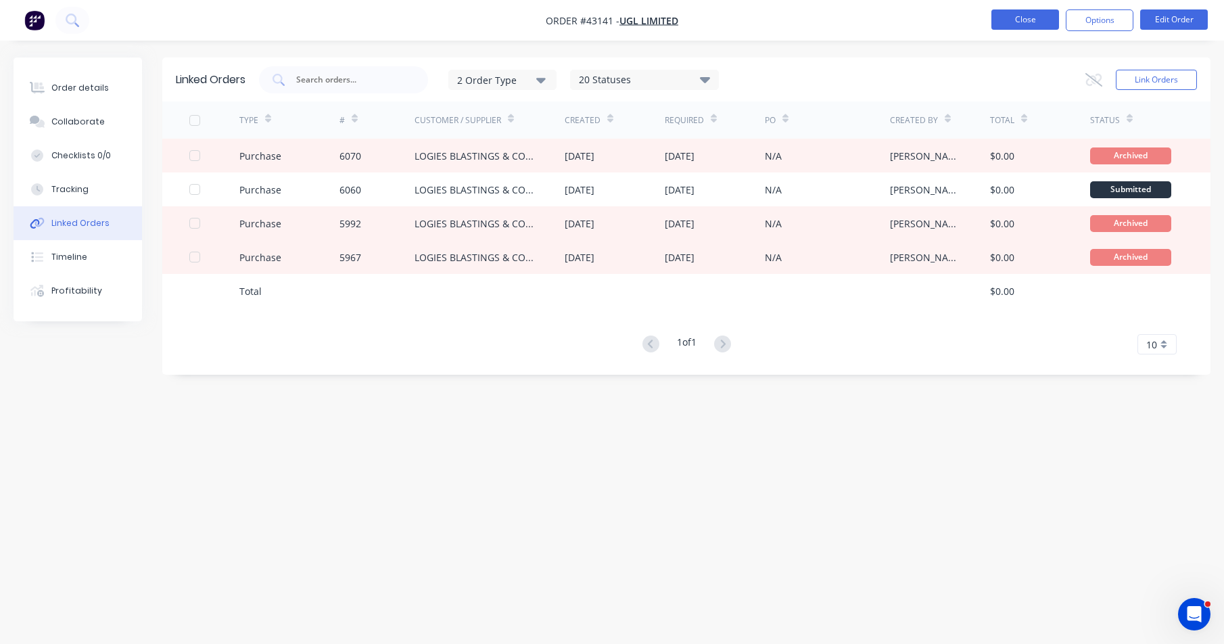
click at [1042, 15] on button "Close" at bounding box center [1026, 19] width 68 height 20
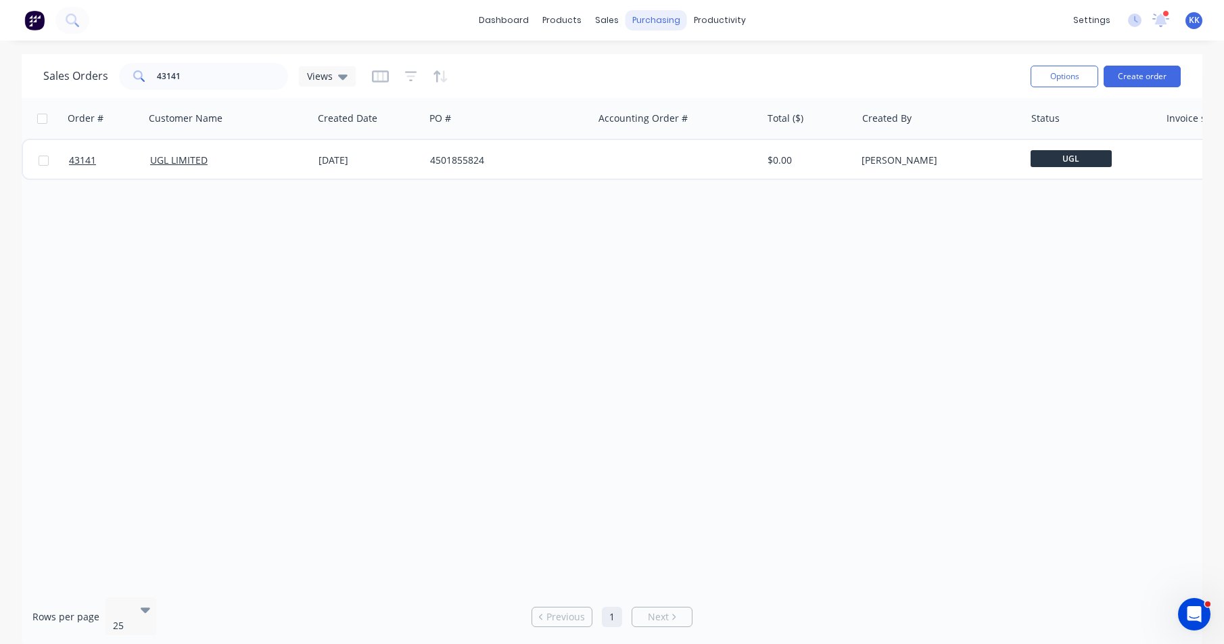
drag, startPoint x: 1042, startPoint y: 15, endPoint x: 651, endPoint y: 23, distance: 391.7
click at [651, 23] on div "purchasing" at bounding box center [657, 20] width 62 height 20
click at [668, 53] on link "Purchase Orders" at bounding box center [713, 64] width 179 height 27
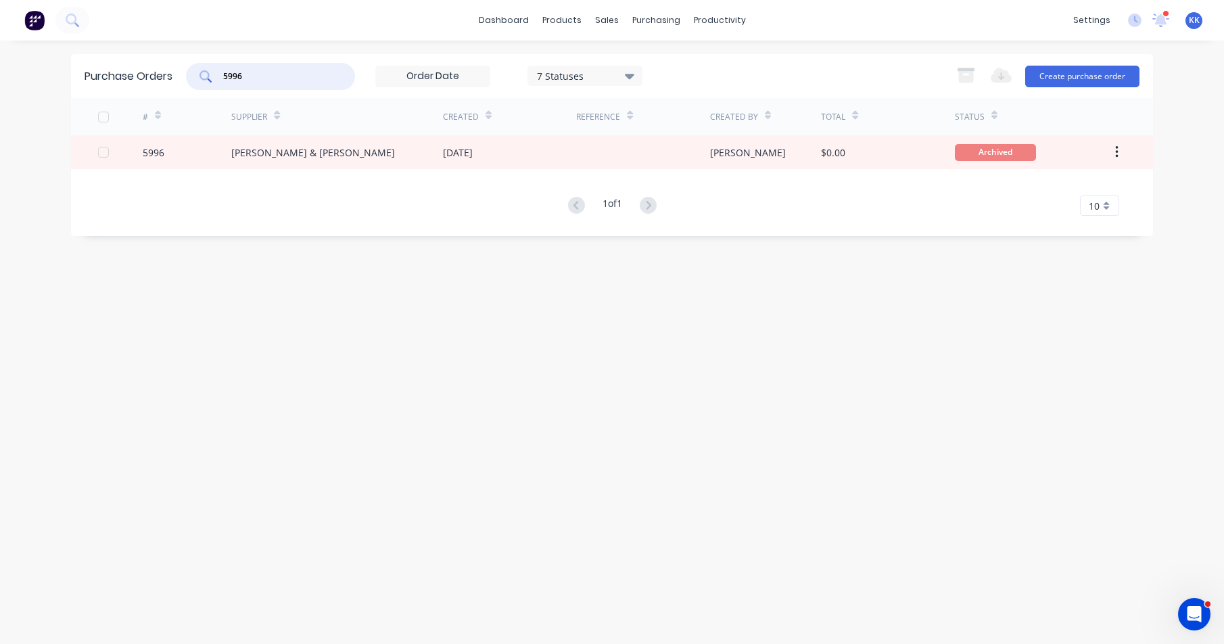
drag, startPoint x: 259, startPoint y: 77, endPoint x: 202, endPoint y: 66, distance: 58.6
click at [202, 66] on div "5996" at bounding box center [270, 76] width 169 height 27
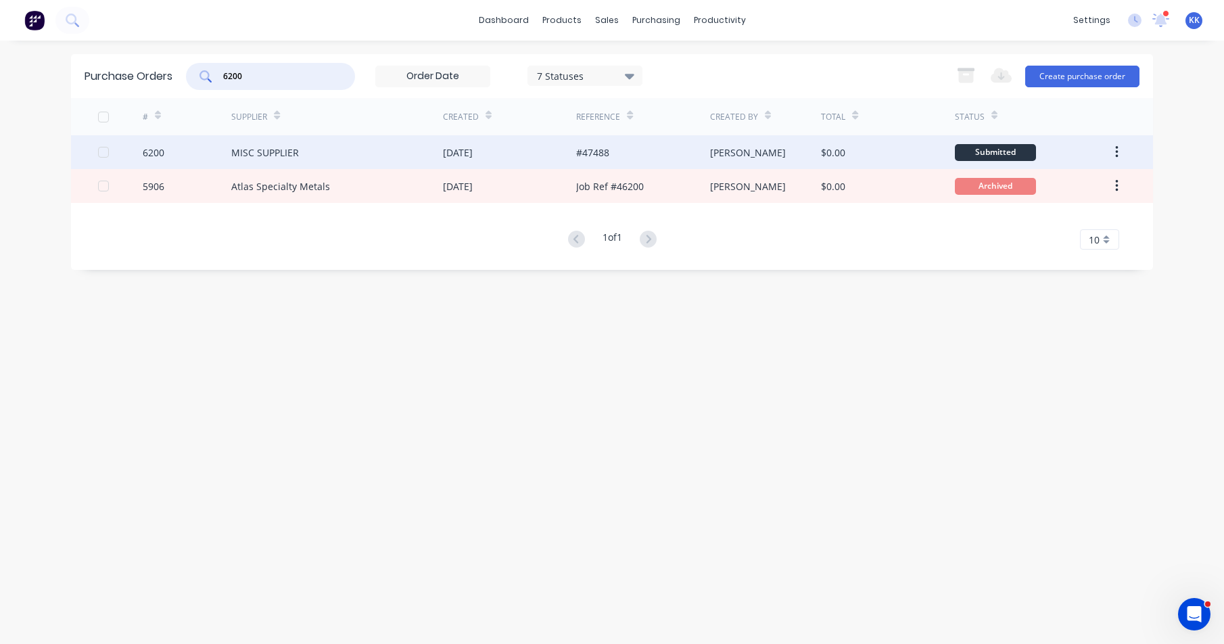
type input "6200"
click at [327, 158] on div "MISC SUPPLIER" at bounding box center [337, 152] width 212 height 34
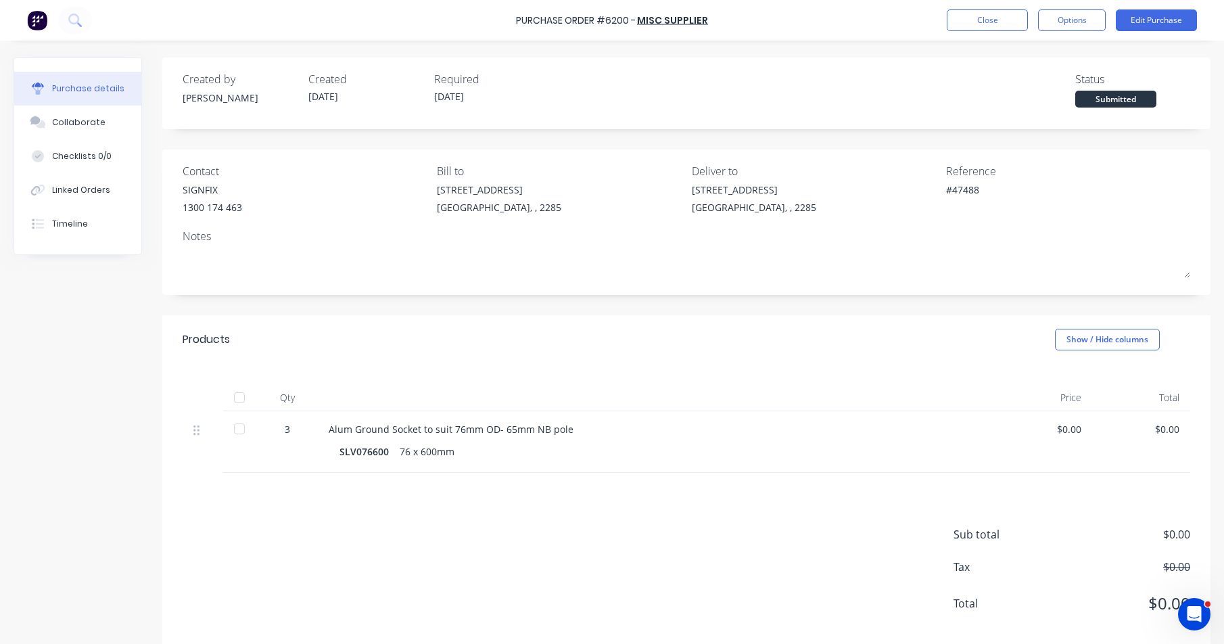
click at [232, 398] on div at bounding box center [239, 397] width 27 height 27
click at [1013, 17] on button "Close" at bounding box center [987, 20] width 81 height 22
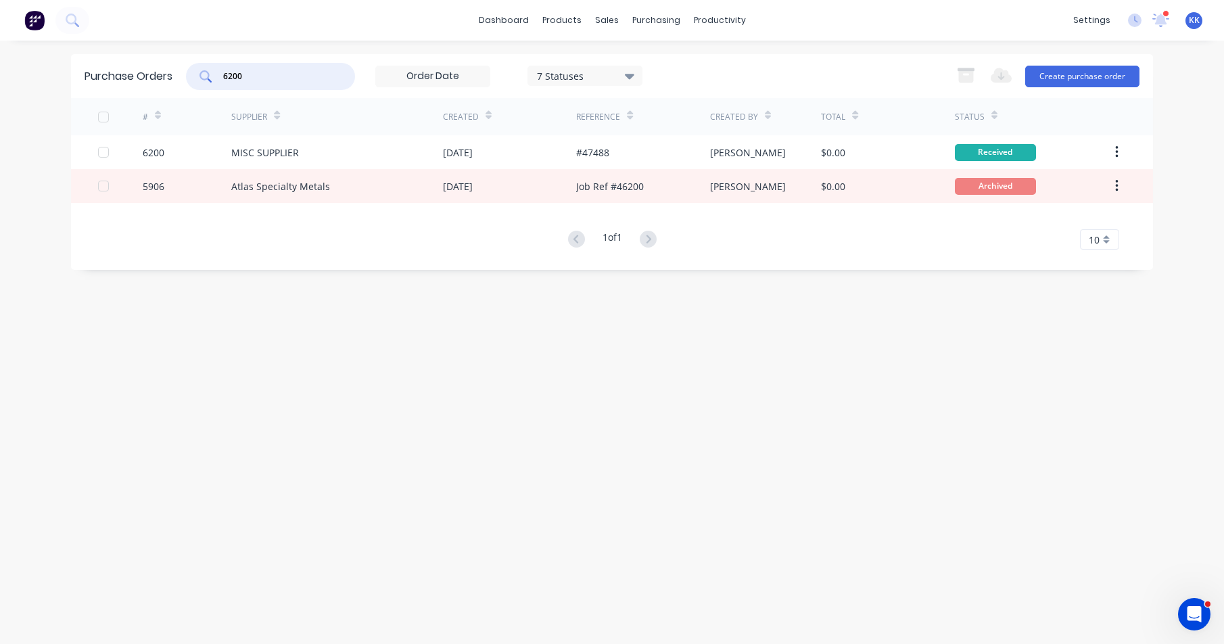
drag, startPoint x: 272, startPoint y: 80, endPoint x: 205, endPoint y: 80, distance: 67.0
click at [205, 80] on div "6200" at bounding box center [270, 76] width 169 height 27
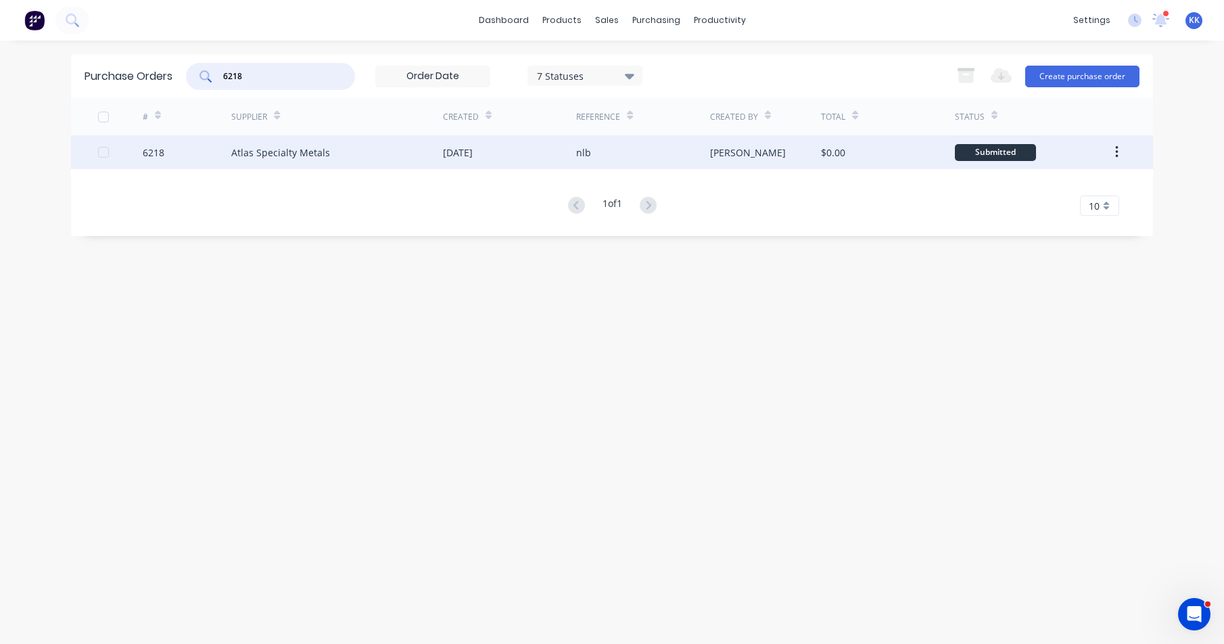
type input "6218"
click at [260, 156] on div "Atlas Specialty Metals" at bounding box center [280, 152] width 99 height 14
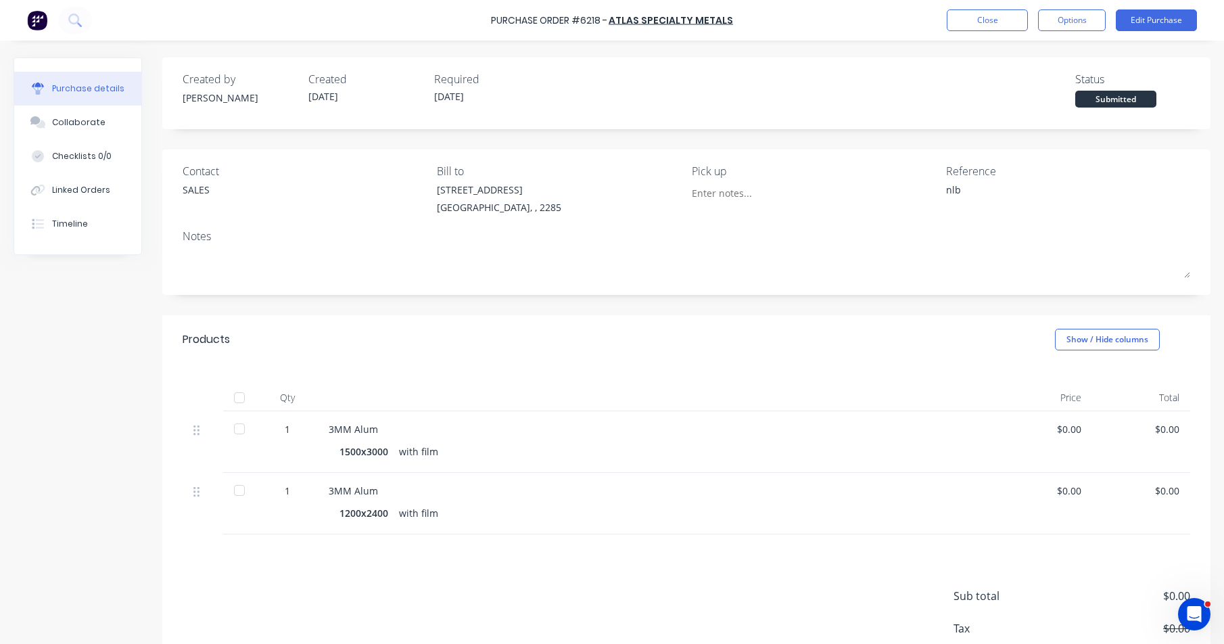
click at [241, 398] on div at bounding box center [239, 397] width 27 height 27
click at [998, 24] on button "Close" at bounding box center [987, 20] width 81 height 22
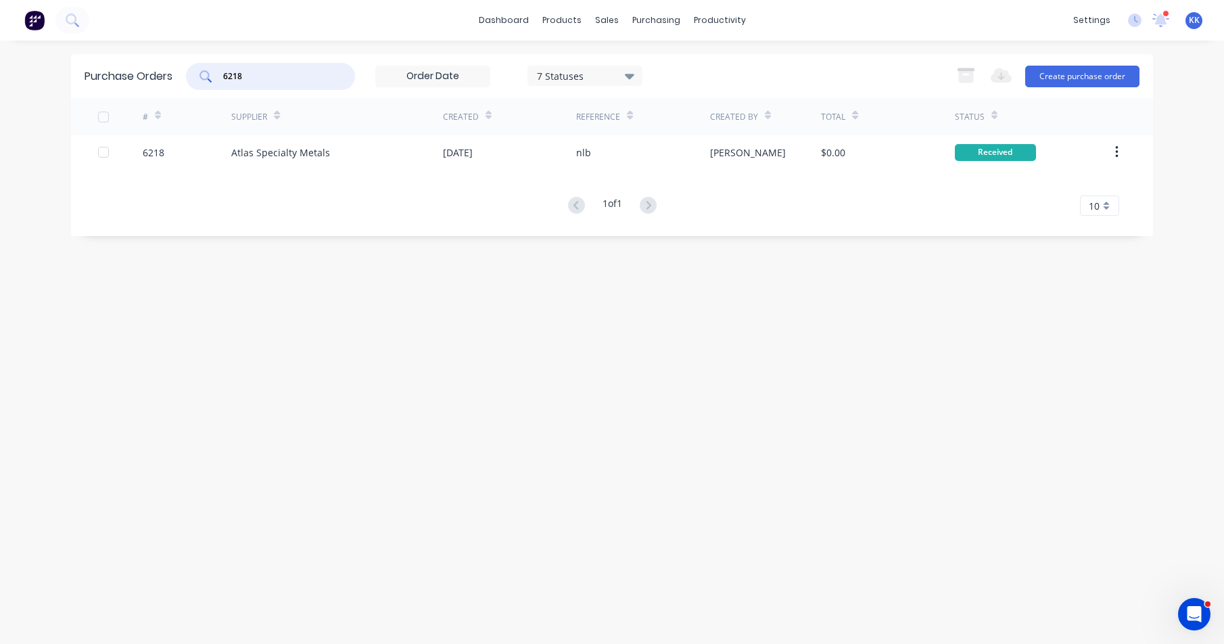
drag, startPoint x: 239, startPoint y: 75, endPoint x: 221, endPoint y: 75, distance: 18.9
click at [221, 75] on div "6218" at bounding box center [270, 76] width 169 height 27
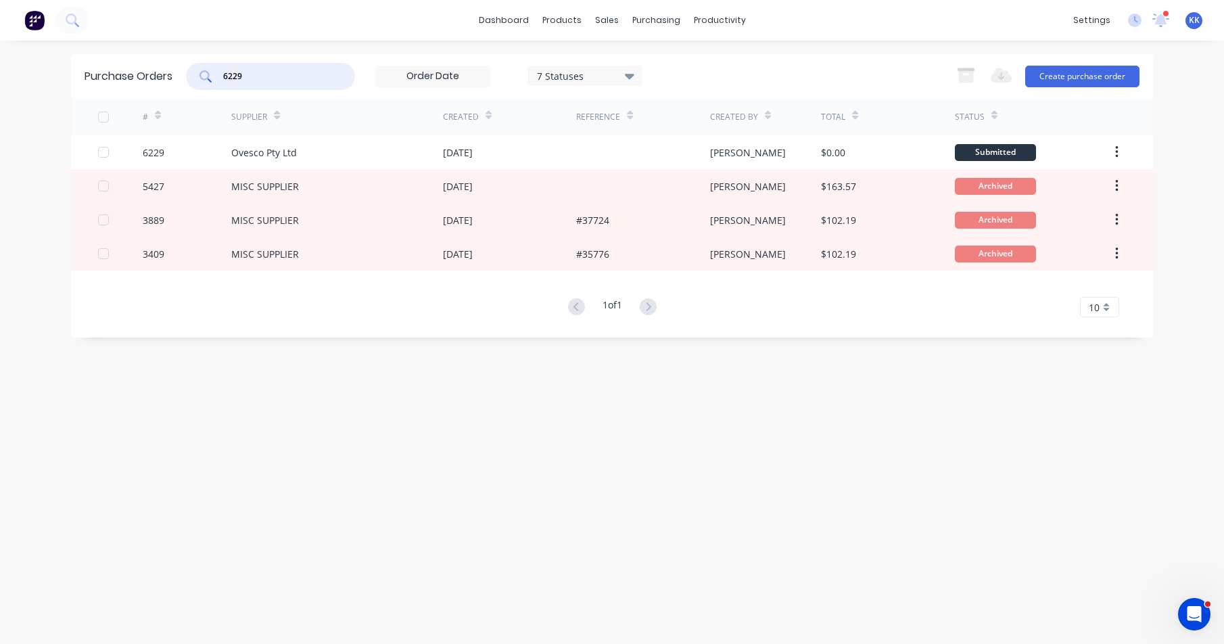
type input "6229"
click at [275, 149] on div "Ovesco Pty Ltd" at bounding box center [264, 152] width 66 height 14
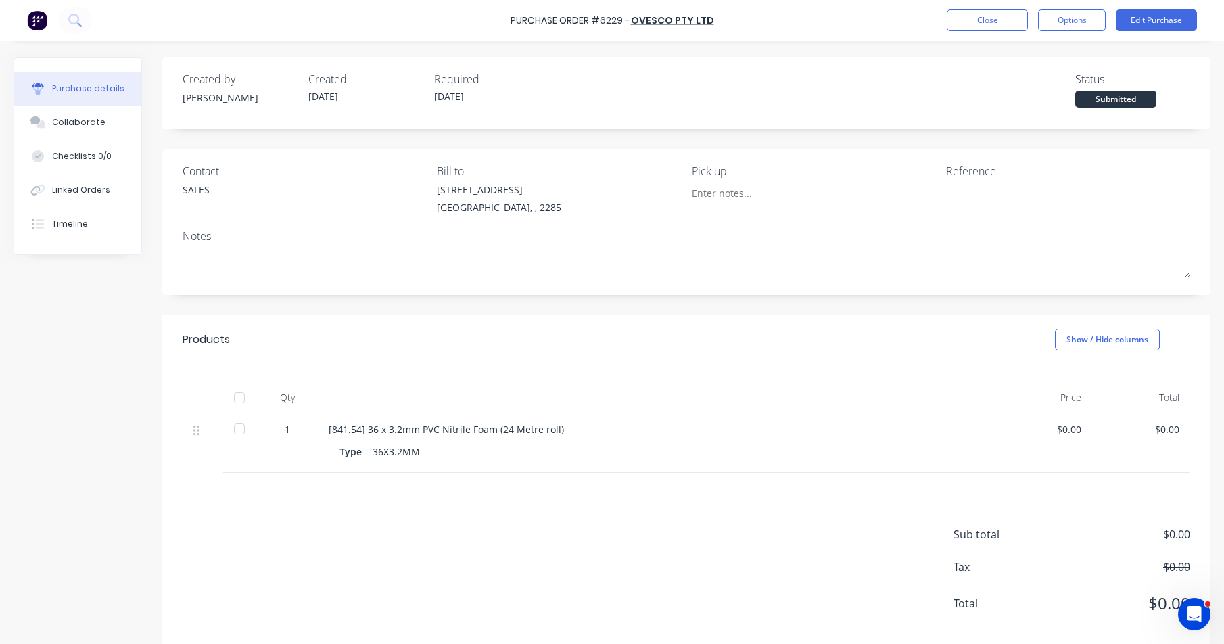
drag, startPoint x: 234, startPoint y: 396, endPoint x: 854, endPoint y: 158, distance: 664.4
click at [235, 396] on div at bounding box center [239, 397] width 27 height 27
click at [962, 30] on button "Close" at bounding box center [987, 20] width 81 height 22
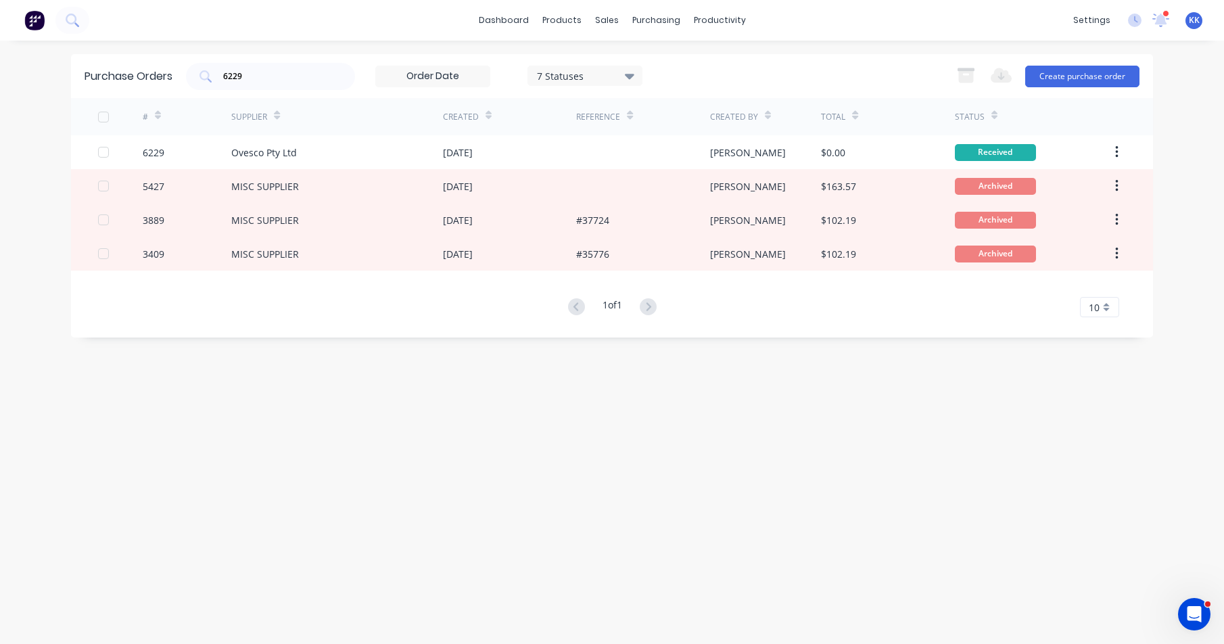
drag, startPoint x: 566, startPoint y: 78, endPoint x: 608, endPoint y: 90, distance: 43.5
click at [567, 78] on div "7 Statuses" at bounding box center [585, 75] width 97 height 14
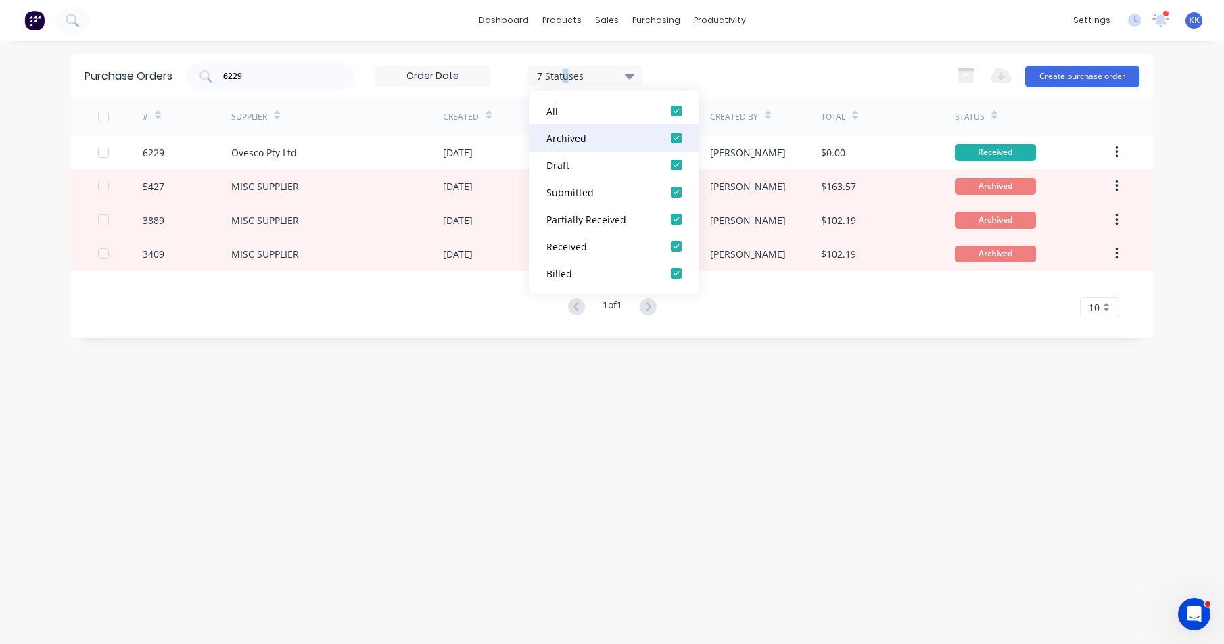
click at [676, 140] on div at bounding box center [676, 137] width 27 height 27
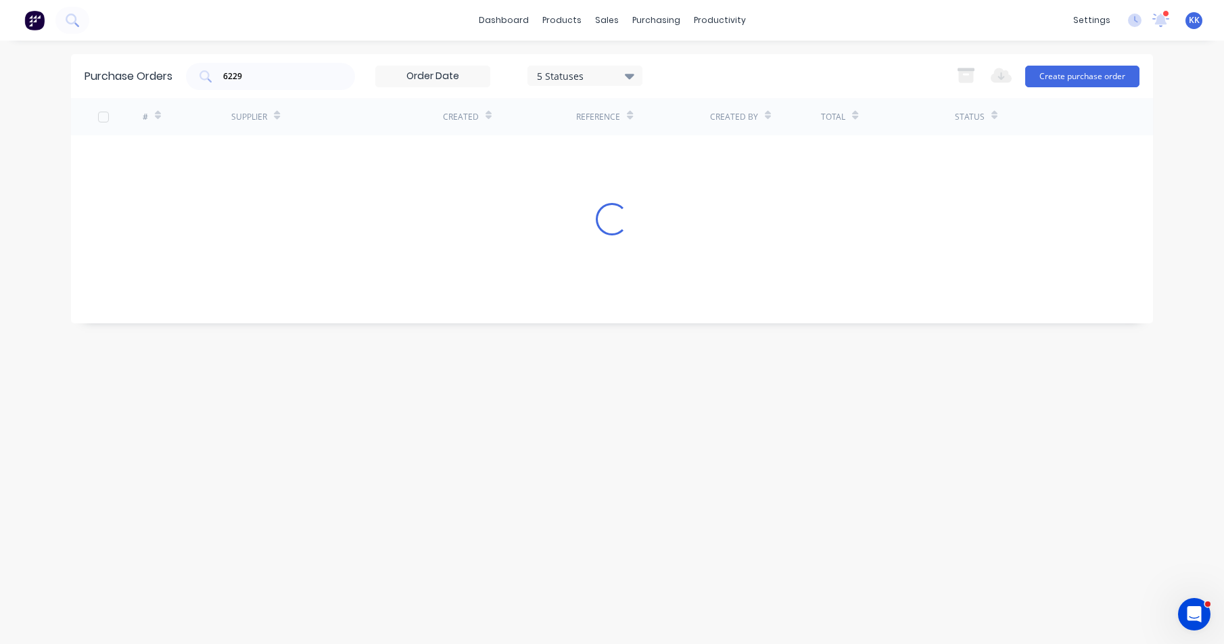
click at [720, 80] on div "6229 5 Statuses 5 Statuses Export to Excel (XLSX) Create purchase order" at bounding box center [663, 76] width 954 height 27
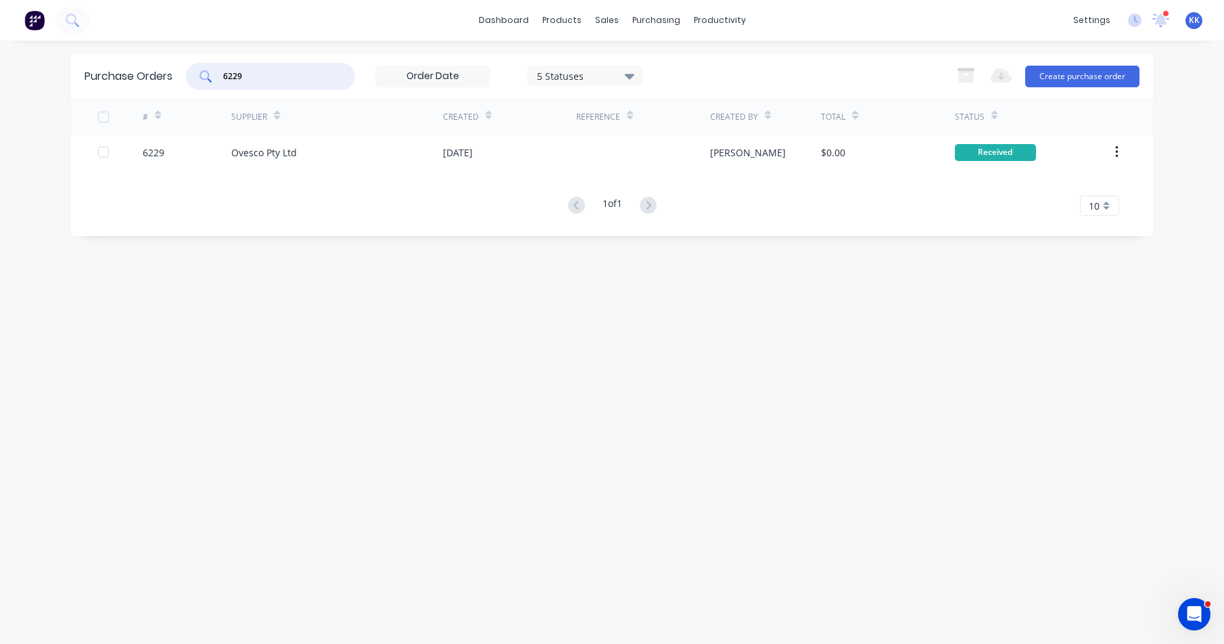
drag, startPoint x: 269, startPoint y: 74, endPoint x: 201, endPoint y: 74, distance: 68.3
click at [201, 74] on div "6229" at bounding box center [270, 76] width 169 height 27
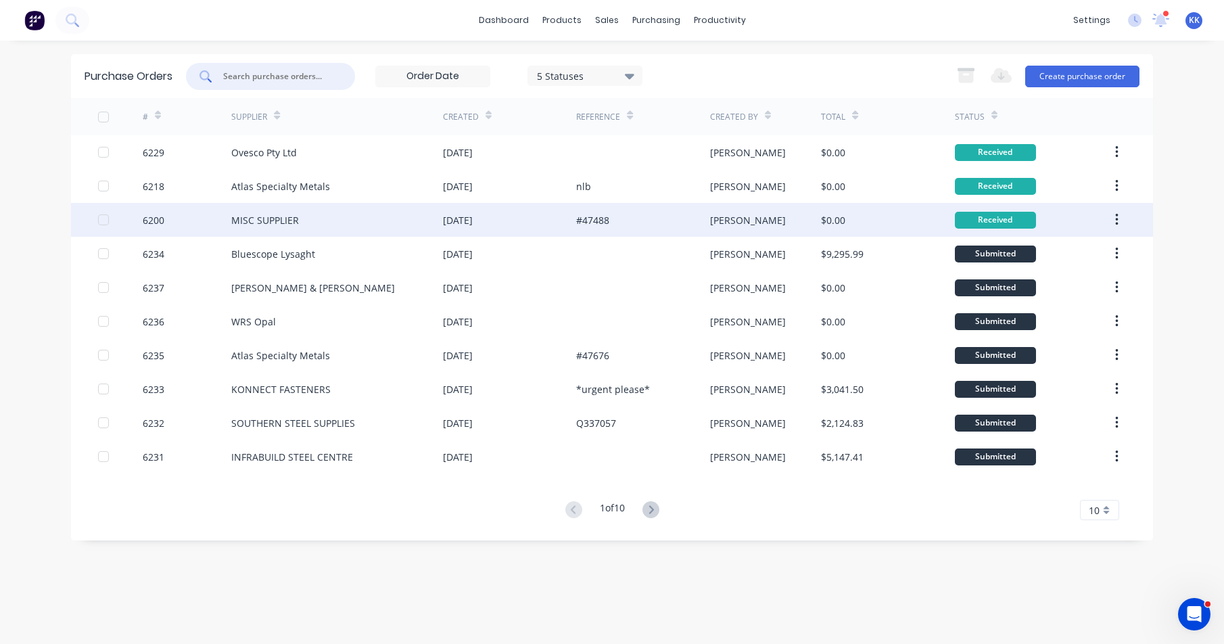
click at [103, 217] on div at bounding box center [103, 219] width 27 height 27
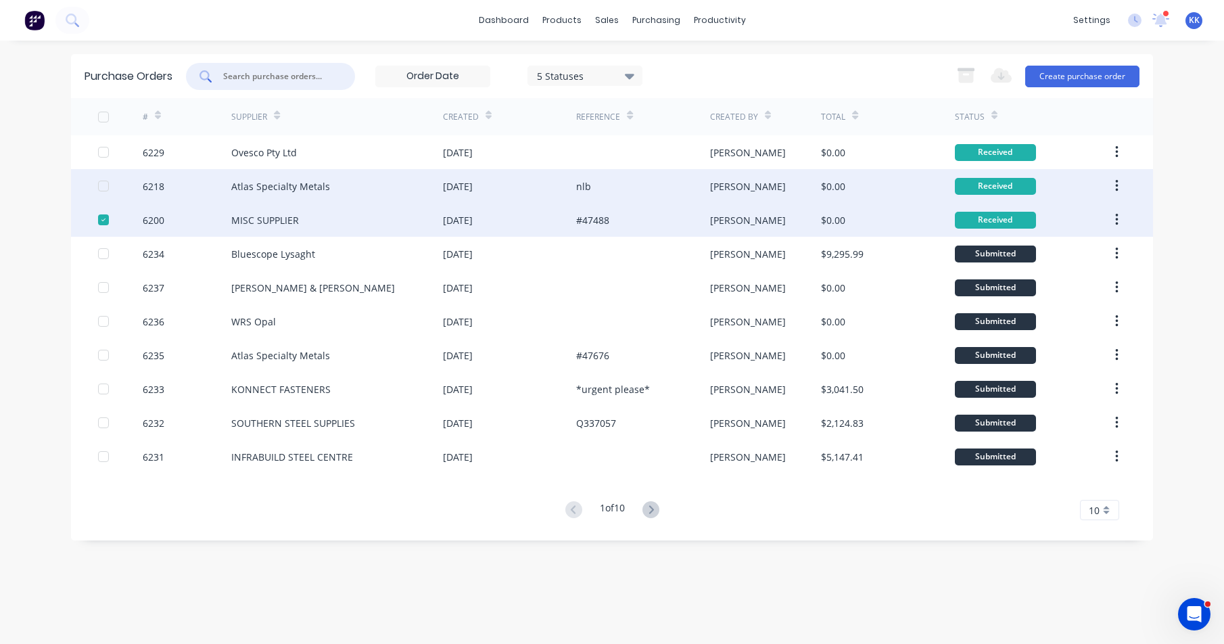
drag, startPoint x: 107, startPoint y: 184, endPoint x: 106, endPoint y: 175, distance: 9.6
click at [106, 184] on div at bounding box center [103, 185] width 27 height 27
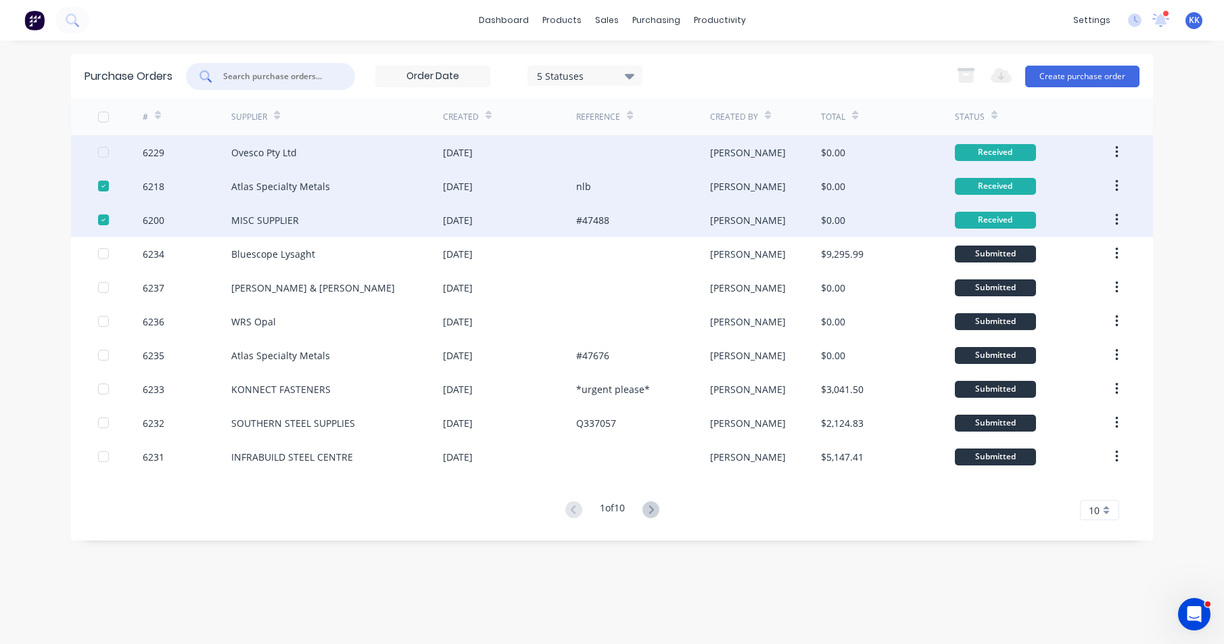
click at [101, 153] on div at bounding box center [103, 152] width 27 height 27
click at [963, 73] on icon "button" at bounding box center [966, 76] width 15 height 11
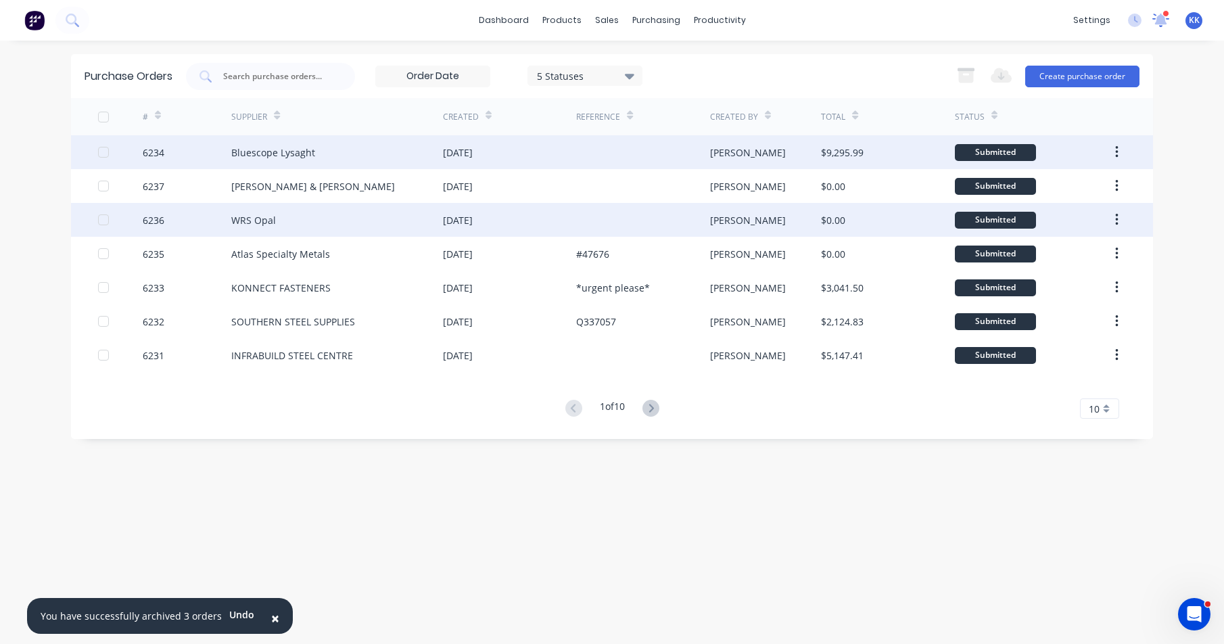
click at [1163, 17] on icon at bounding box center [1161, 18] width 13 height 12
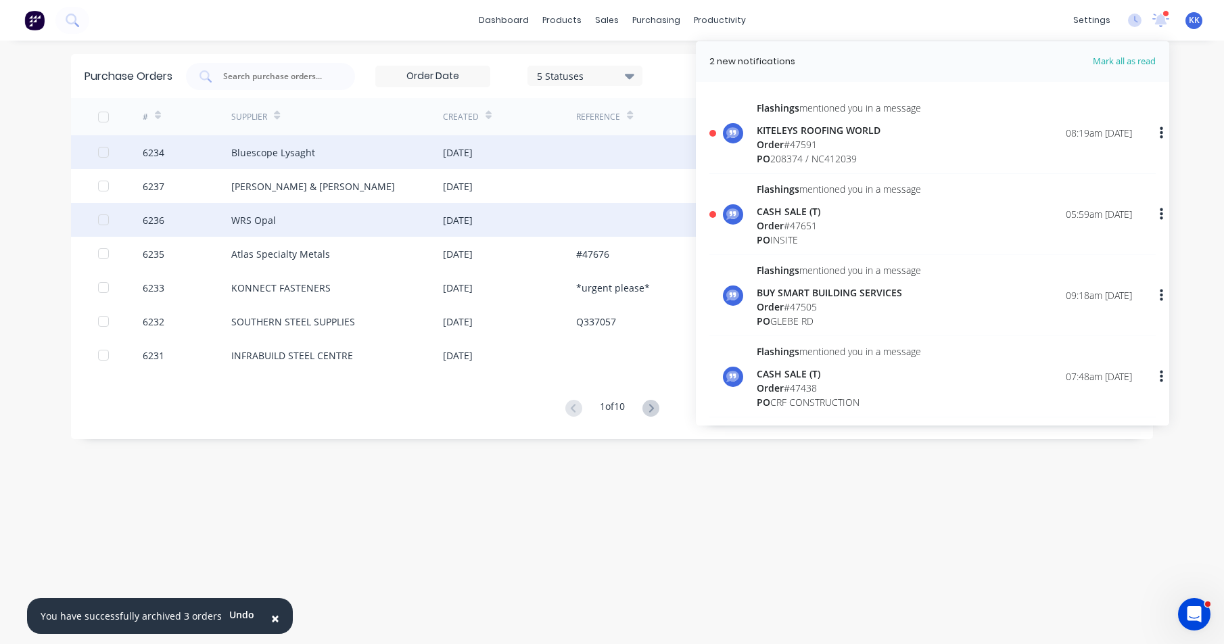
click at [829, 132] on div "KITELEYS ROOFING WORLD" at bounding box center [839, 130] width 164 height 14
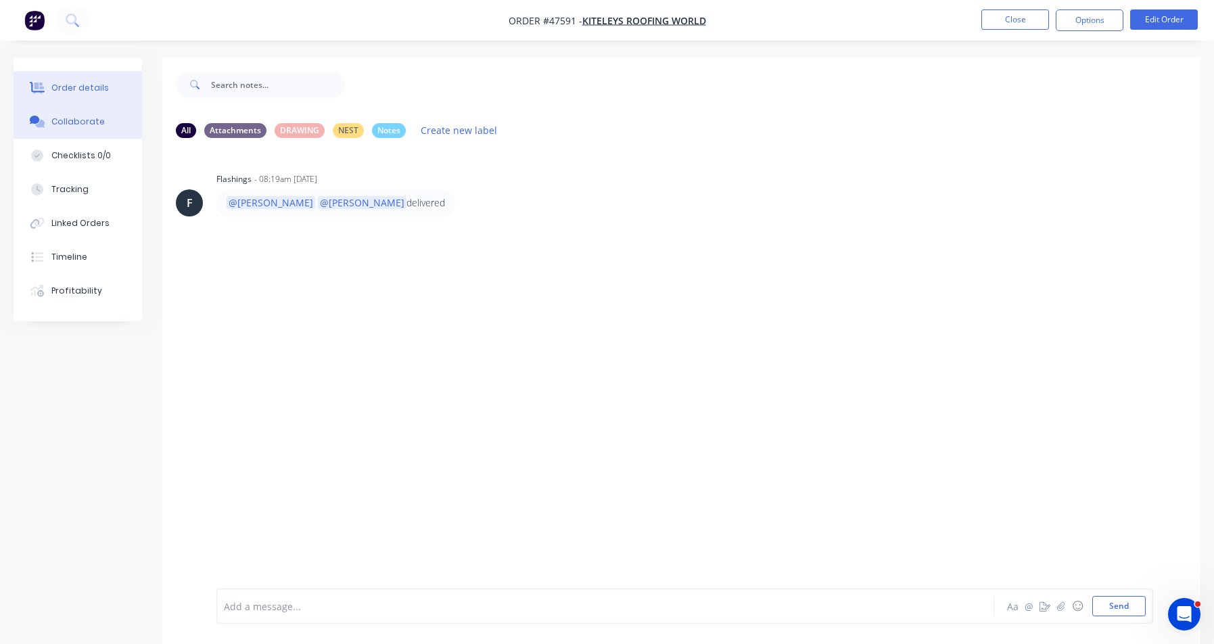
click at [75, 95] on button "Order details" at bounding box center [78, 88] width 129 height 34
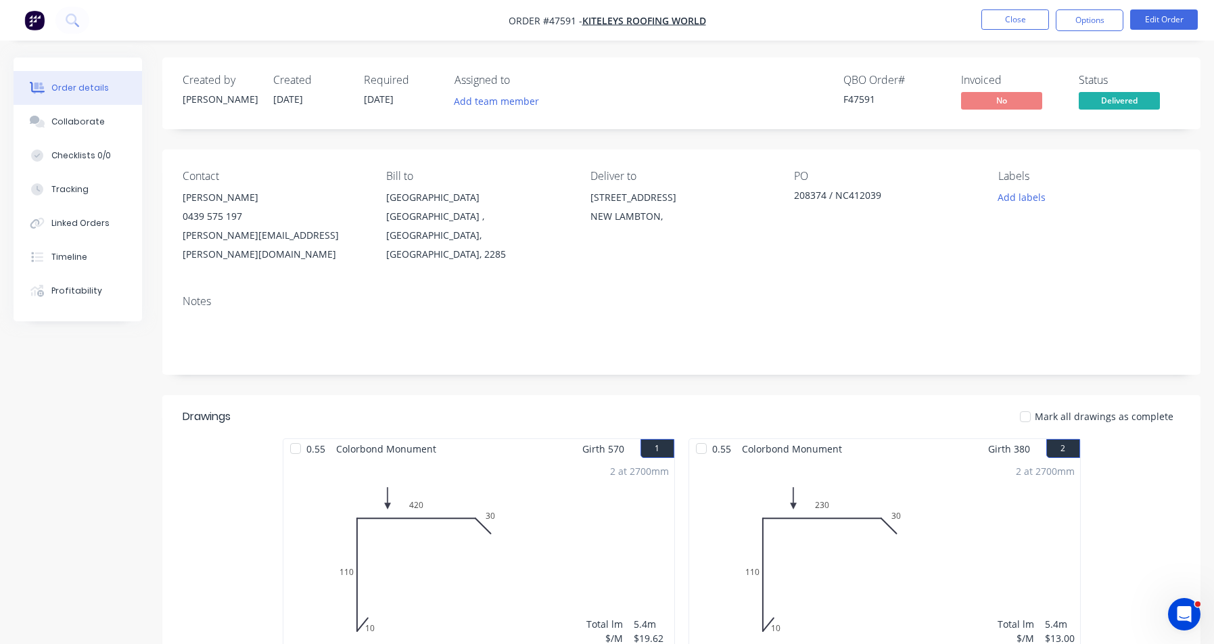
click at [1011, 7] on nav "Order #47591 - KITELEYS ROOFING WORLD Close Options Edit Order" at bounding box center [607, 20] width 1214 height 41
click at [1014, 13] on button "Close" at bounding box center [1016, 19] width 68 height 20
